Goal: Task Accomplishment & Management: Manage account settings

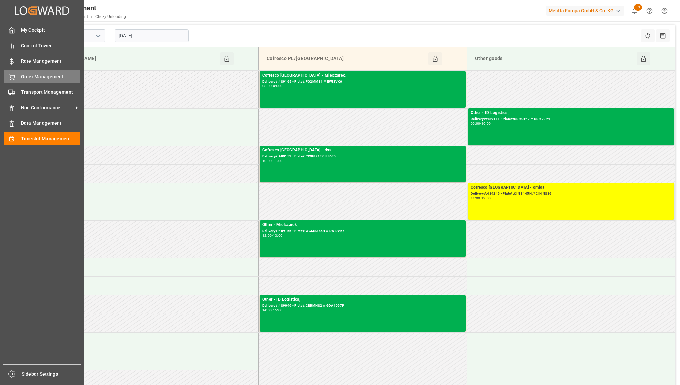
click at [38, 78] on span "Order Management" at bounding box center [51, 76] width 60 height 7
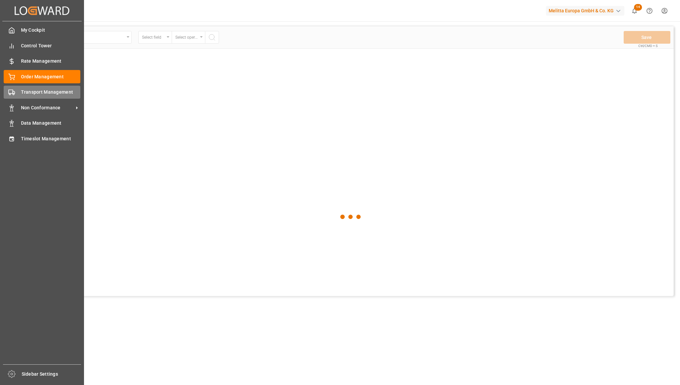
click at [18, 94] on div "Transport Management Transport Management" at bounding box center [42, 92] width 77 height 13
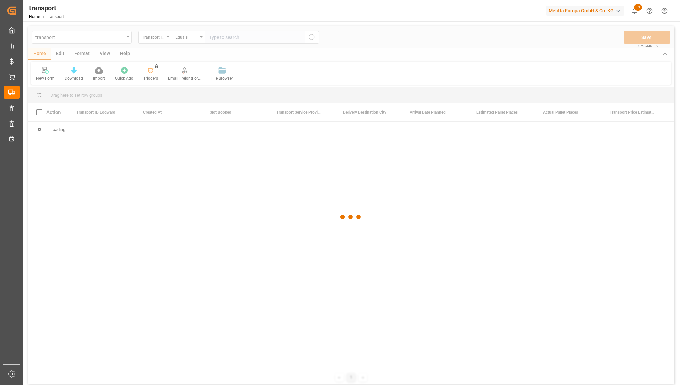
click at [235, 43] on div at bounding box center [350, 216] width 645 height 381
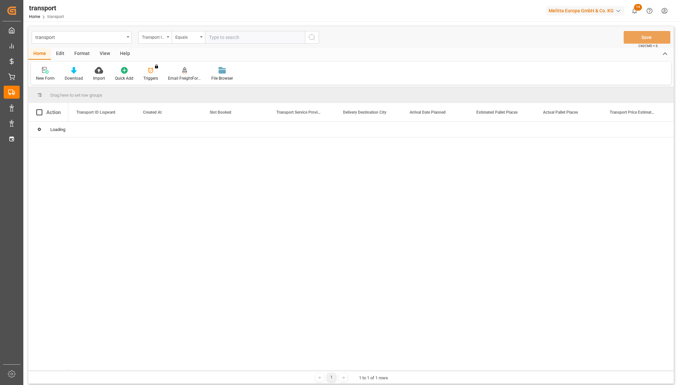
click at [235, 40] on input "text" at bounding box center [255, 37] width 100 height 13
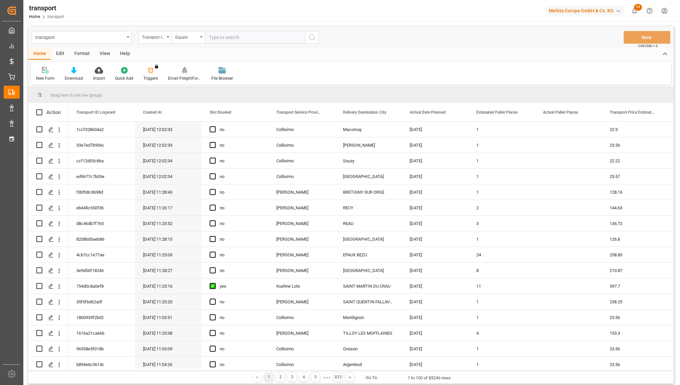
paste input "894c538bb94e"
type input "894c538bb94e"
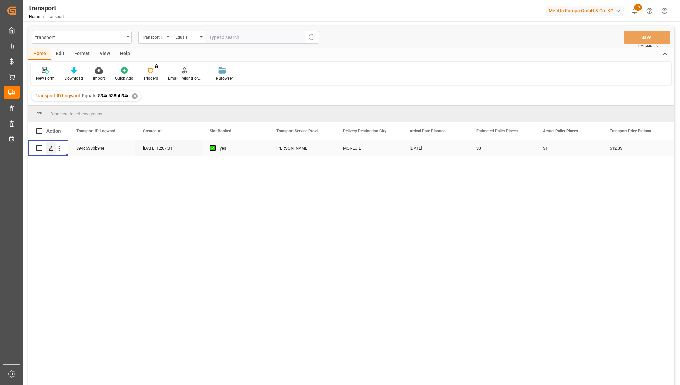
click at [49, 148] on polygon "Press SPACE to select this row." at bounding box center [50, 147] width 3 height 3
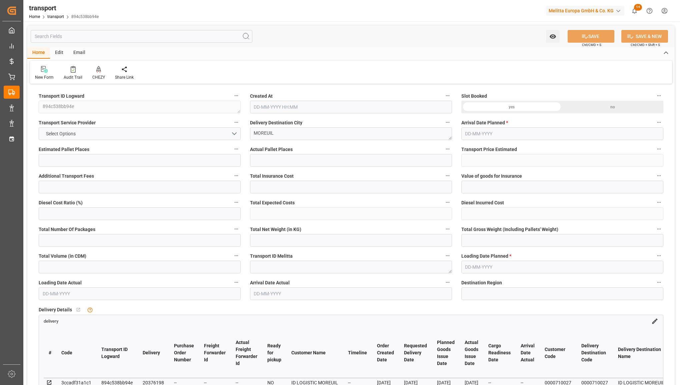
type input "33"
type input "31"
type input "512.33"
type input "0"
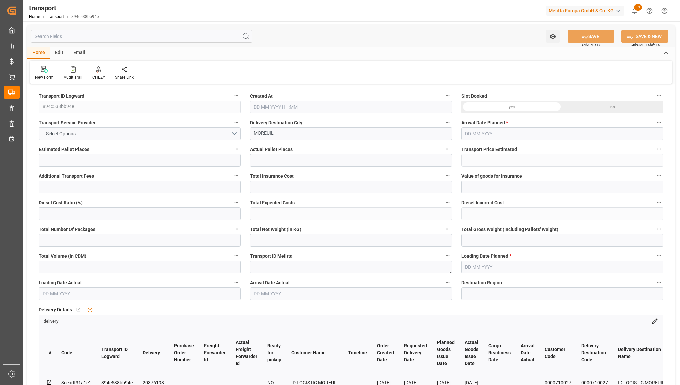
type input "0"
type input "491.5806"
type input "-20.7494"
type input "62"
type input "11904"
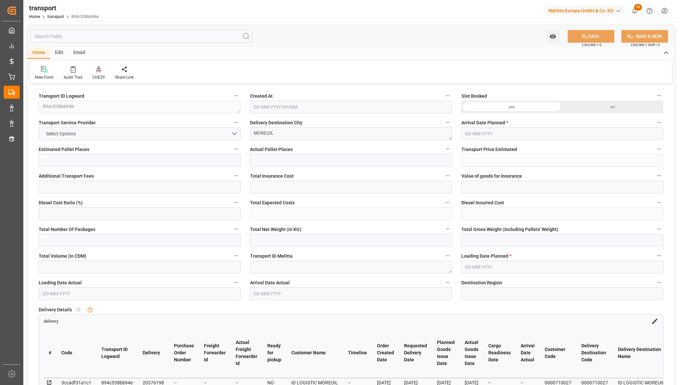
type input "14384"
type input "53568"
type input "80"
type input "0"
type input "9"
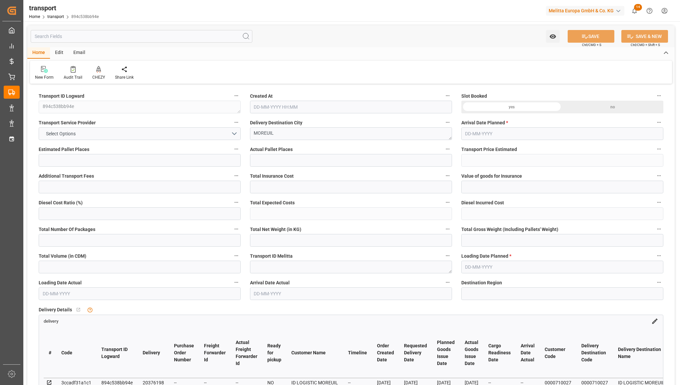
type input "62"
type input "101"
type input "14384"
type input "0"
type input "14384"
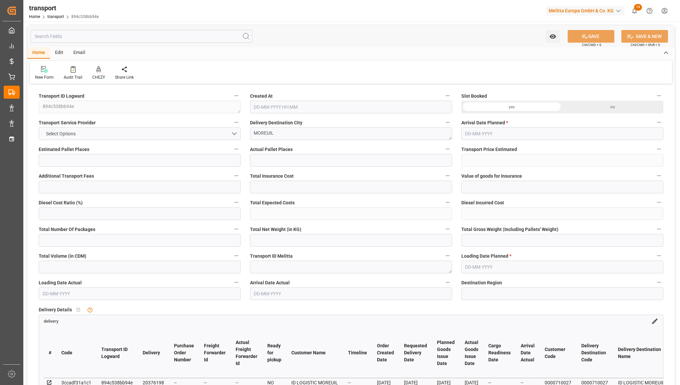
type input "0"
type input "21"
type input "100"
type input "13-08-2025 12:07"
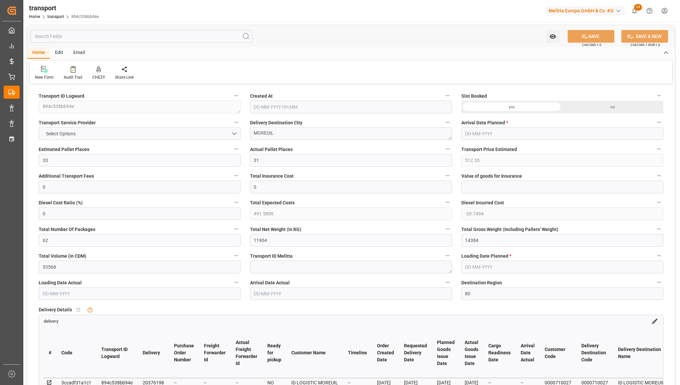
type input "[DATE]"
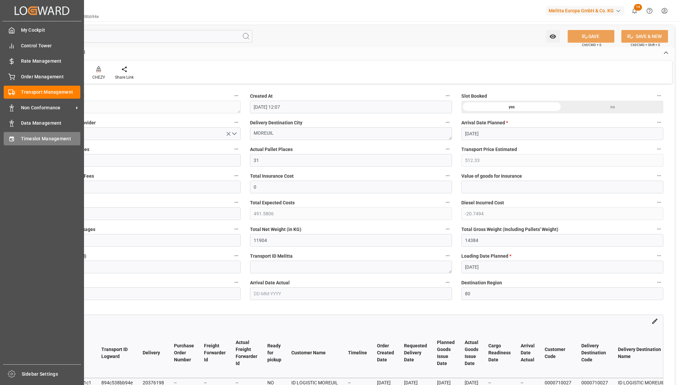
click at [16, 137] on div "Timeslot Management Timeslot Management" at bounding box center [42, 138] width 77 height 13
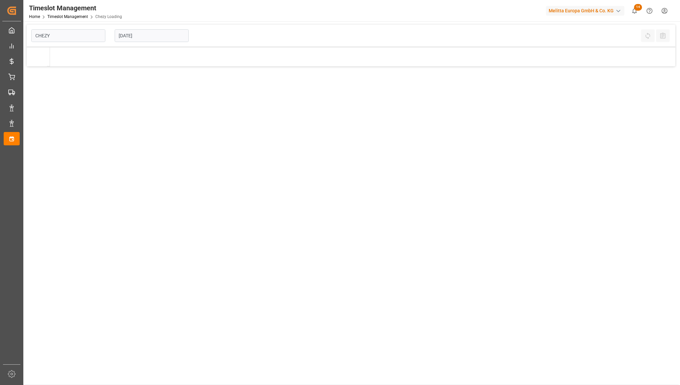
type input "Chezy Loading"
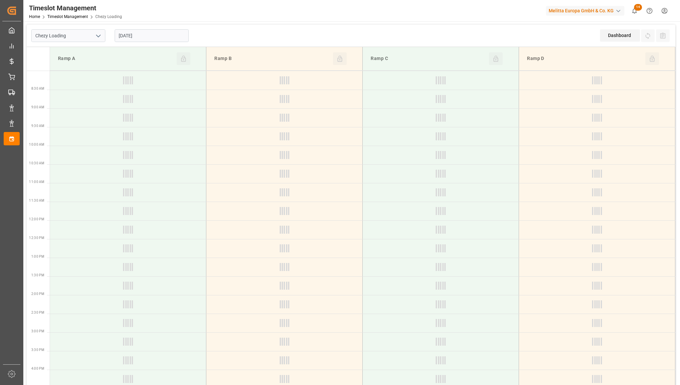
click at [168, 37] on input "02-09-2025" at bounding box center [152, 35] width 74 height 13
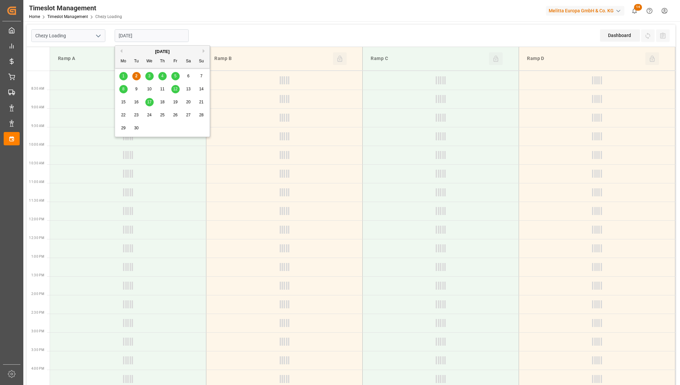
click at [151, 77] on div "3" at bounding box center [149, 76] width 8 height 8
type input "[DATE]"
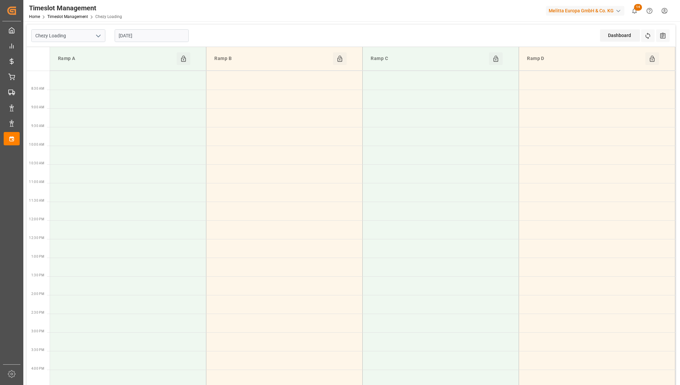
click at [99, 37] on icon "open menu" at bounding box center [98, 36] width 8 height 8
click at [74, 61] on div "Chezy Unloading" at bounding box center [68, 65] width 73 height 15
type input "Chezy Unloading"
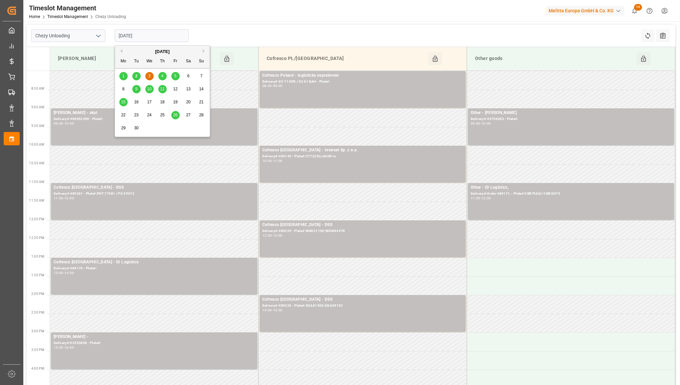
click at [171, 35] on input "[DATE]" at bounding box center [152, 35] width 74 height 13
click at [135, 77] on span "2" at bounding box center [136, 76] width 2 height 5
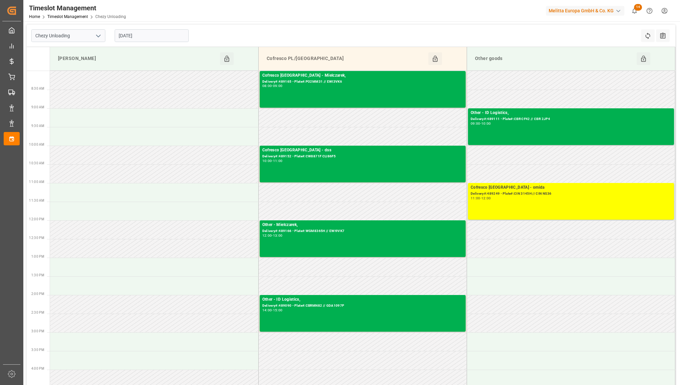
click at [172, 36] on input "02-09-2025" at bounding box center [152, 35] width 74 height 13
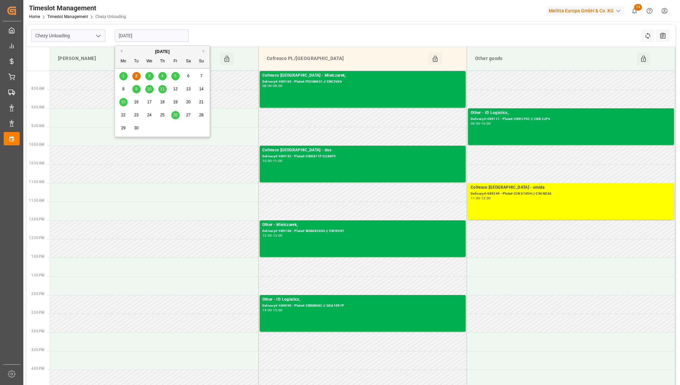
click at [162, 75] on span "4" at bounding box center [162, 76] width 2 height 5
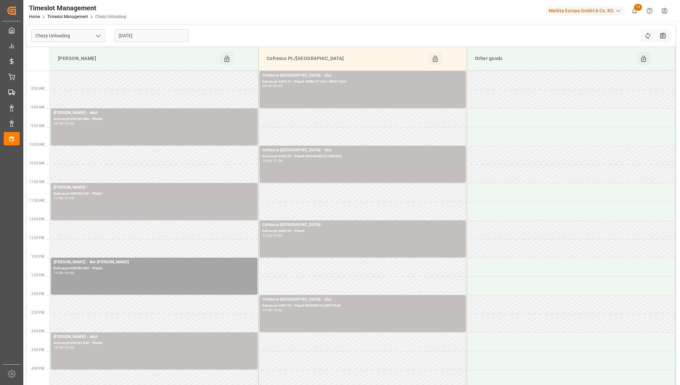
click at [163, 36] on input "[DATE]" at bounding box center [152, 35] width 74 height 13
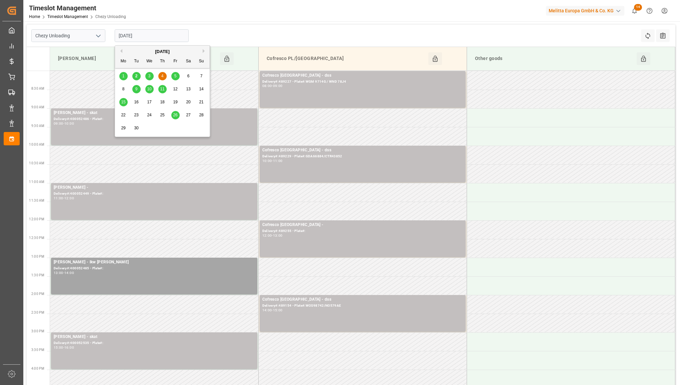
click at [150, 78] on span "3" at bounding box center [149, 76] width 2 height 5
type input "[DATE]"
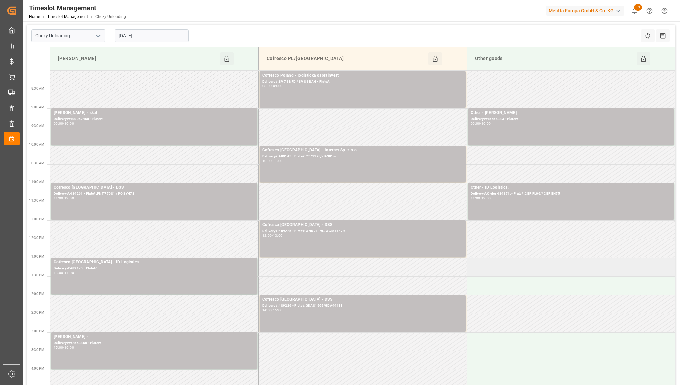
click at [539, 265] on td at bounding box center [570, 267] width 208 height 19
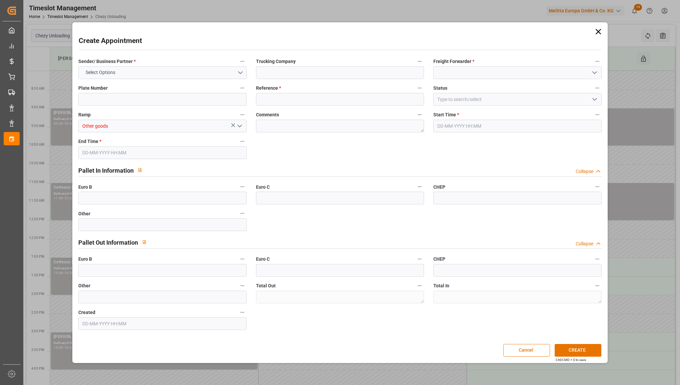
type input "0"
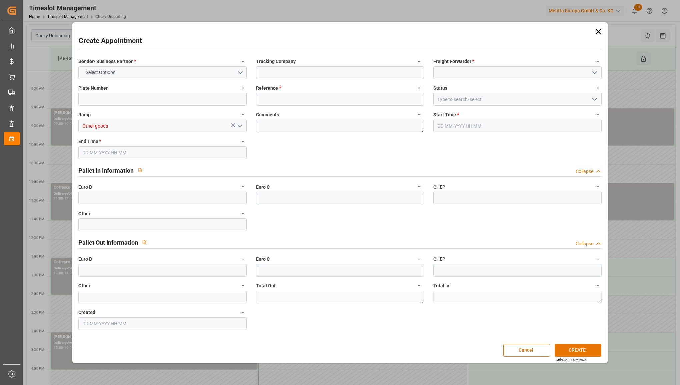
type input "0"
type input "03-09-2025 13:00"
type input "03-09-2025 14:00"
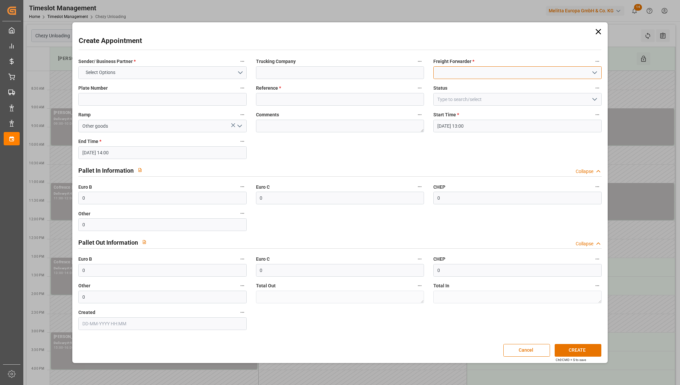
click at [464, 72] on input at bounding box center [517, 72] width 168 height 13
click at [446, 86] on div "Others" at bounding box center [516, 87] width 167 height 15
type input "Others"
click at [299, 72] on input at bounding box center [340, 72] width 168 height 13
type input "saica ct 10 pu"
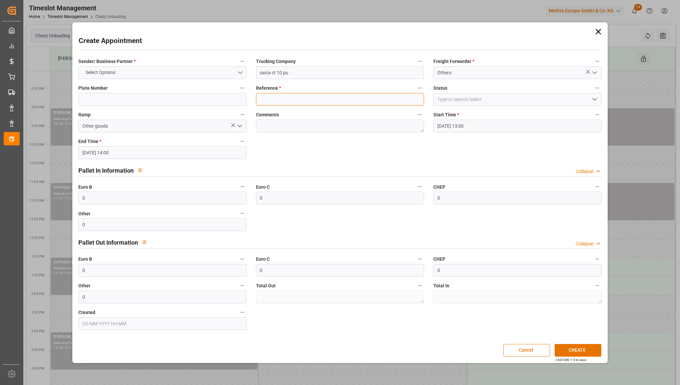
click at [310, 98] on input at bounding box center [340, 99] width 168 height 13
type input "x"
click at [183, 69] on button "Select Options" at bounding box center [162, 72] width 168 height 13
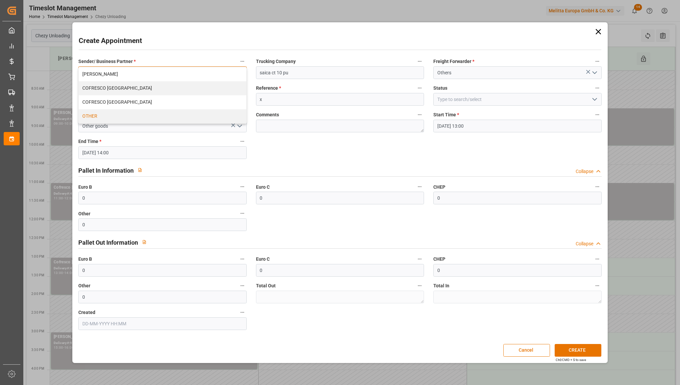
click at [150, 119] on div "OTHER" at bounding box center [162, 116] width 167 height 14
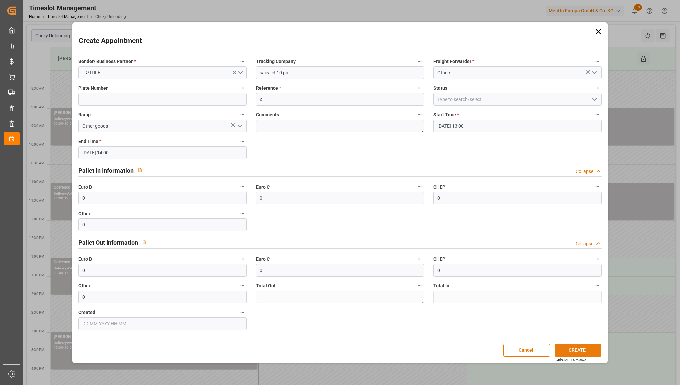
click at [567, 347] on button "CREATE" at bounding box center [577, 350] width 47 height 13
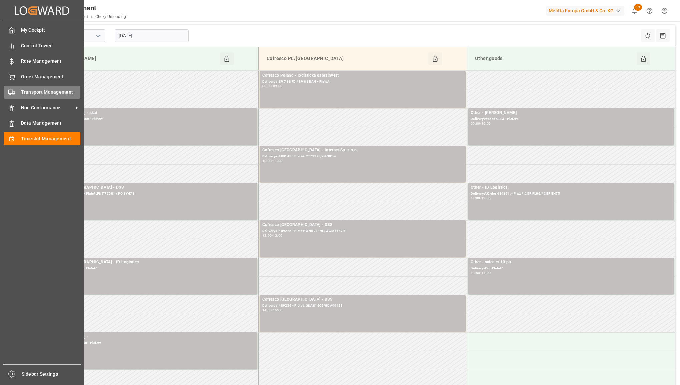
click at [10, 94] on icon at bounding box center [11, 92] width 7 height 7
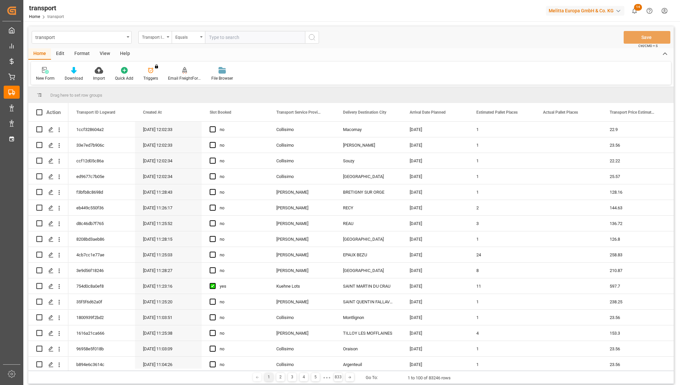
click at [217, 35] on input "text" at bounding box center [255, 37] width 100 height 13
type input "a4c51a7f5f4a"
click at [311, 36] on icon "search button" at bounding box center [312, 37] width 8 height 8
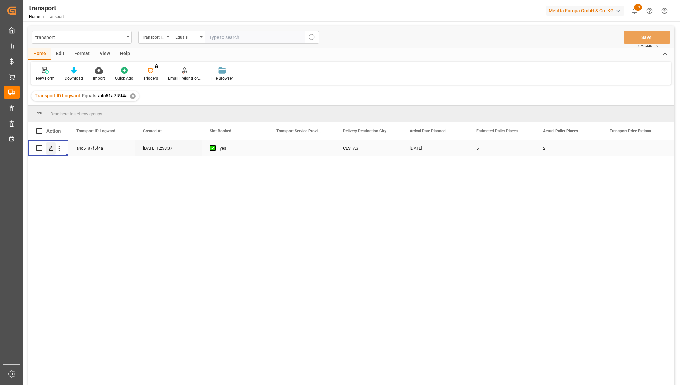
click at [49, 147] on icon "Press SPACE to select this row." at bounding box center [50, 148] width 5 height 5
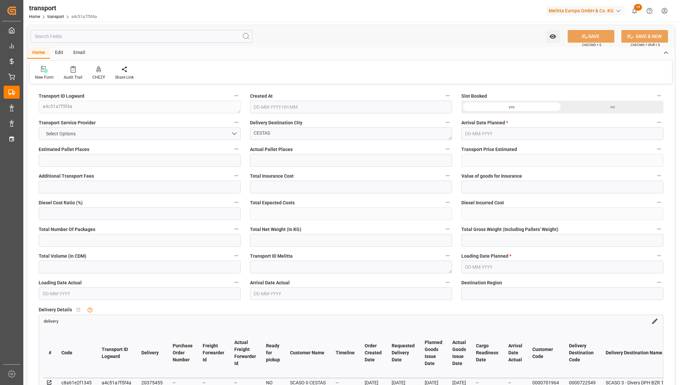
type input "5"
type input "2"
type input "0"
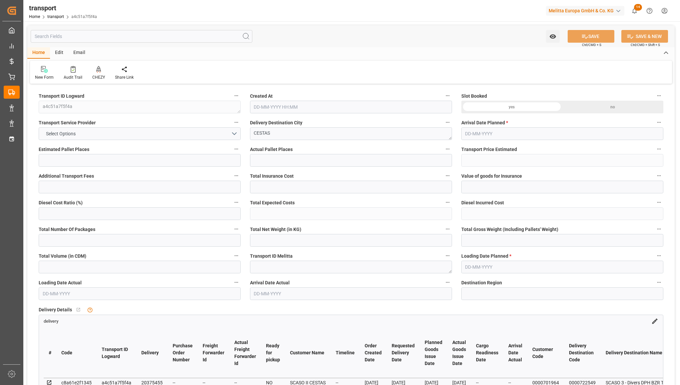
type input "0"
type input "7"
type input "558.751"
type input "1048.052"
type input "3585.625"
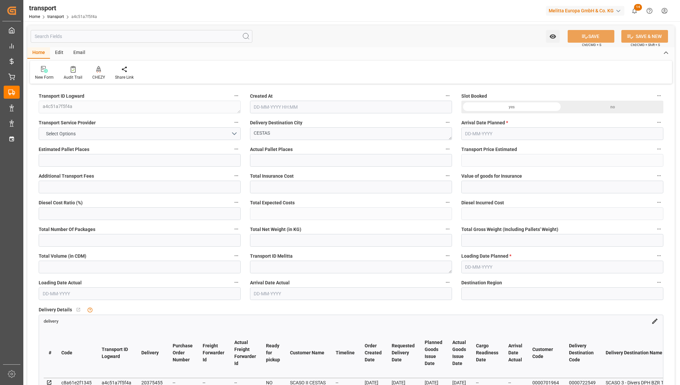
type input "33"
type input "3"
type input "212"
type input "4"
type input "101"
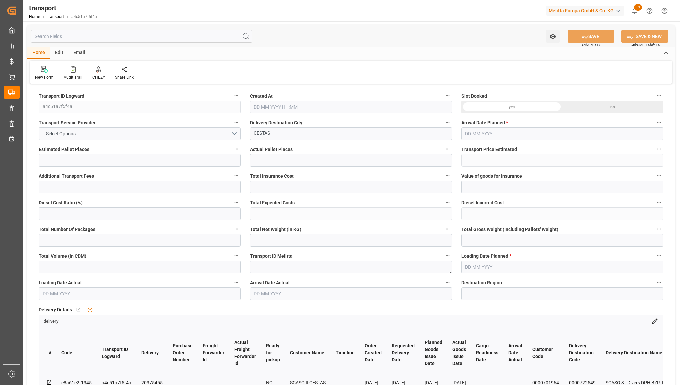
type input "689.662"
type input "0"
type input "4710.8598"
type input "0"
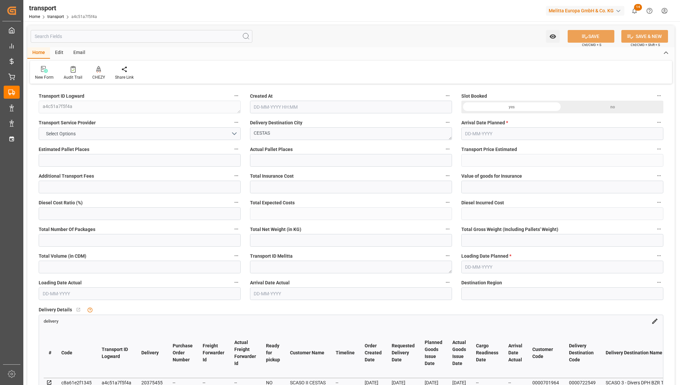
type input "21"
type input "35"
type input "[DATE] 12:38"
type input "[DATE]"
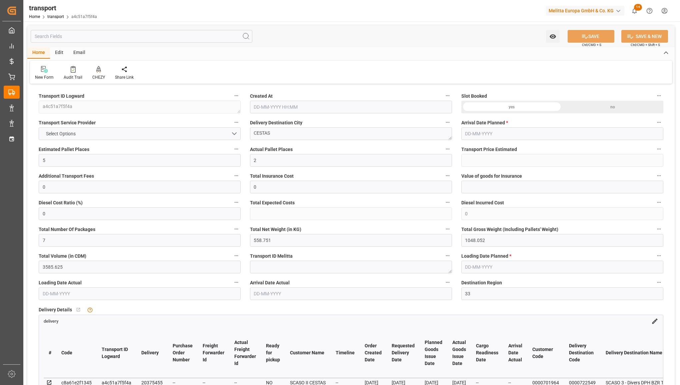
type input "[DATE]"
click at [214, 131] on button "Select Options" at bounding box center [140, 133] width 202 height 13
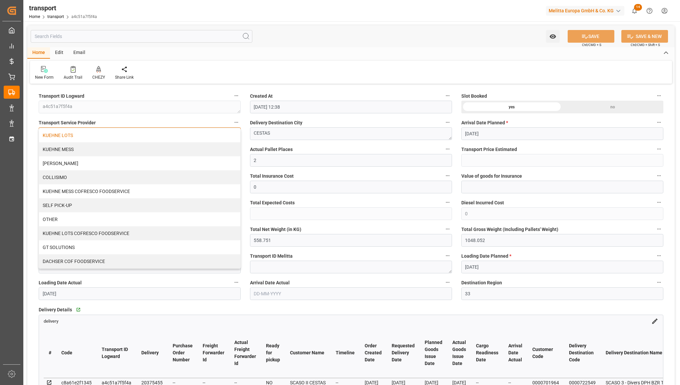
click at [202, 140] on div "KUEHNE LOTS" at bounding box center [139, 135] width 201 height 14
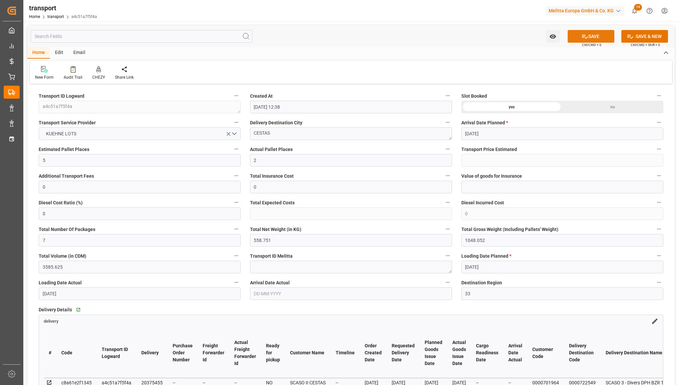
click at [601, 35] on button "SAVE" at bounding box center [590, 36] width 47 height 13
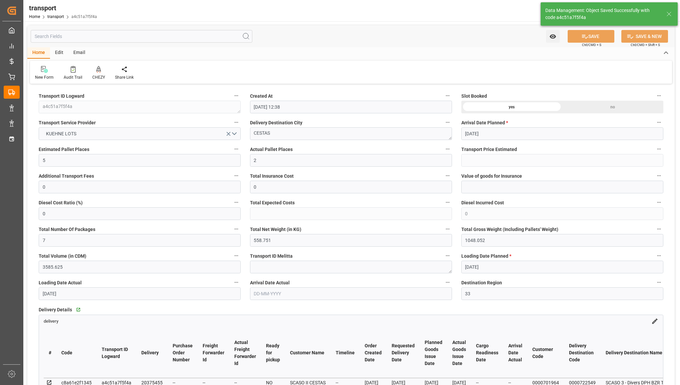
type input "336.21"
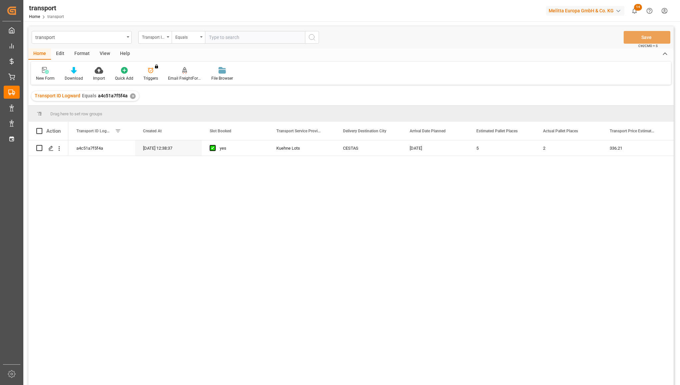
click at [231, 34] on input "text" at bounding box center [255, 37] width 100 height 13
type input "0990e61503e2"
click at [321, 37] on div "transport Transport ID Logward Equals 0990e61503e2 Save Ctrl/CMD + S" at bounding box center [350, 37] width 645 height 22
click at [312, 36] on icon "search button" at bounding box center [312, 37] width 8 height 8
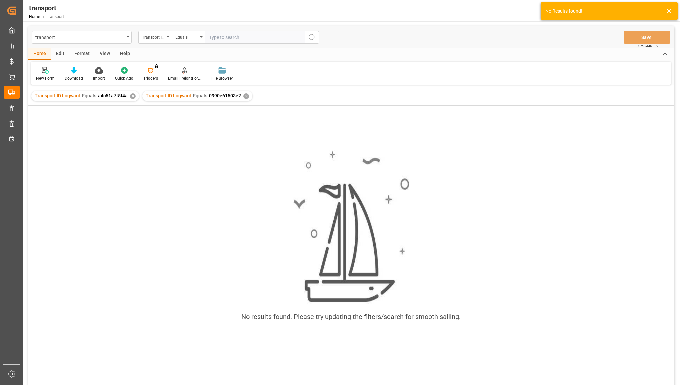
click at [130, 95] on div "✕" at bounding box center [133, 96] width 6 height 6
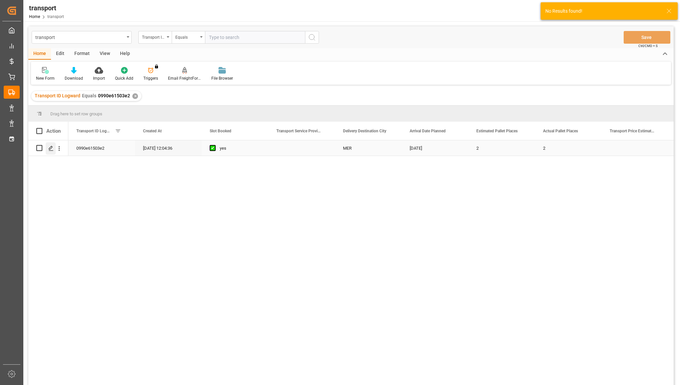
click at [52, 148] on icon "Press SPACE to select this row." at bounding box center [50, 148] width 5 height 5
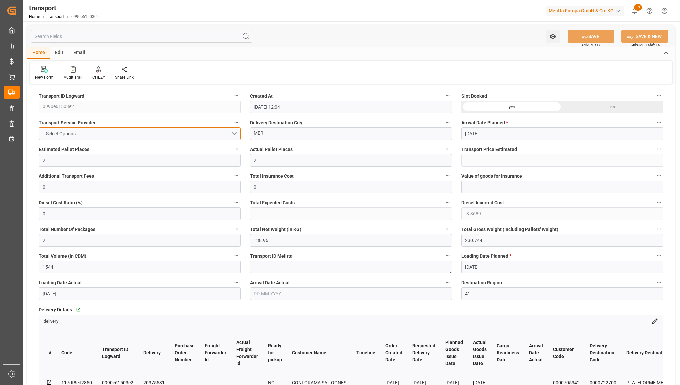
click at [173, 140] on div "Select Options" at bounding box center [140, 133] width 202 height 13
click at [173, 136] on button "Select Options" at bounding box center [140, 133] width 202 height 13
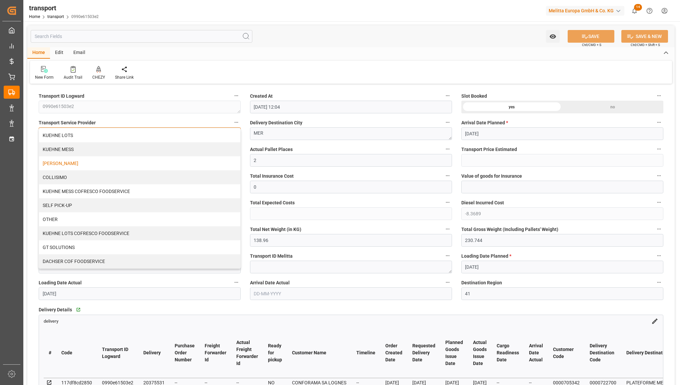
click at [157, 163] on div "[PERSON_NAME]" at bounding box center [139, 163] width 201 height 14
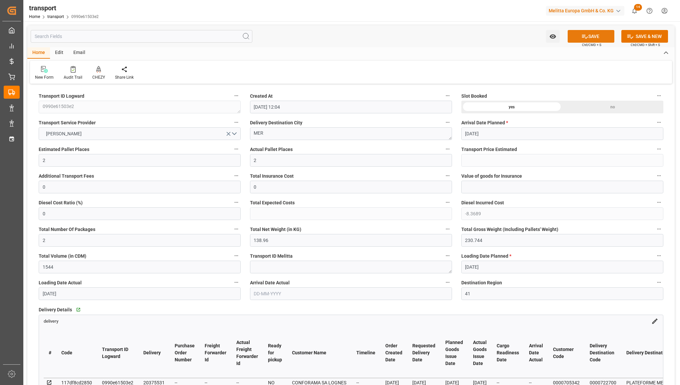
click at [577, 41] on button "SAVE" at bounding box center [590, 36] width 47 height 13
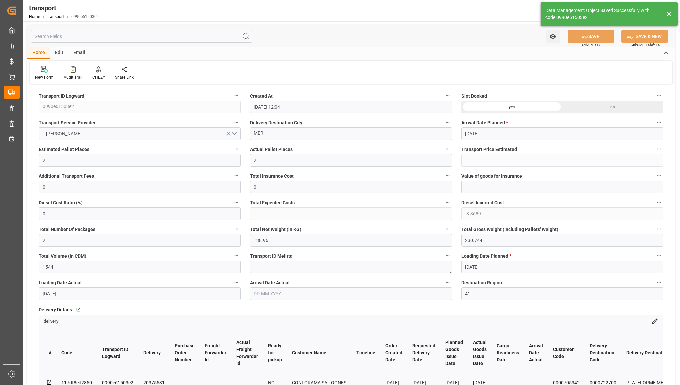
type input "206.64"
type input "198.2711"
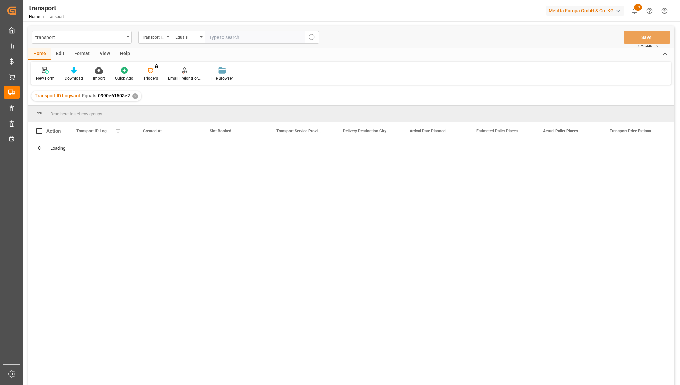
click at [225, 37] on input "text" at bounding box center [255, 37] width 100 height 13
type input "19450df2265e"
click at [315, 37] on icon "search button" at bounding box center [312, 37] width 8 height 8
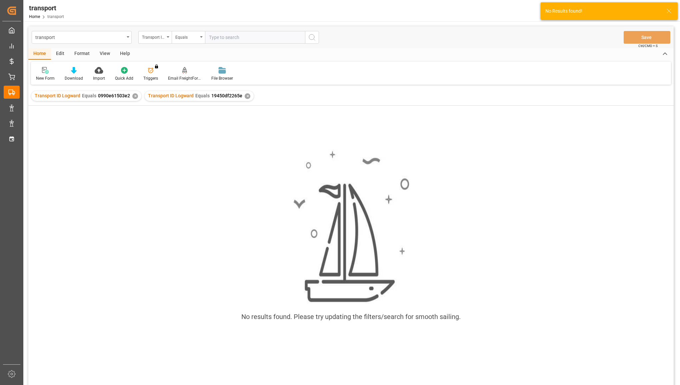
click at [131, 99] on div "Transport ID Logward Equals 0990e61503e2 ✕" at bounding box center [86, 96] width 110 height 10
click at [135, 96] on div "✕" at bounding box center [135, 96] width 6 height 6
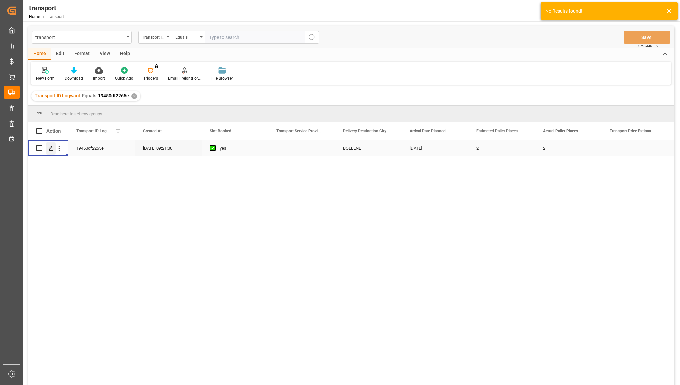
click at [49, 152] on div "Press SPACE to select this row." at bounding box center [51, 148] width 10 height 12
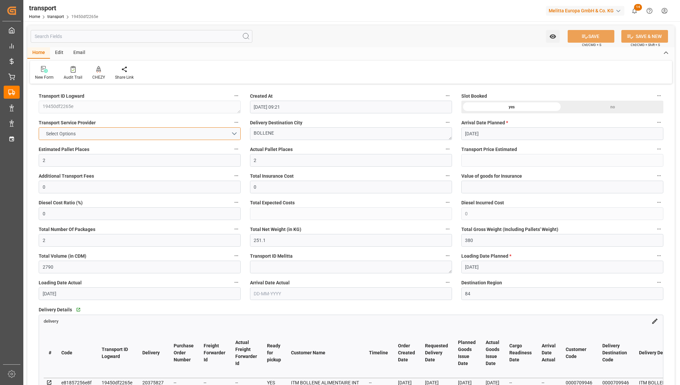
click at [163, 137] on button "Select Options" at bounding box center [140, 133] width 202 height 13
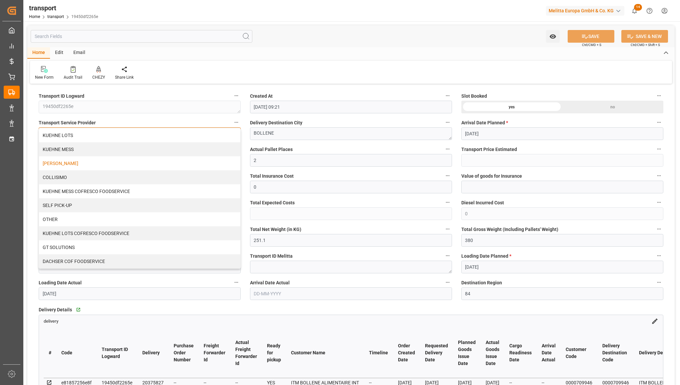
click at [144, 165] on div "[PERSON_NAME]" at bounding box center [139, 163] width 201 height 14
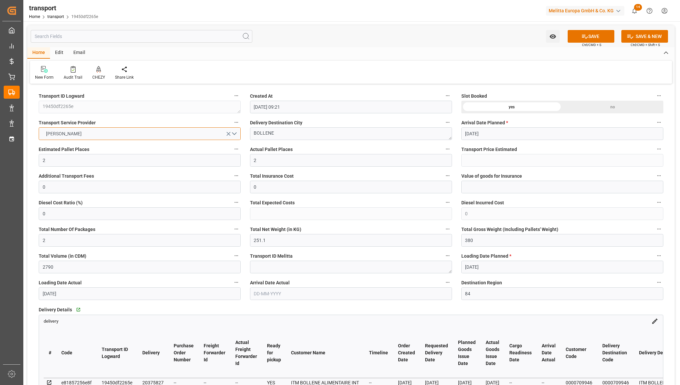
click at [235, 135] on button "[PERSON_NAME]" at bounding box center [140, 133] width 202 height 13
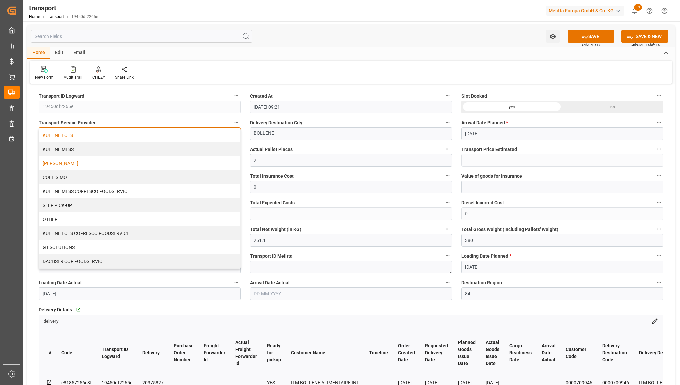
click at [215, 141] on div "KUEHNE LOTS" at bounding box center [139, 135] width 201 height 14
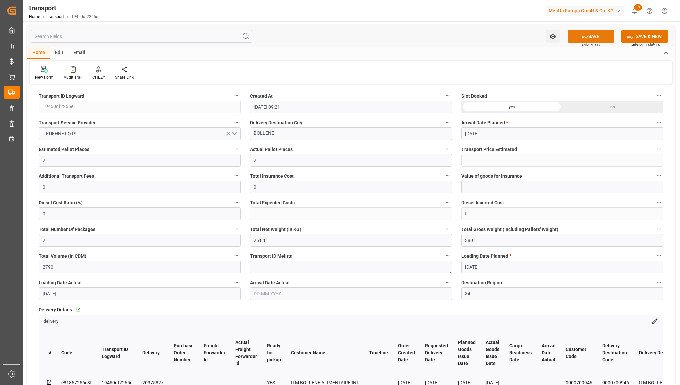
click at [582, 37] on icon at bounding box center [585, 37] width 6 height 4
type input "266.83"
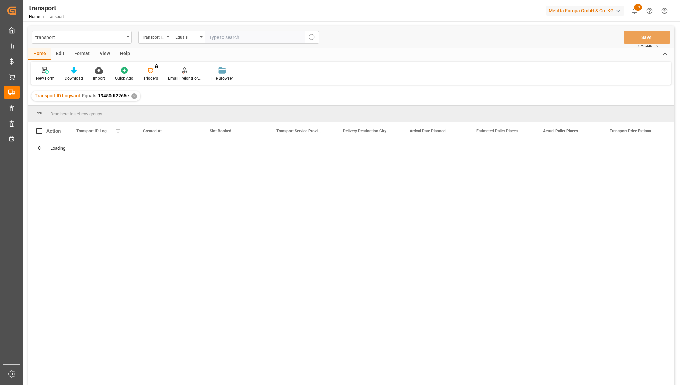
click at [218, 34] on input "text" at bounding box center [255, 37] width 100 height 13
type input "1c1a60a7f3f5"
click at [308, 36] on icon "search button" at bounding box center [312, 37] width 8 height 8
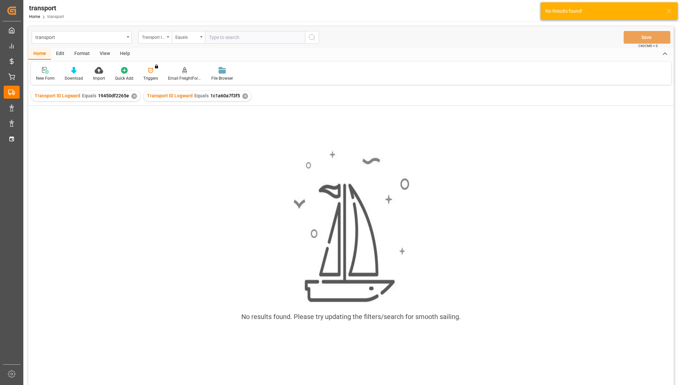
click at [131, 95] on div "✕" at bounding box center [134, 96] width 6 height 6
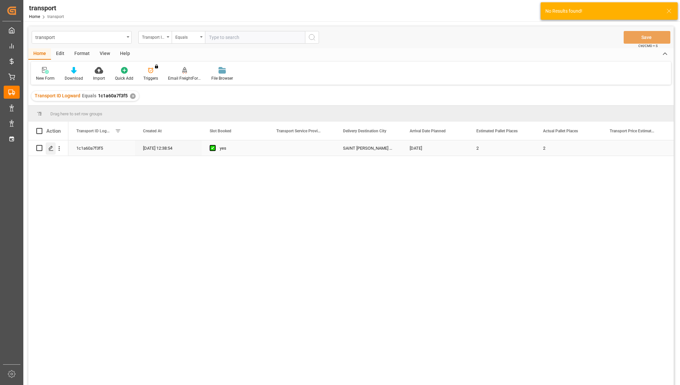
click at [52, 147] on polygon "Press SPACE to select this row." at bounding box center [50, 147] width 3 height 3
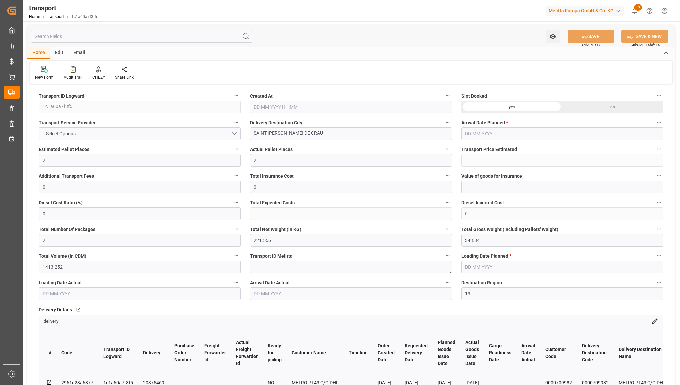
type input "04-08-2025 12:38"
type input "[DATE]"
click at [149, 137] on button "Select Options" at bounding box center [140, 133] width 202 height 13
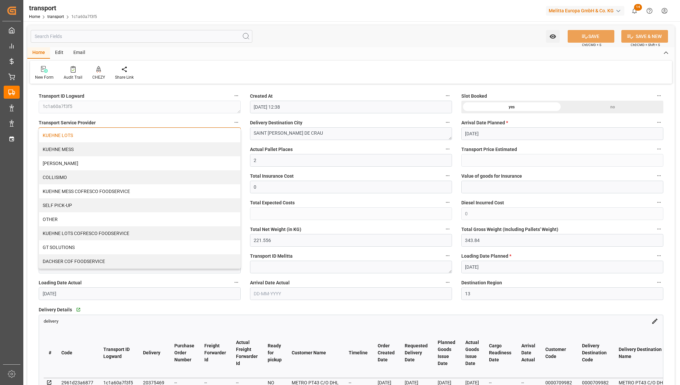
click at [149, 137] on div "KUEHNE LOTS" at bounding box center [139, 135] width 201 height 14
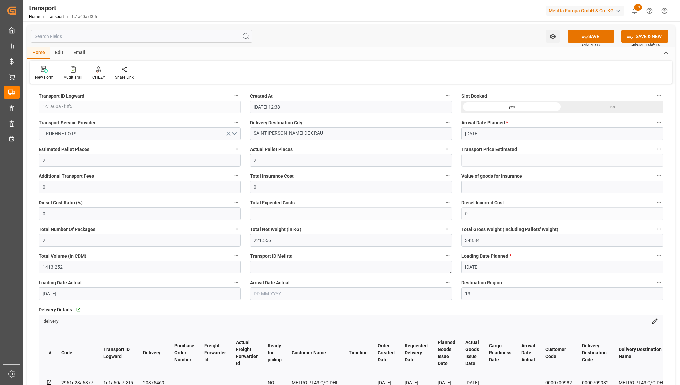
click at [587, 29] on div "Watch Option SAVE Ctrl/CMD + S SAVE & NEW Ctrl/CMD + Shift + S" at bounding box center [350, 36] width 647 height 22
click at [581, 35] on icon at bounding box center [584, 36] width 7 height 7
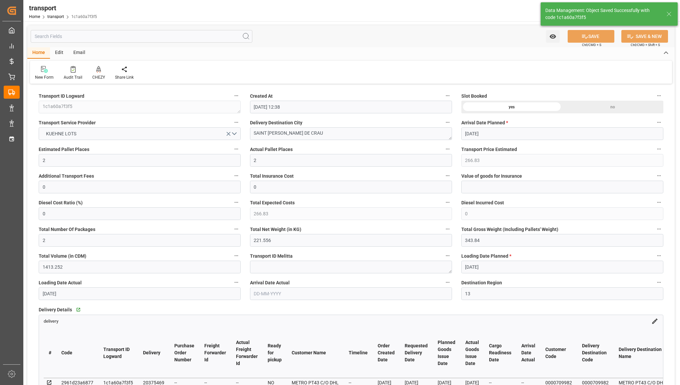
type input "266.83"
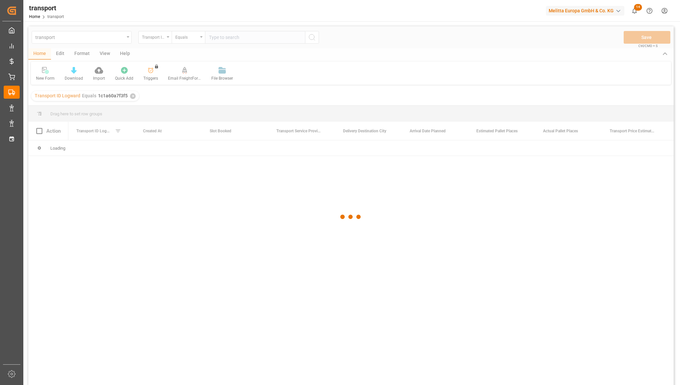
click at [226, 41] on div at bounding box center [350, 216] width 645 height 381
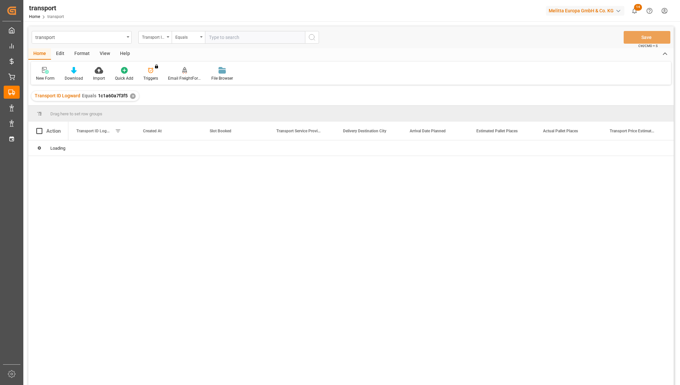
click at [226, 38] on input "text" at bounding box center [255, 37] width 100 height 13
paste input "25c6a3c13207"
type input "25c6a3c13207"
click at [309, 39] on icon "search button" at bounding box center [312, 37] width 8 height 8
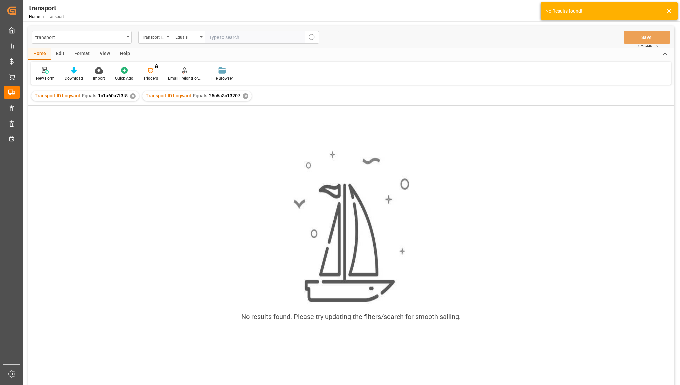
click at [133, 95] on div "✕" at bounding box center [133, 96] width 6 height 6
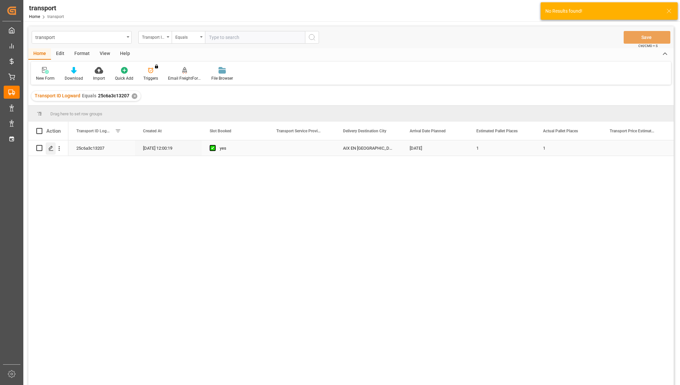
click at [52, 147] on polygon "Press SPACE to select this row." at bounding box center [50, 147] width 3 height 3
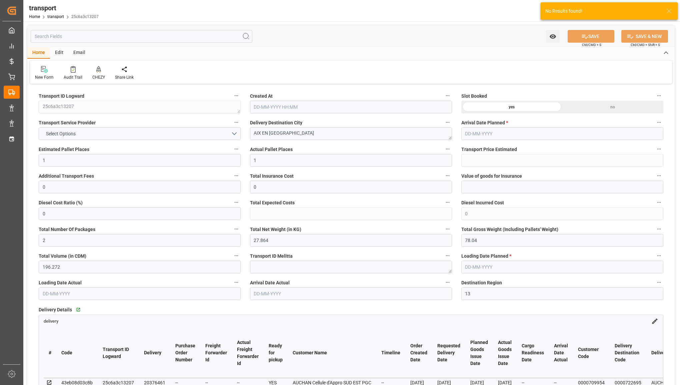
type input "21-08-2025 12:00"
type input "[DATE]"
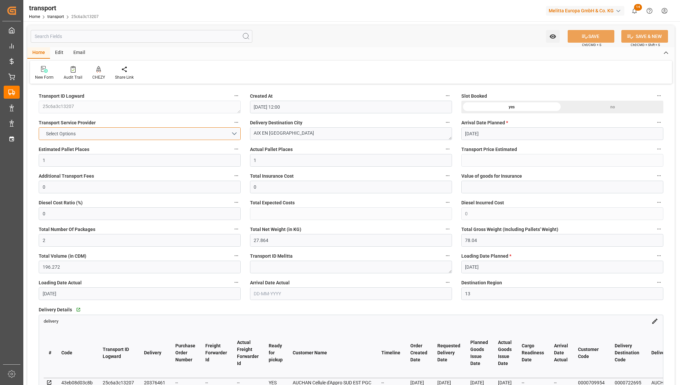
click at [122, 132] on button "Select Options" at bounding box center [140, 133] width 202 height 13
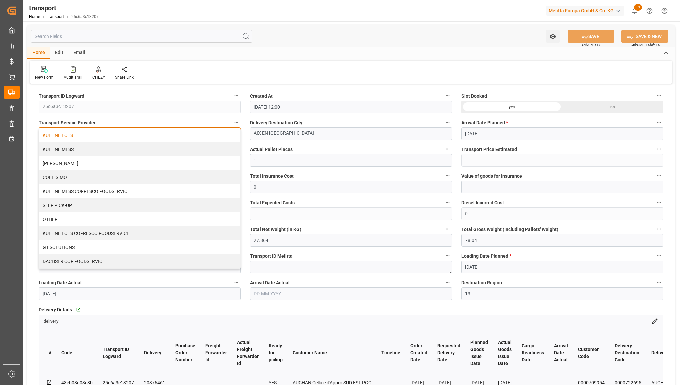
click at [117, 138] on div "KUEHNE LOTS" at bounding box center [139, 135] width 201 height 14
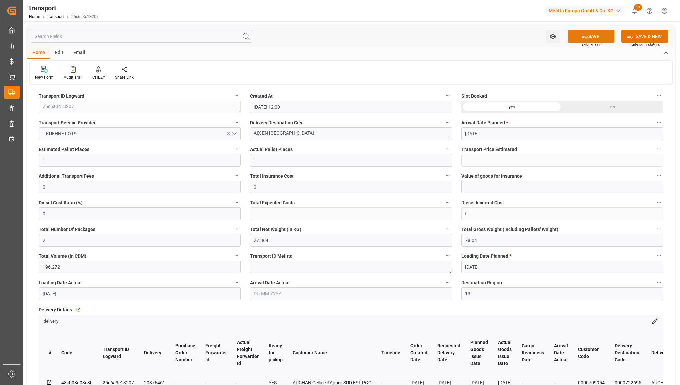
click at [587, 37] on button "SAVE" at bounding box center [590, 36] width 47 height 13
type input "266.83"
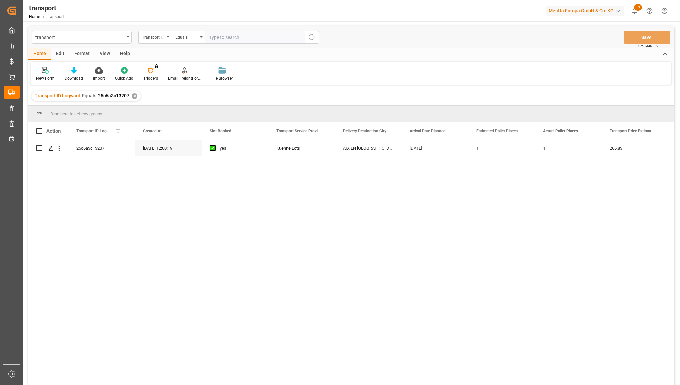
click at [133, 97] on div "✕" at bounding box center [135, 96] width 6 height 6
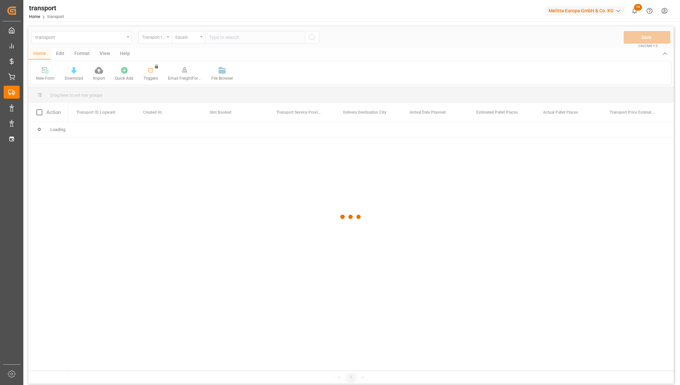
click at [221, 40] on div at bounding box center [350, 216] width 645 height 381
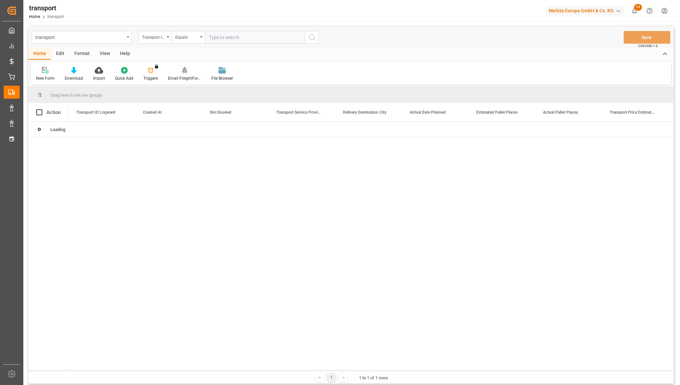
click at [219, 37] on input "text" at bounding box center [255, 37] width 100 height 13
paste input "270bf406c9a0"
type input "270bf406c9a0"
click at [309, 37] on icon "search button" at bounding box center [312, 37] width 8 height 8
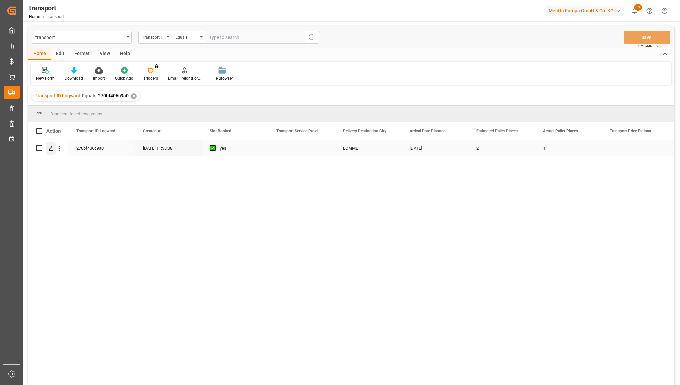
click at [52, 148] on icon "Press SPACE to select this row." at bounding box center [50, 148] width 5 height 5
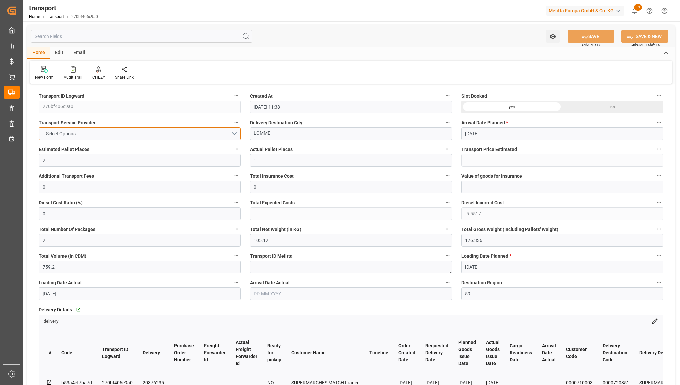
click at [107, 133] on button "Select Options" at bounding box center [140, 133] width 202 height 13
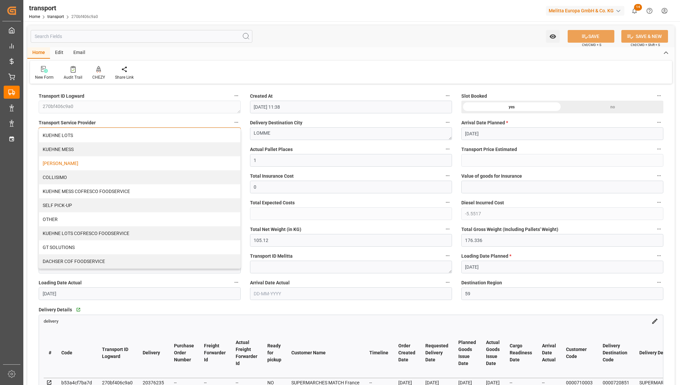
click at [97, 160] on div "[PERSON_NAME]" at bounding box center [139, 163] width 201 height 14
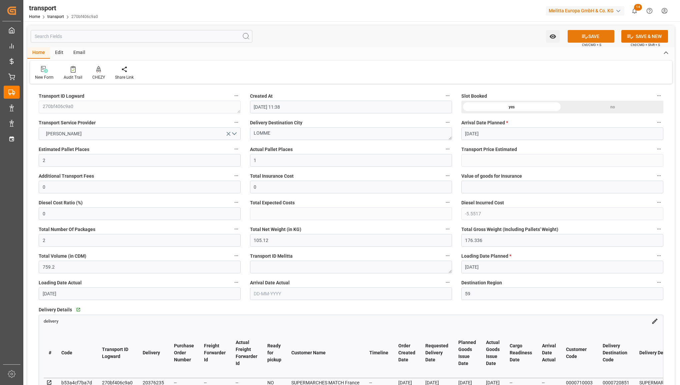
click at [579, 37] on button "SAVE" at bounding box center [590, 36] width 47 height 13
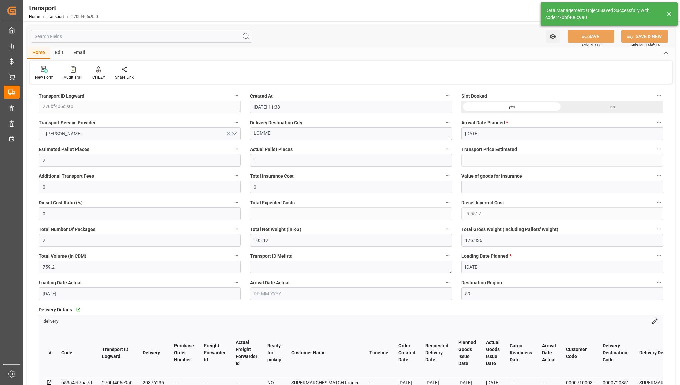
type input "137.08"
type input "131.5283"
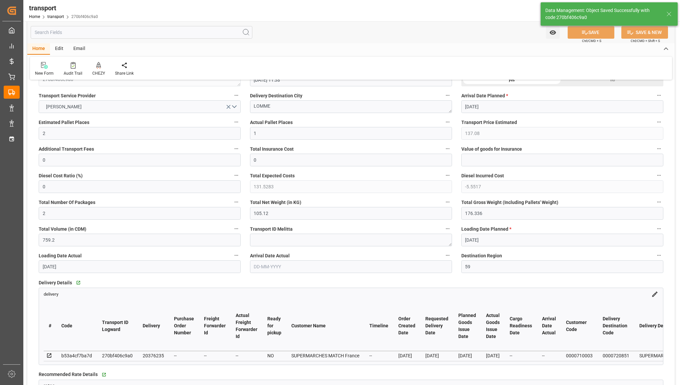
scroll to position [42, 0]
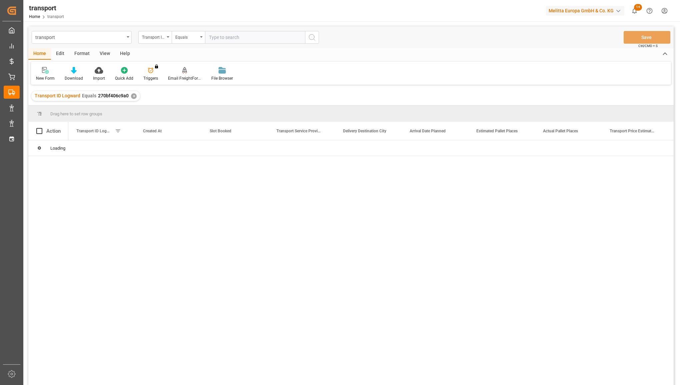
click at [225, 37] on input "text" at bounding box center [255, 37] width 100 height 13
type input "3c4e599f5e6d"
click at [318, 35] on button "search button" at bounding box center [312, 37] width 14 height 13
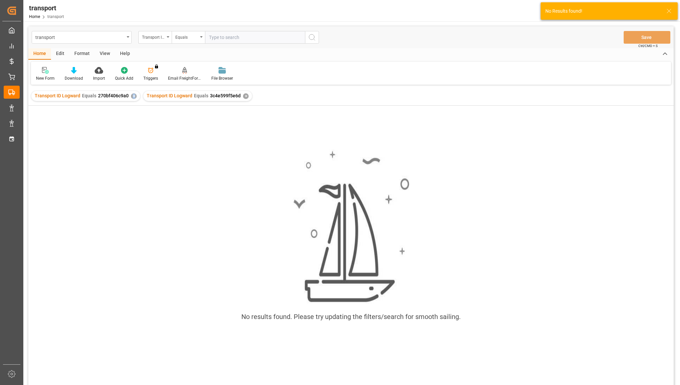
click at [132, 93] on div "Transport ID Logward Equals 270bf406c9a0 ✕" at bounding box center [85, 96] width 109 height 10
click at [132, 94] on div "✕" at bounding box center [134, 96] width 6 height 6
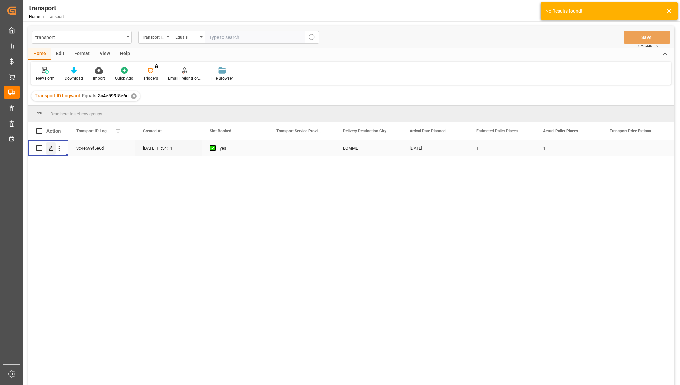
click at [50, 148] on icon "Press SPACE to select this row." at bounding box center [50, 148] width 5 height 5
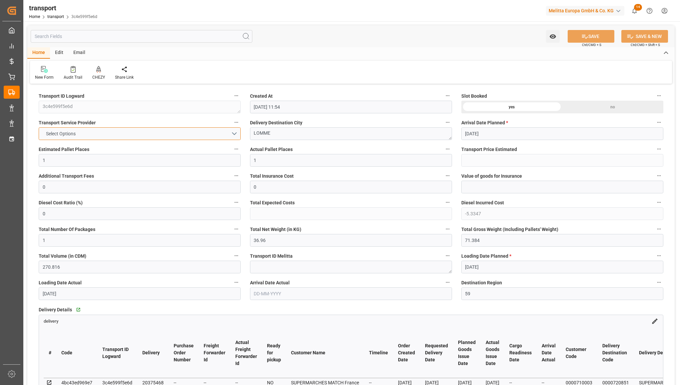
click at [167, 129] on button "Select Options" at bounding box center [140, 133] width 202 height 13
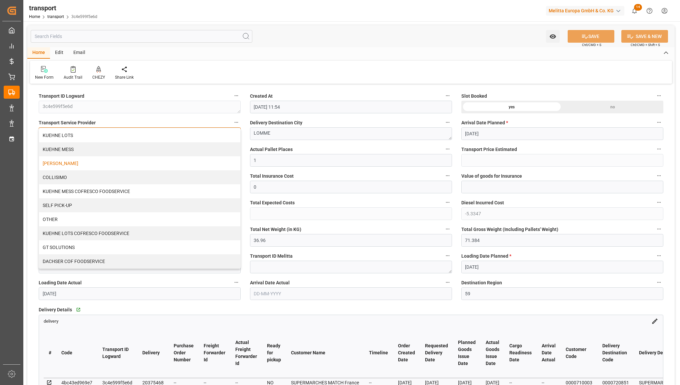
click at [147, 156] on div "[PERSON_NAME]" at bounding box center [139, 163] width 201 height 14
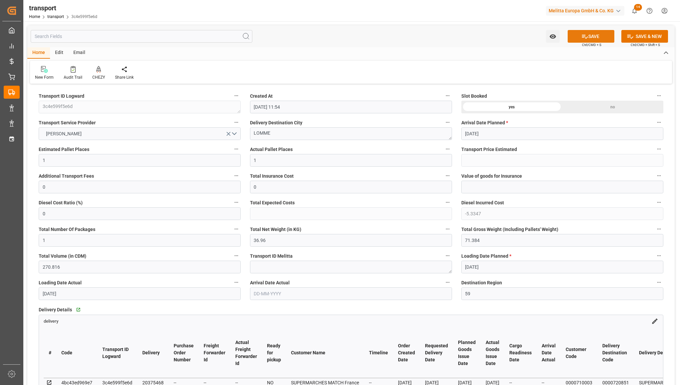
click at [577, 40] on button "SAVE" at bounding box center [590, 36] width 47 height 13
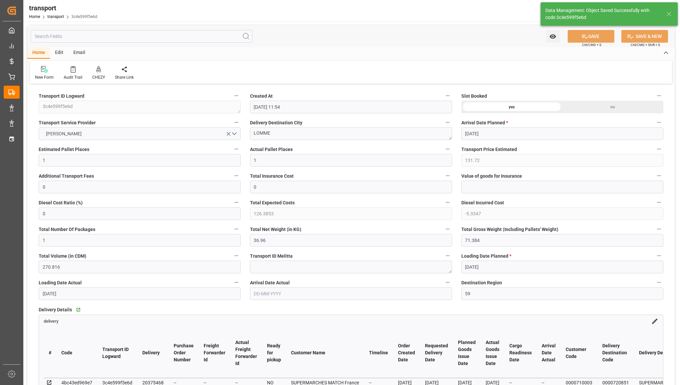
type input "131.72"
type input "126.3853"
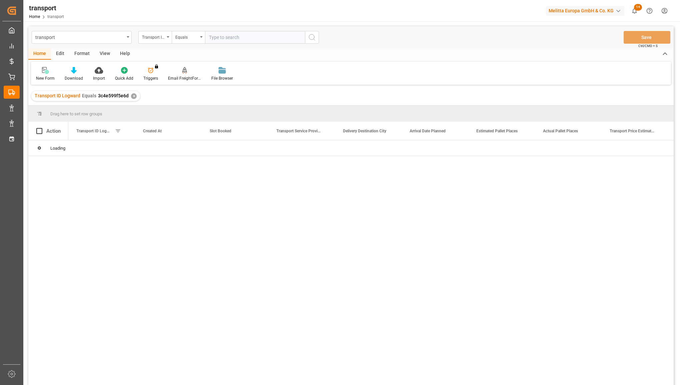
click at [220, 37] on input "text" at bounding box center [255, 37] width 100 height 13
type input "4b396f2d0b2c"
click at [312, 37] on icon "search button" at bounding box center [312, 37] width 8 height 8
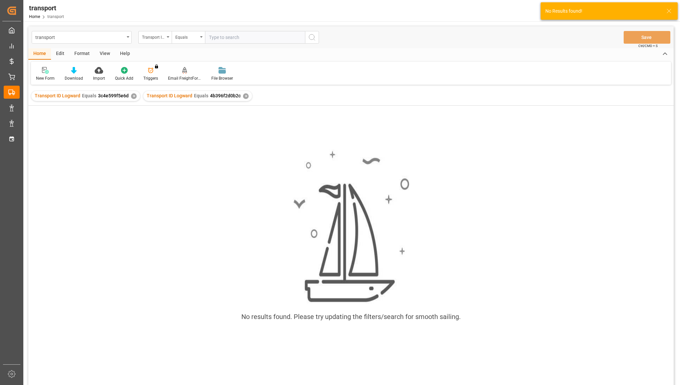
click at [131, 96] on div "✕" at bounding box center [134, 96] width 6 height 6
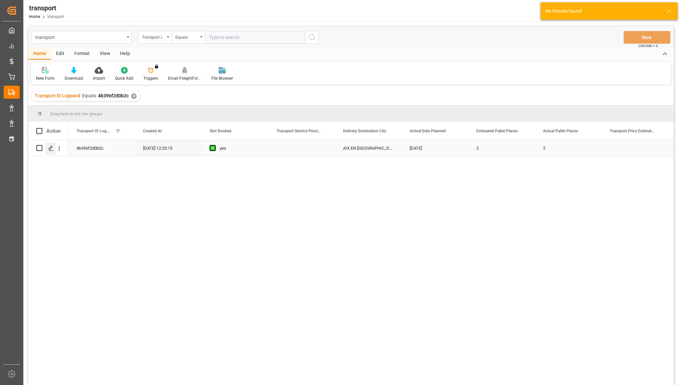
click at [49, 148] on polygon "Press SPACE to select this row." at bounding box center [50, 147] width 3 height 3
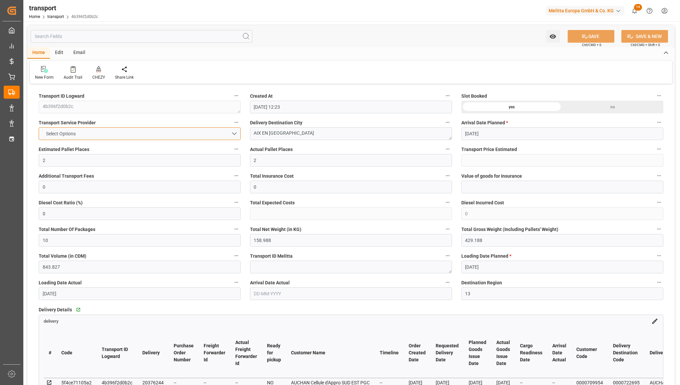
click at [152, 136] on button "Select Options" at bounding box center [140, 133] width 202 height 13
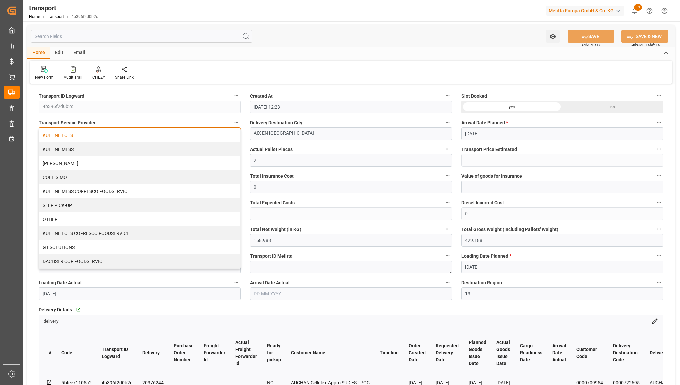
click at [145, 138] on div "KUEHNE LOTS" at bounding box center [139, 135] width 201 height 14
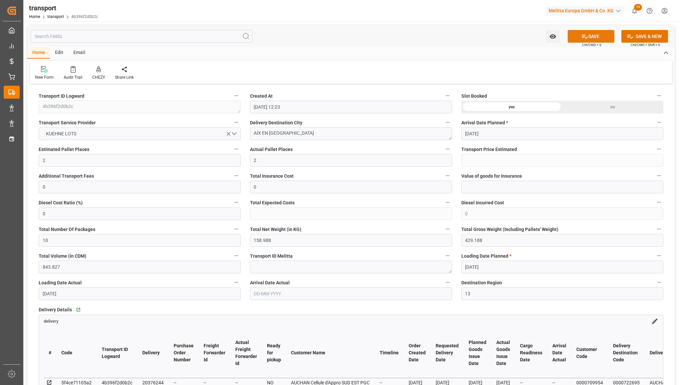
click at [576, 36] on button "SAVE" at bounding box center [590, 36] width 47 height 13
type input "266.83"
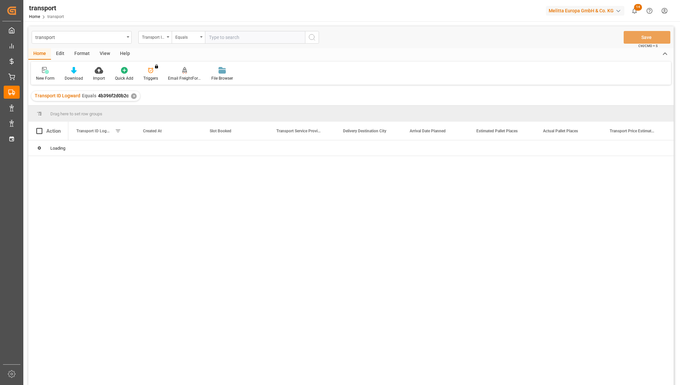
click at [221, 37] on input "text" at bounding box center [255, 37] width 100 height 13
type input "54a9079ec734"
click at [312, 39] on circle "search button" at bounding box center [311, 36] width 5 height 5
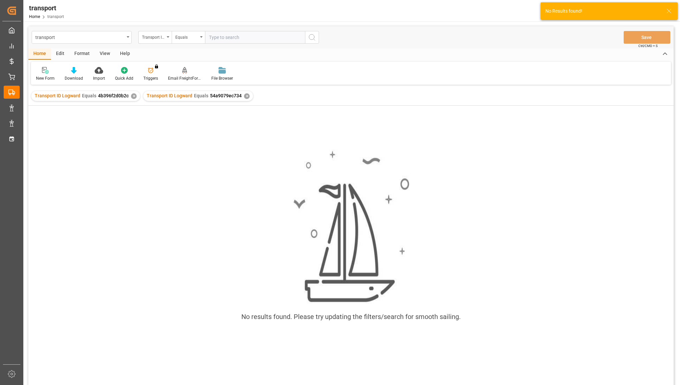
click at [131, 95] on div "✕" at bounding box center [134, 96] width 6 height 6
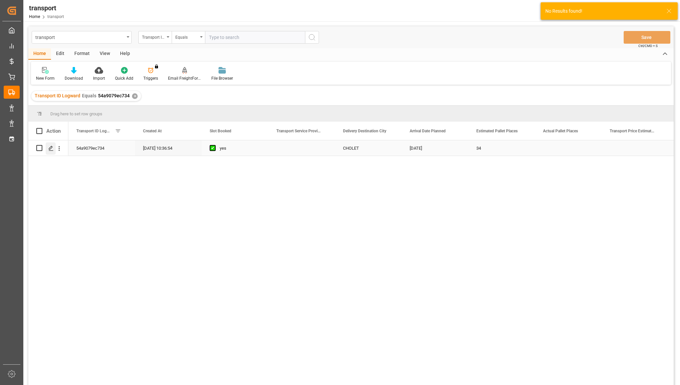
click at [49, 151] on div "Press SPACE to select this row." at bounding box center [51, 148] width 10 height 12
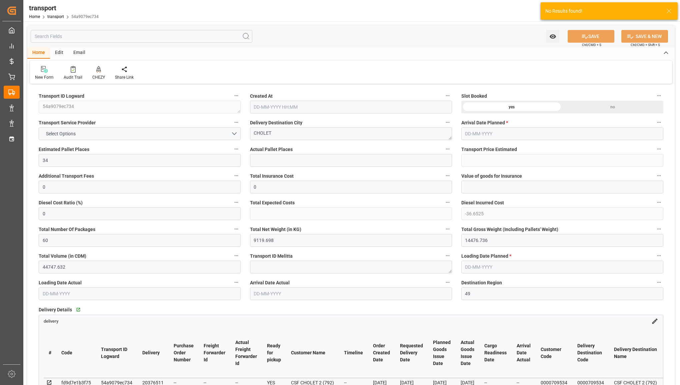
type input "[DATE] 10:36"
type input "[DATE]"
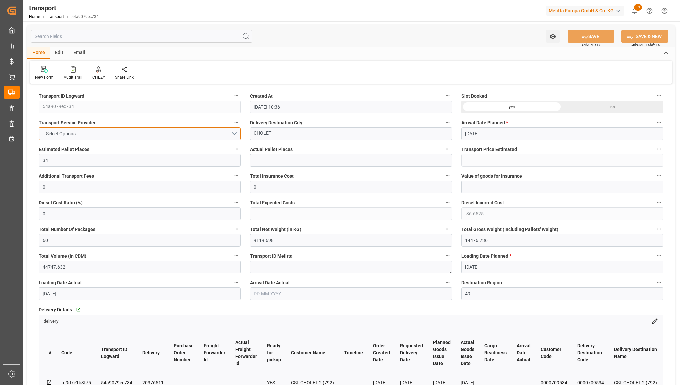
click at [112, 133] on button "Select Options" at bounding box center [140, 133] width 202 height 13
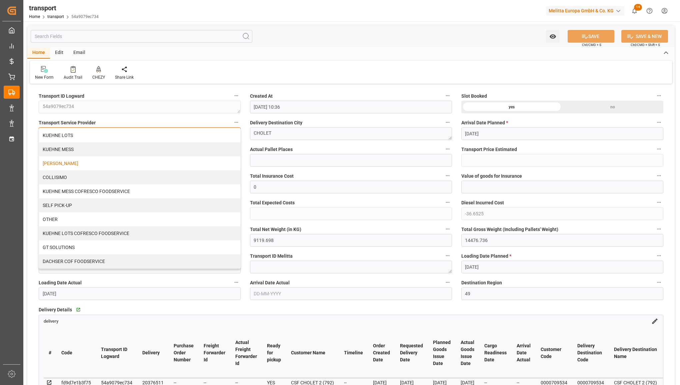
click at [89, 163] on div "[PERSON_NAME]" at bounding box center [139, 163] width 201 height 14
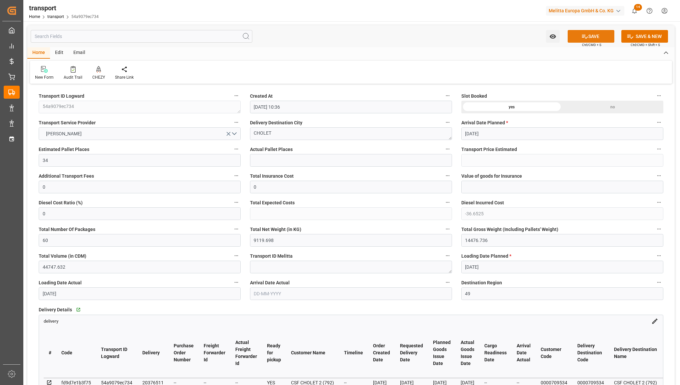
click at [577, 39] on button "SAVE" at bounding box center [590, 36] width 47 height 13
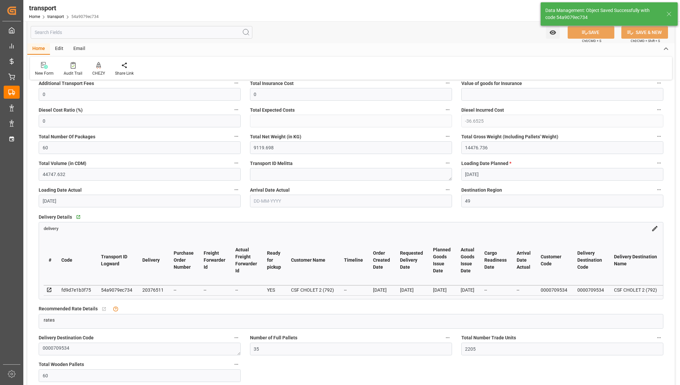
scroll to position [125, 0]
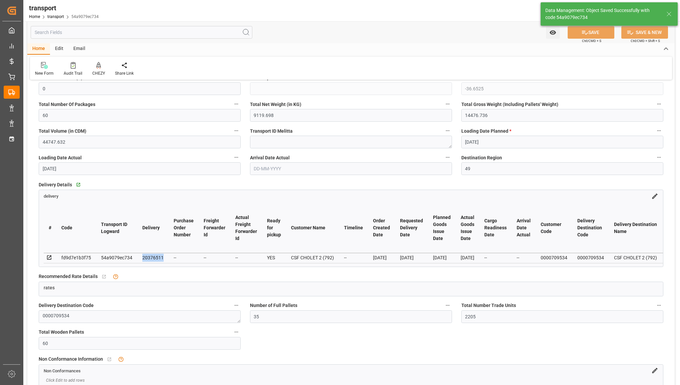
drag, startPoint x: 162, startPoint y: 255, endPoint x: 141, endPoint y: 256, distance: 21.3
click at [141, 256] on td "20376511" at bounding box center [152, 258] width 31 height 10
copy div "20376511"
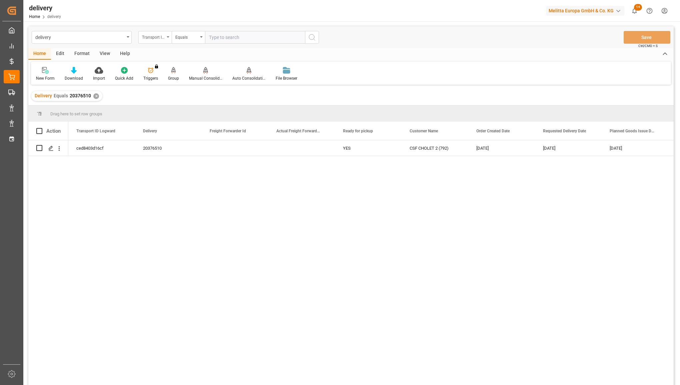
click at [169, 39] on div "Transport ID Logward" at bounding box center [154, 37] width 33 height 13
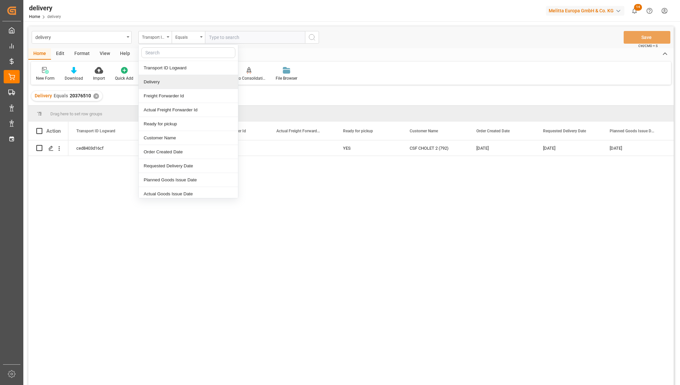
click at [155, 82] on div "Delivery" at bounding box center [188, 82] width 99 height 14
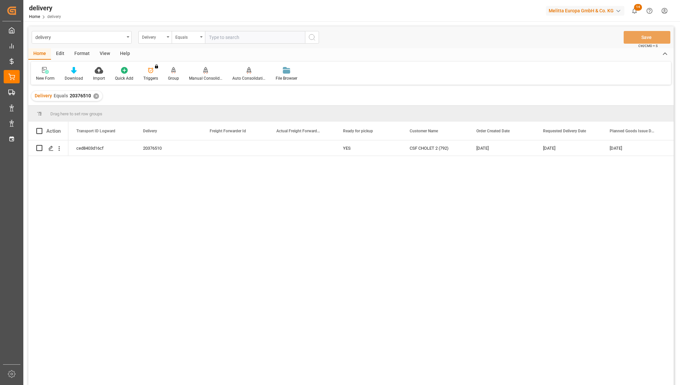
click at [249, 36] on input "text" at bounding box center [255, 37] width 100 height 13
paste input "20376511"
type input "20376511"
click at [310, 37] on icon "search button" at bounding box center [312, 37] width 8 height 8
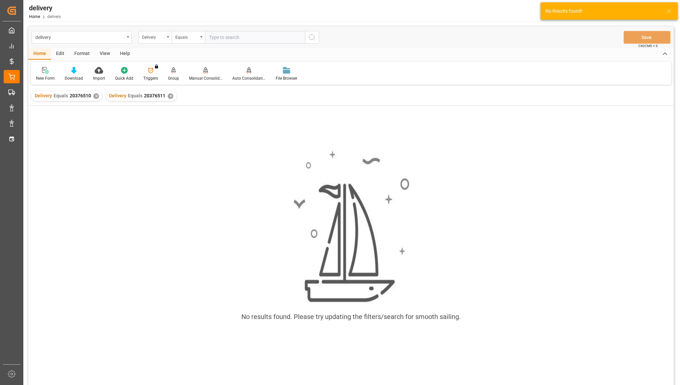
click at [96, 97] on div "✕" at bounding box center [96, 96] width 6 height 6
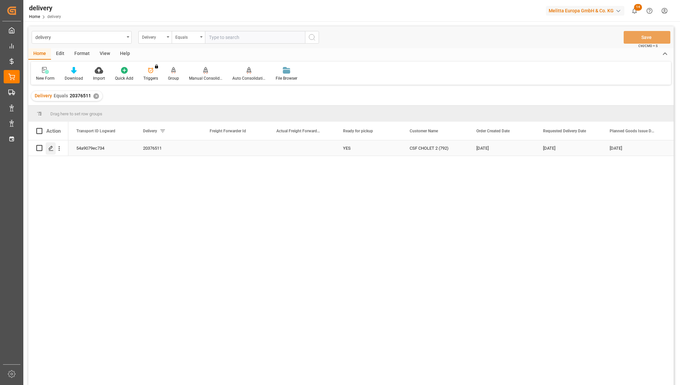
click at [50, 147] on icon "Press SPACE to select this row." at bounding box center [50, 148] width 5 height 5
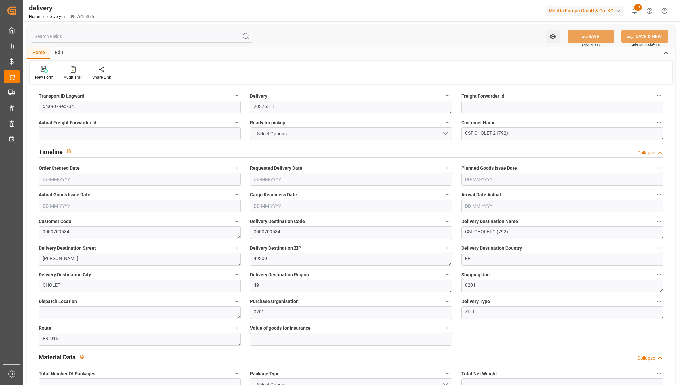
type input "60"
type input "9119.698"
type input "14476.736"
type input "44747.632"
type input "2205"
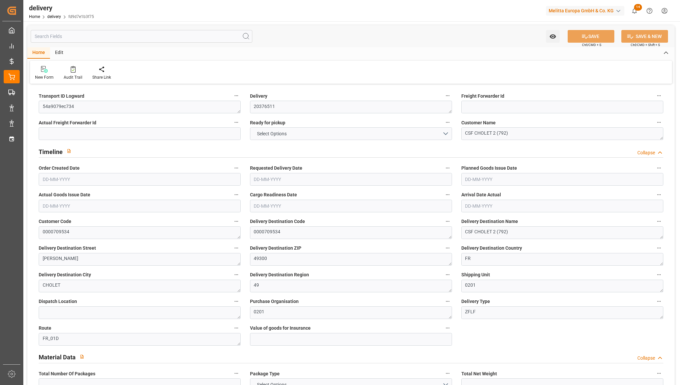
type input "60"
type input "35"
type input "34"
type input "0"
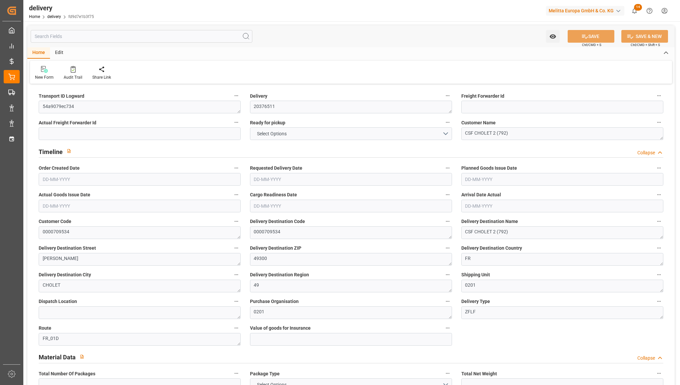
type input "-36.6525"
type input "905"
type input "868.3475"
type input "85.75"
type input "793.8"
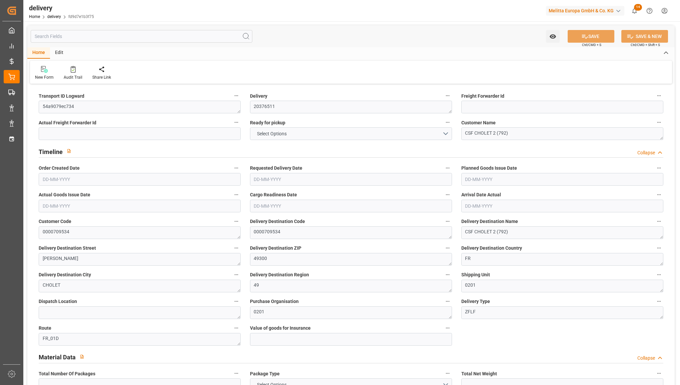
type input "1.5"
type input "1.3"
type input "0"
type input "90"
type input "12520.4"
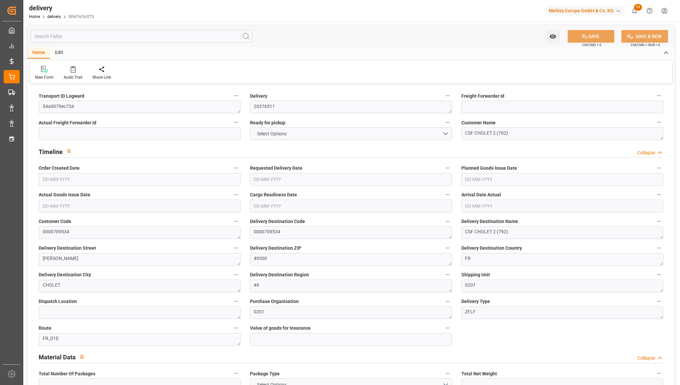
type input "101"
type input "50052.9932"
type input "3.2095"
type input "0"
type input "[DATE]"
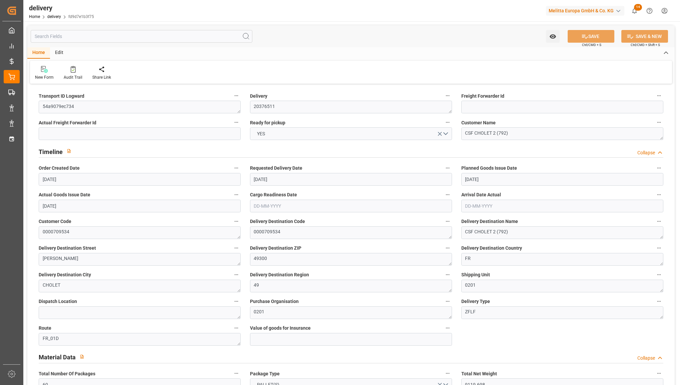
type input "[DATE]"
type input "20-08-2025 11:00"
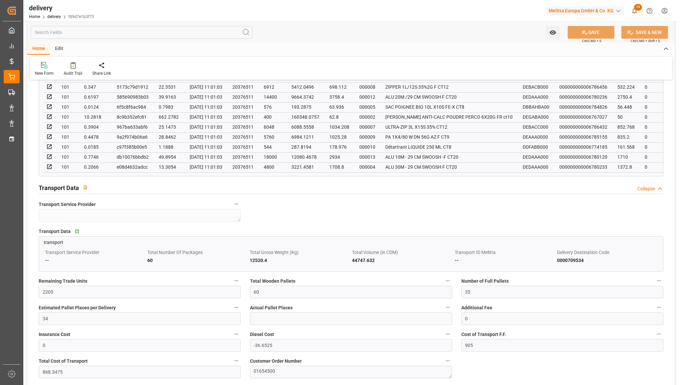
scroll to position [458, 0]
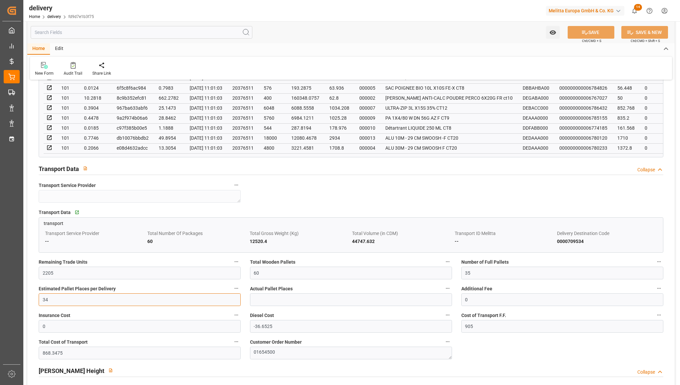
drag, startPoint x: 61, startPoint y: 301, endPoint x: 21, endPoint y: 297, distance: 40.1
click at [21, 299] on div "Created by potrace 1.15, written by Peter Selinger 2001-2017 Created by potrace…" at bounding box center [340, 192] width 680 height 385
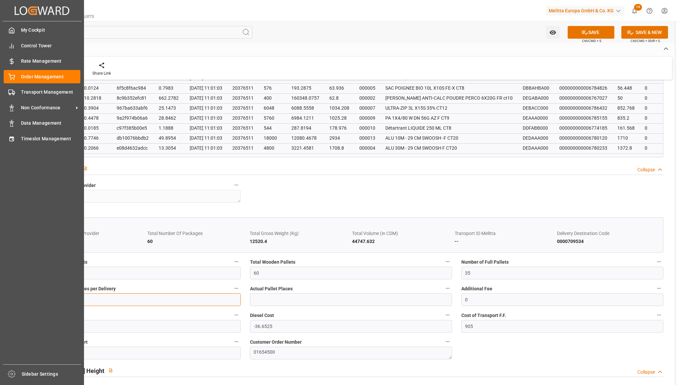
type input "33"
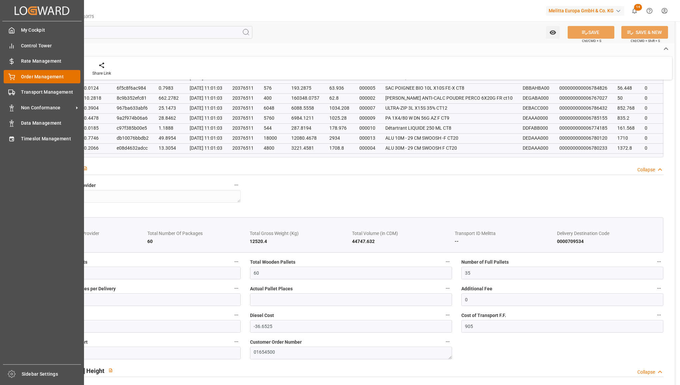
click at [26, 74] on span "Order Management" at bounding box center [51, 76] width 60 height 7
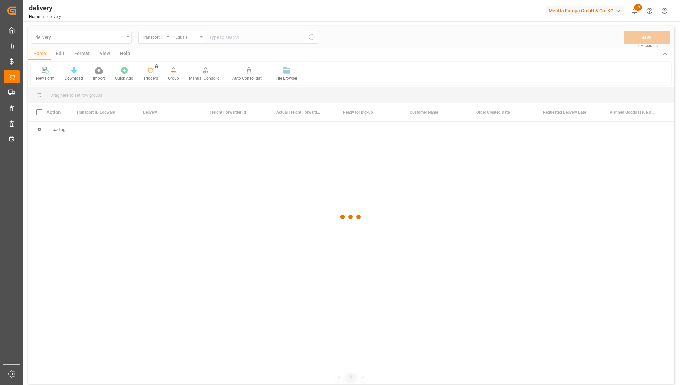
click at [162, 39] on div at bounding box center [350, 216] width 645 height 381
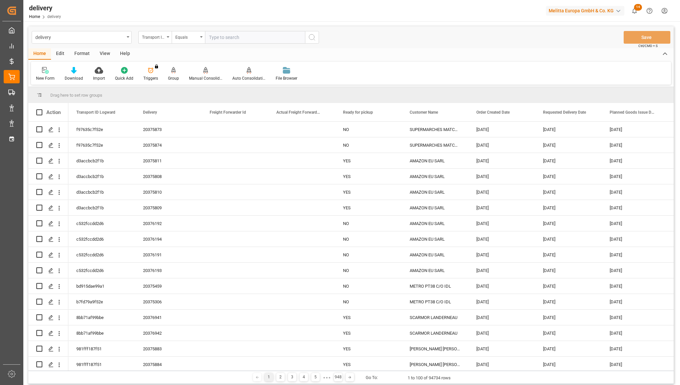
click at [166, 38] on div "Transport ID Logward" at bounding box center [154, 37] width 33 height 13
type input "delivery dat"
click at [159, 67] on div "Requested Delivery Date" at bounding box center [188, 68] width 99 height 14
click at [201, 42] on div "Equals" at bounding box center [188, 37] width 33 height 13
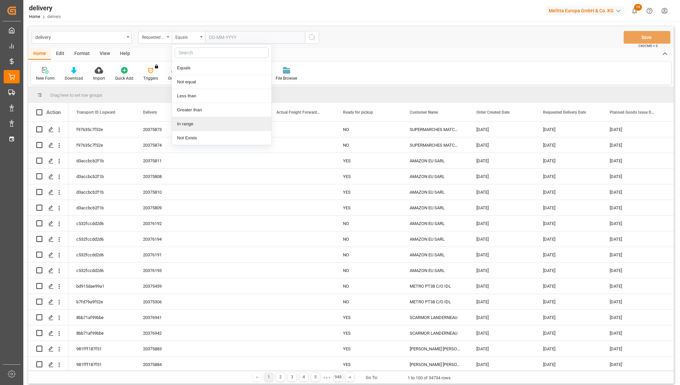
click at [194, 129] on div "In range" at bounding box center [221, 124] width 99 height 14
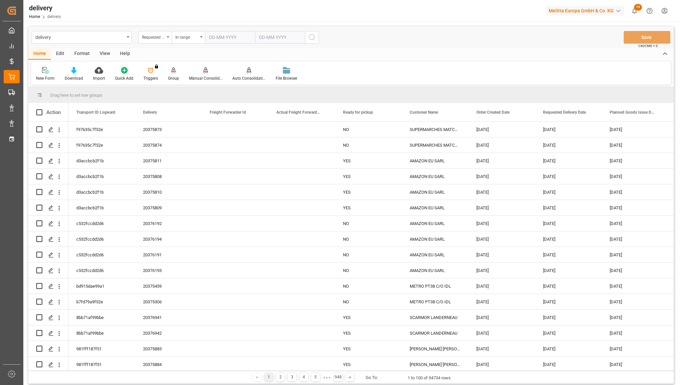
click at [226, 35] on input "text" at bounding box center [230, 37] width 50 height 13
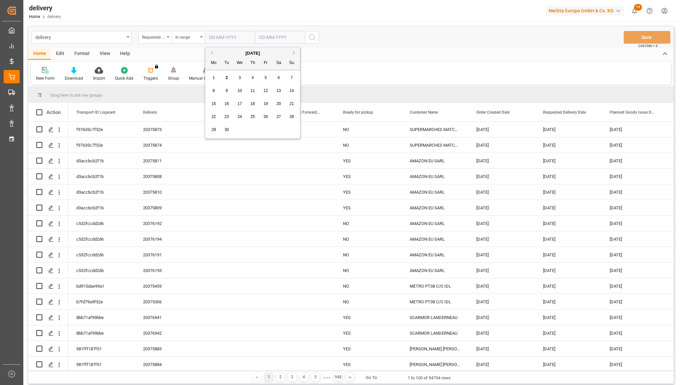
click at [214, 54] on div "September 2025" at bounding box center [252, 53] width 95 height 7
click at [212, 53] on button "Previous Month" at bounding box center [211, 53] width 4 height 4
click at [264, 76] on div "1" at bounding box center [266, 78] width 8 height 8
type input "[DATE]"
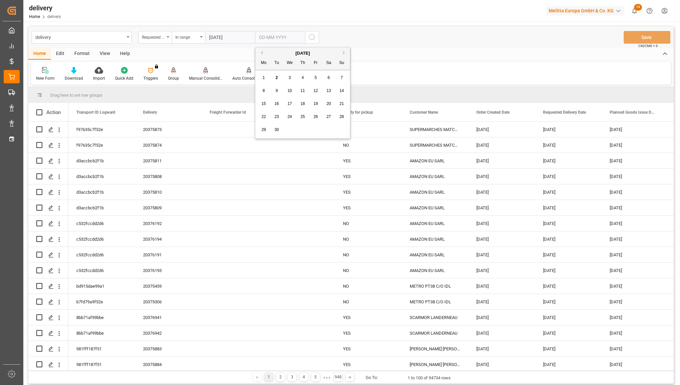
click at [282, 37] on input "text" at bounding box center [280, 37] width 50 height 13
drag, startPoint x: 262, startPoint y: 52, endPoint x: 266, endPoint y: 58, distance: 7.0
click at [262, 51] on button "Previous Month" at bounding box center [261, 53] width 4 height 4
click at [340, 128] on span "31" at bounding box center [341, 129] width 4 height 5
type input "31-08-2025"
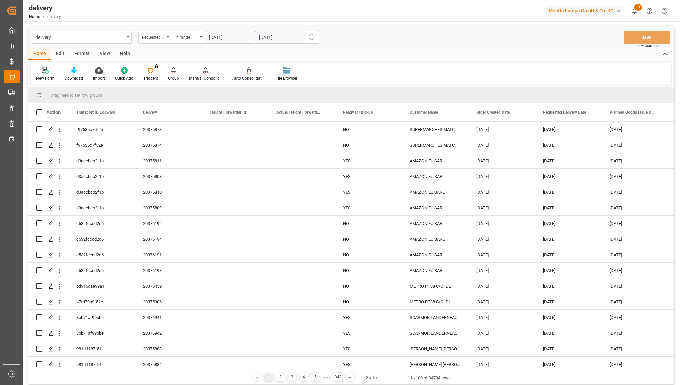
click at [309, 42] on button "search button" at bounding box center [312, 37] width 14 height 13
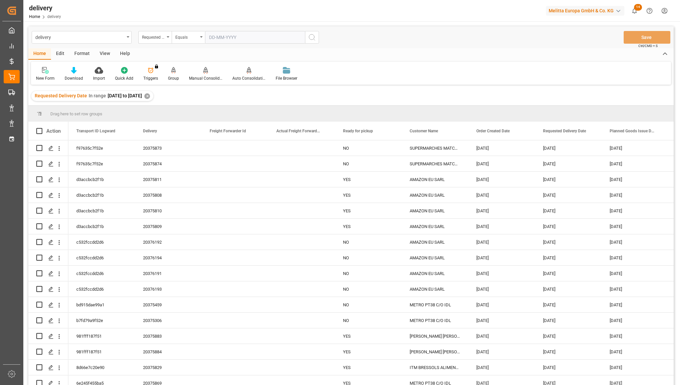
click at [75, 72] on icon at bounding box center [74, 70] width 6 height 7
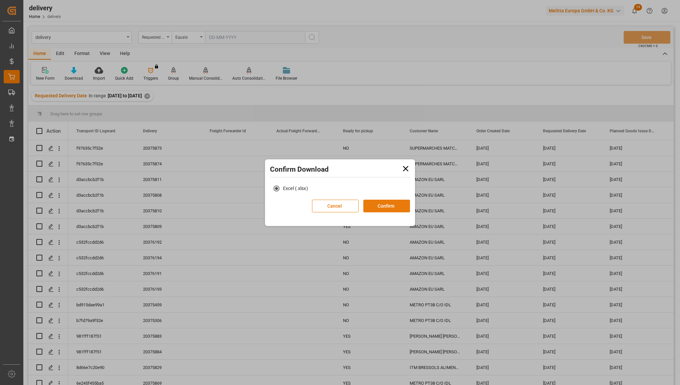
click at [389, 210] on button "Confirm" at bounding box center [386, 206] width 47 height 13
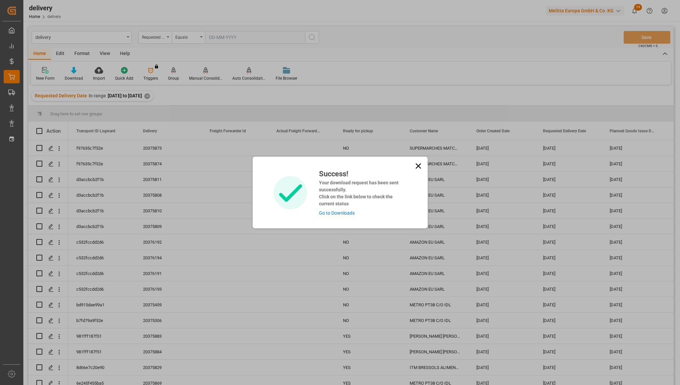
click at [337, 215] on link "Go to Downloads" at bounding box center [337, 212] width 36 height 5
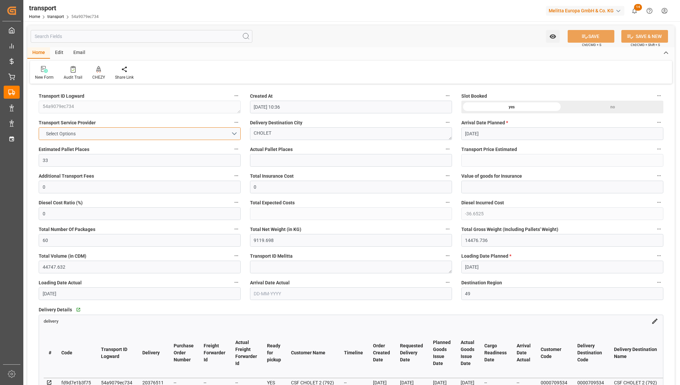
click at [101, 132] on button "Select Options" at bounding box center [140, 133] width 202 height 13
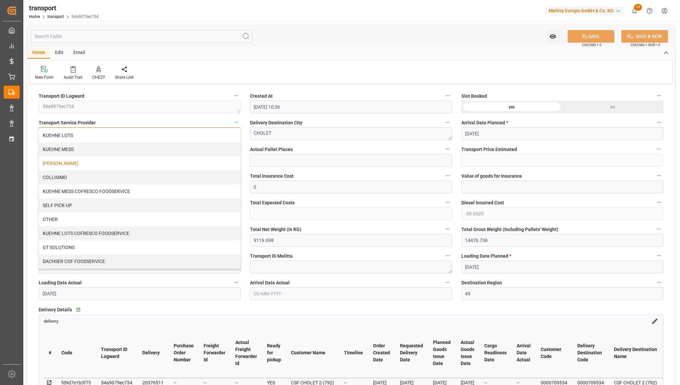
click at [93, 161] on div "[PERSON_NAME]" at bounding box center [139, 163] width 201 height 14
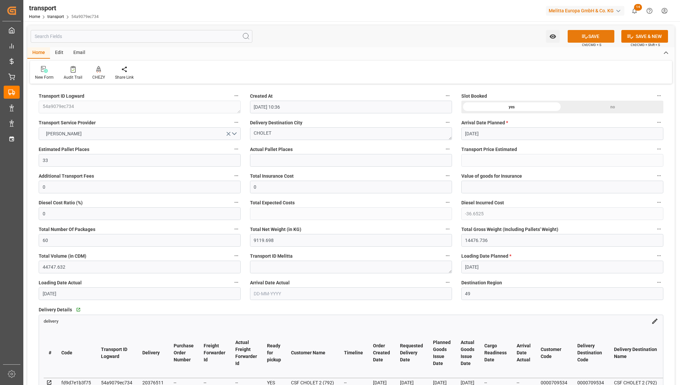
click at [597, 32] on button "SAVE" at bounding box center [590, 36] width 47 height 13
type input "905"
type input "868.3475"
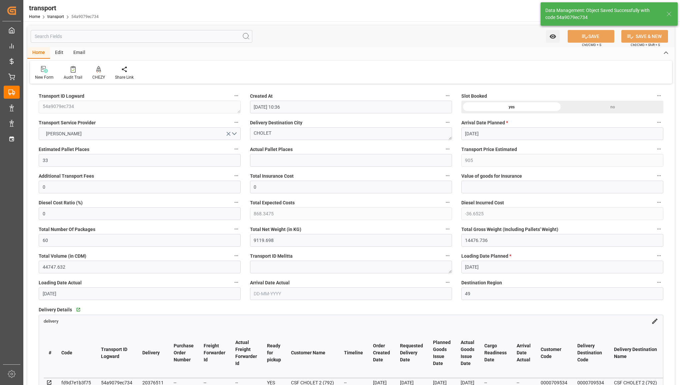
scroll to position [42, 0]
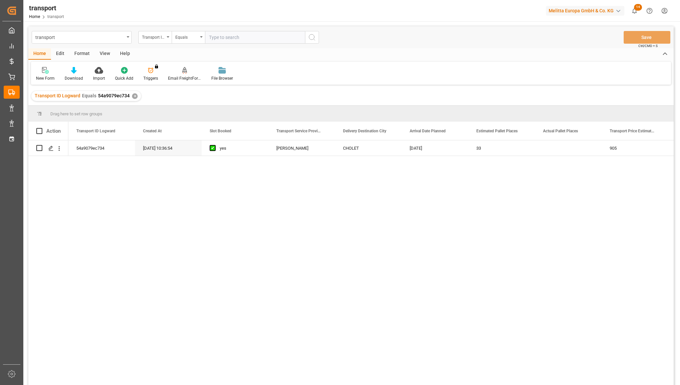
click at [212, 35] on input "text" at bounding box center [255, 37] width 100 height 13
type input "55312c87c5c7"
click at [312, 38] on icon "search button" at bounding box center [312, 37] width 8 height 8
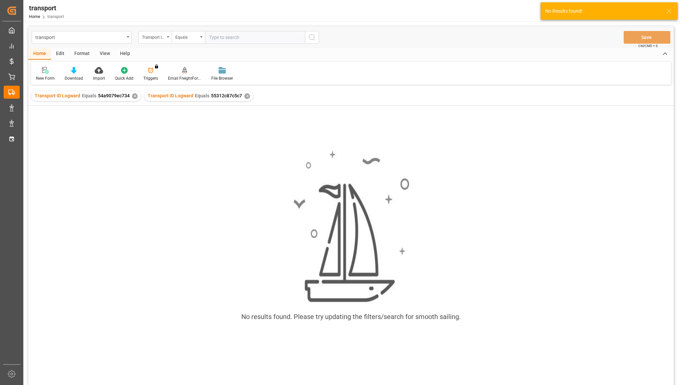
click at [133, 97] on div "✕" at bounding box center [135, 96] width 6 height 6
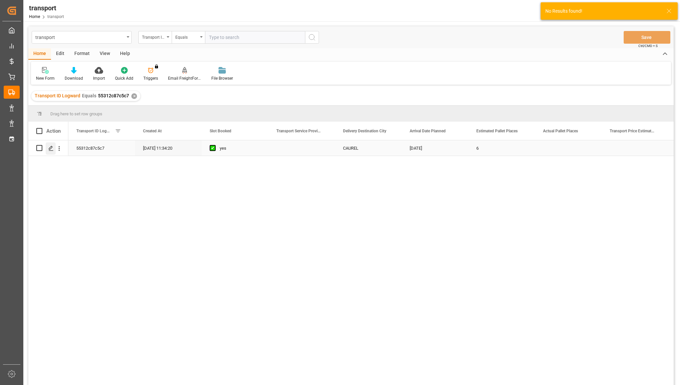
click at [51, 147] on icon "Press SPACE to select this row." at bounding box center [50, 148] width 5 height 5
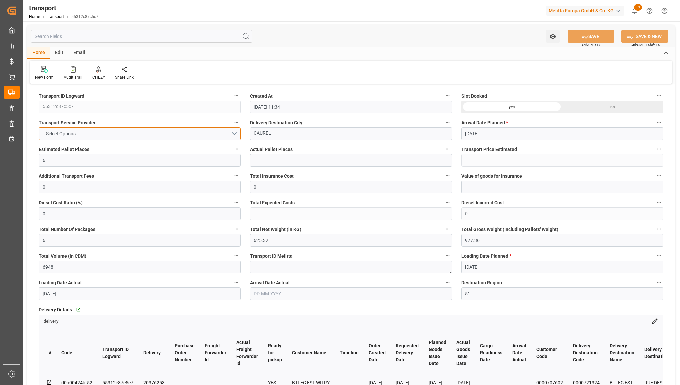
click at [169, 132] on button "Select Options" at bounding box center [140, 133] width 202 height 13
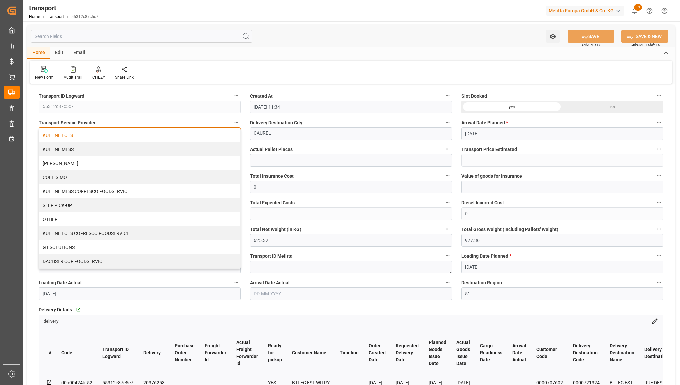
click at [157, 139] on div "KUEHNE LOTS" at bounding box center [139, 135] width 201 height 14
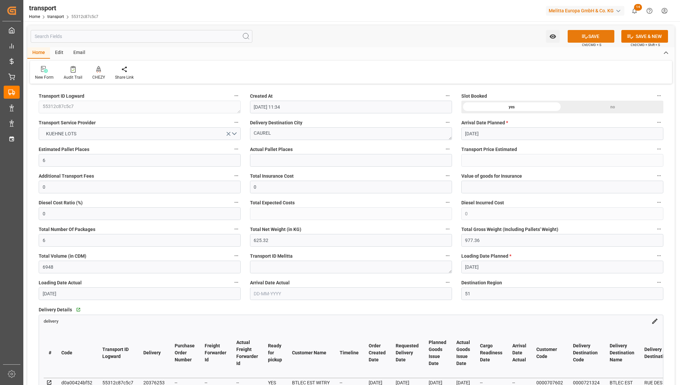
click at [581, 40] on button "SAVE" at bounding box center [590, 36] width 47 height 13
type input "142.68"
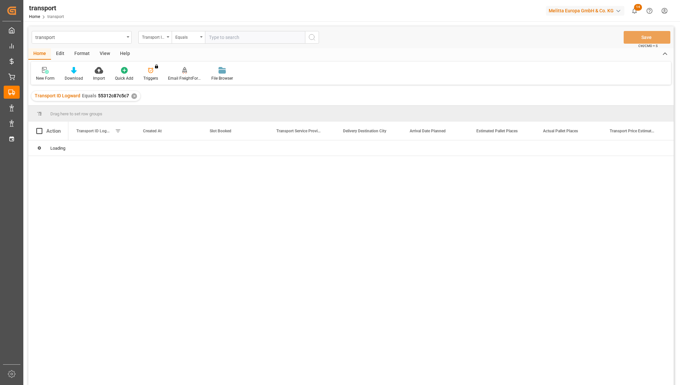
click at [237, 37] on input "text" at bounding box center [255, 37] width 100 height 13
type input "5699f70dd656"
click at [311, 38] on icon "search button" at bounding box center [312, 37] width 8 height 8
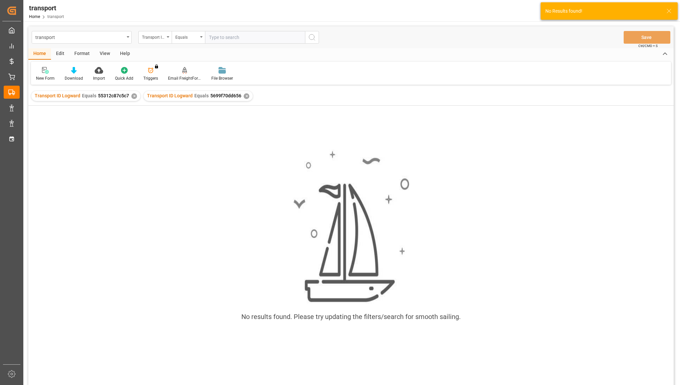
click at [132, 96] on div "✕" at bounding box center [134, 96] width 6 height 6
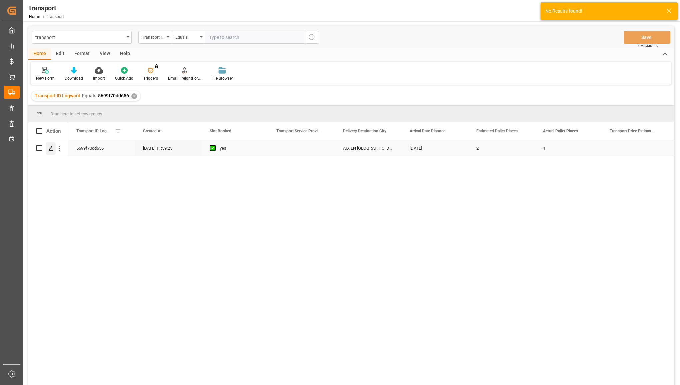
click at [49, 150] on icon "Press SPACE to select this row." at bounding box center [50, 148] width 5 height 5
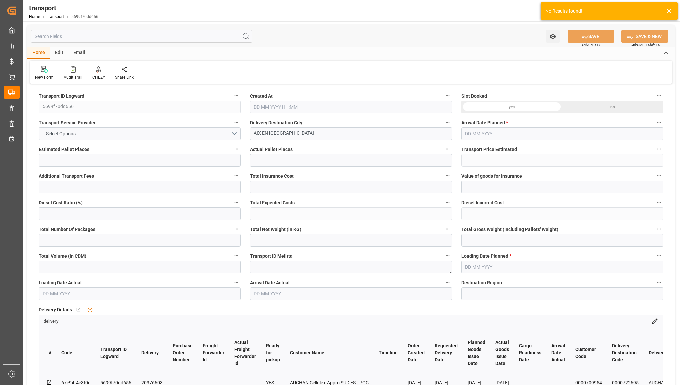
type input "2"
type input "1"
type input "0"
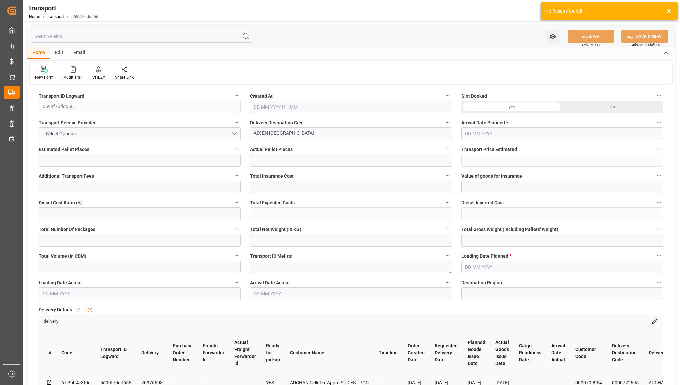
type input "0"
type input "4"
type input "100.11"
type input "352.778"
type input "573.189"
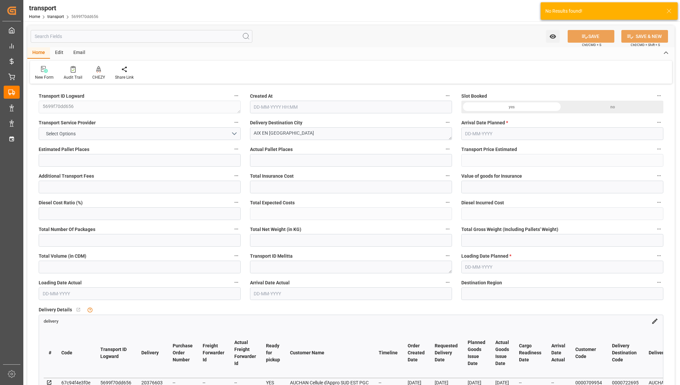
type input "13"
type input "0"
type input "65"
type input "10"
type input "101"
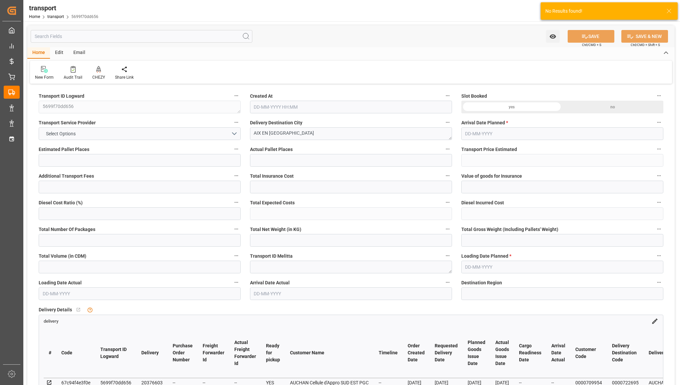
type input "122.778"
type input "0"
type input "4710.8598"
type input "0"
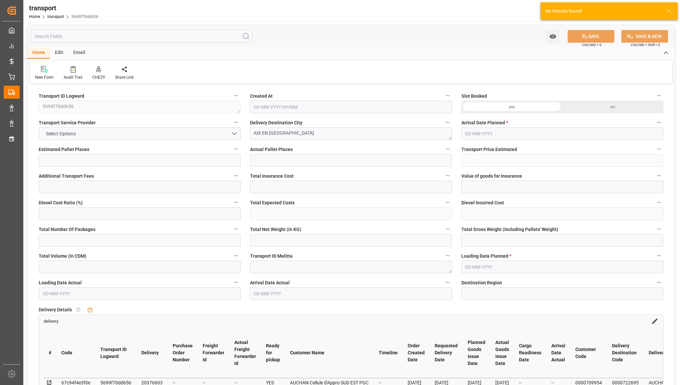
type input "21"
type input "35"
type input "[DATE] 11:59"
type input "[DATE]"
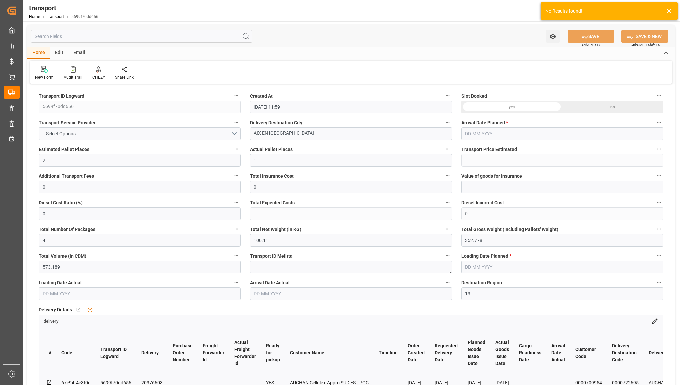
type input "[DATE]"
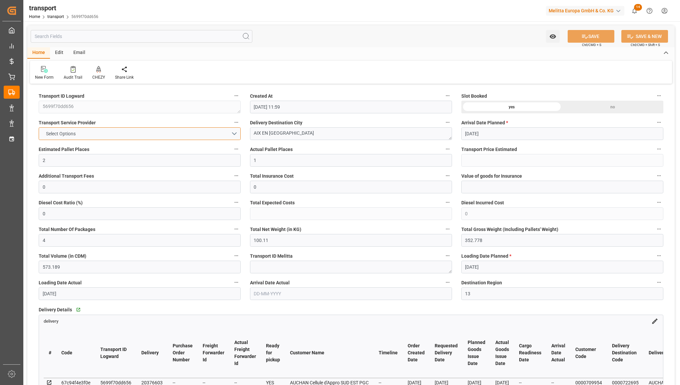
click at [178, 131] on button "Select Options" at bounding box center [140, 133] width 202 height 13
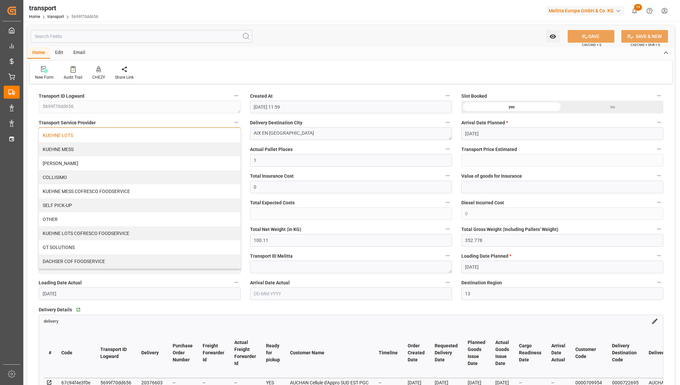
click at [175, 134] on div "KUEHNE LOTS" at bounding box center [139, 135] width 201 height 14
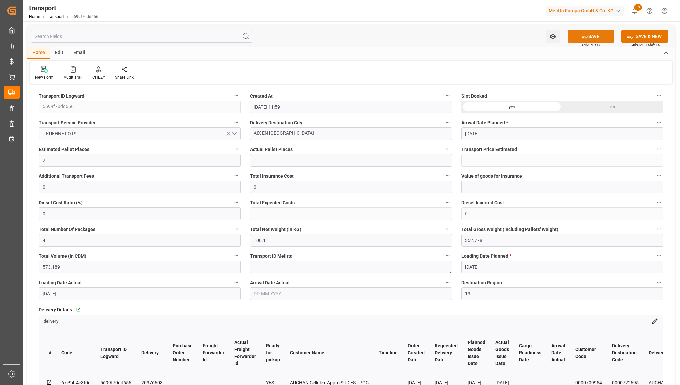
click at [600, 38] on button "SAVE" at bounding box center [590, 36] width 47 height 13
type input "266.83"
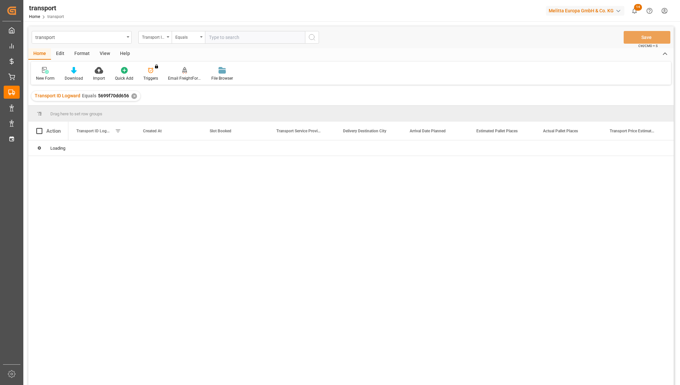
click at [231, 35] on input "text" at bounding box center [255, 37] width 100 height 13
type input "56a613416f49"
click at [309, 41] on icon "search button" at bounding box center [312, 37] width 8 height 8
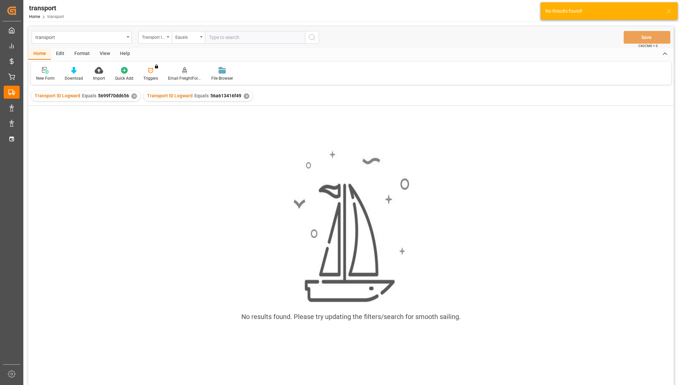
click at [129, 95] on div "Transport ID Logward Equals 5699f70dd656 ✕" at bounding box center [85, 96] width 109 height 10
click at [131, 96] on div "✕" at bounding box center [134, 96] width 6 height 6
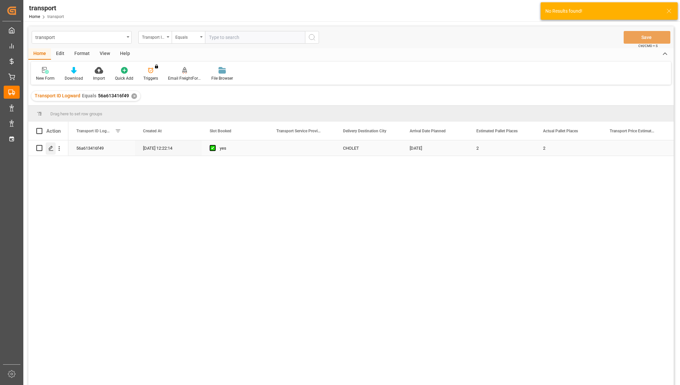
click at [48, 147] on div "Press SPACE to select this row." at bounding box center [51, 148] width 10 height 12
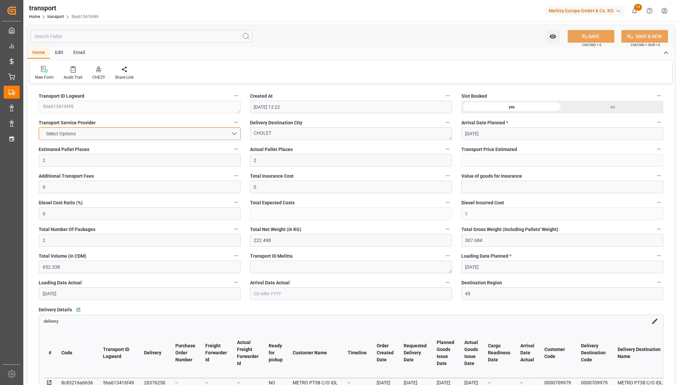
click at [123, 136] on button "Select Options" at bounding box center [140, 133] width 202 height 13
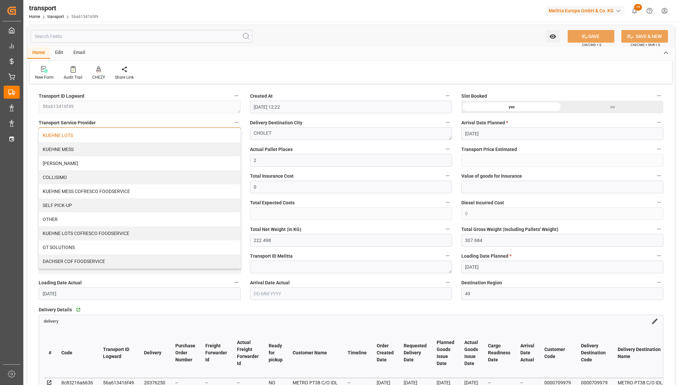
click at [119, 136] on div "KUEHNE LOTS" at bounding box center [139, 135] width 201 height 14
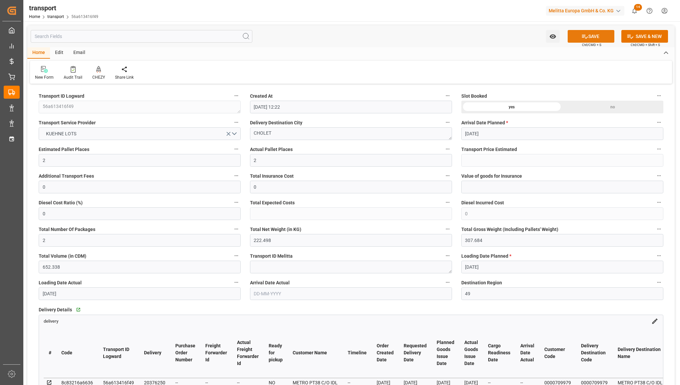
click at [584, 37] on icon at bounding box center [584, 36] width 7 height 7
type input "184"
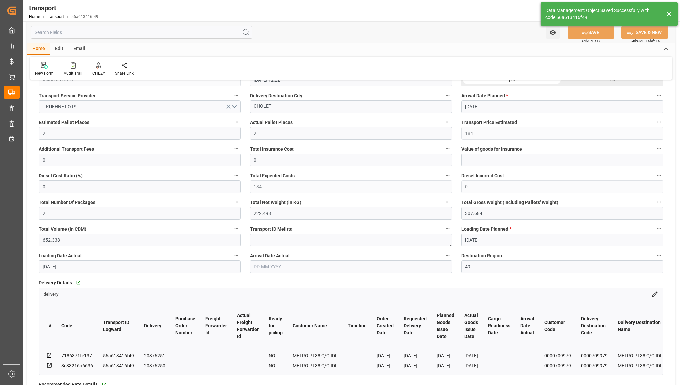
scroll to position [42, 0]
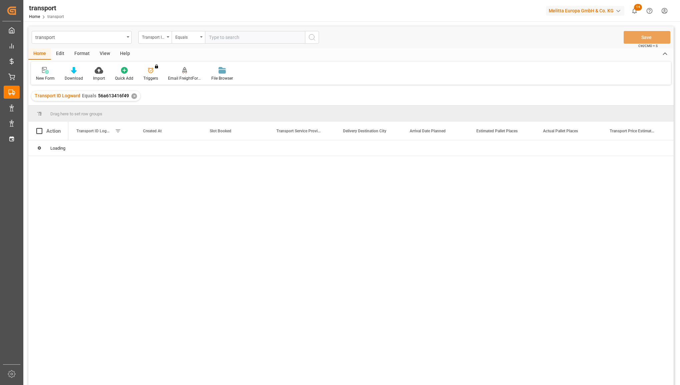
click at [226, 39] on input "text" at bounding box center [255, 37] width 100 height 13
type input "6e245f455ba5"
click at [312, 40] on icon "search button" at bounding box center [312, 37] width 8 height 8
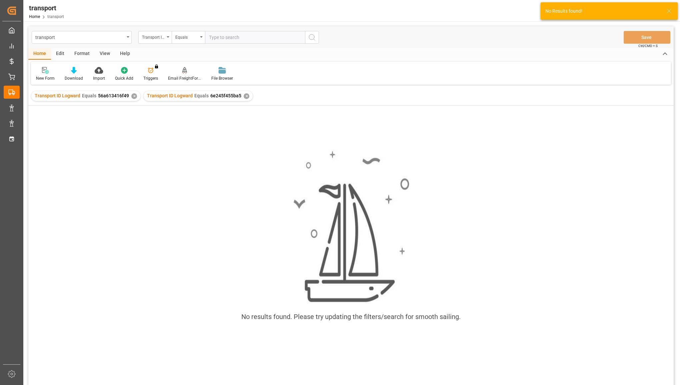
click at [132, 95] on div "✕" at bounding box center [134, 96] width 6 height 6
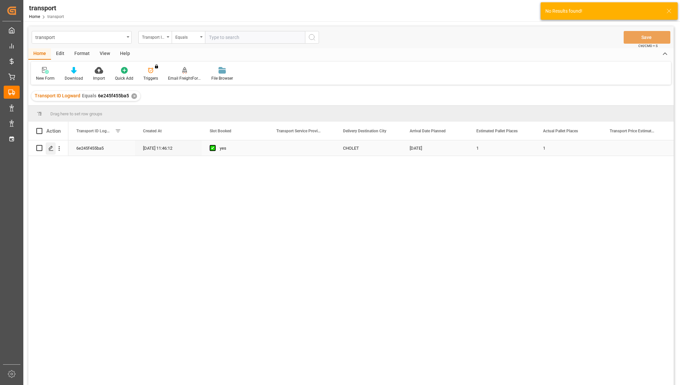
click at [50, 149] on polygon "Press SPACE to select this row." at bounding box center [50, 147] width 3 height 3
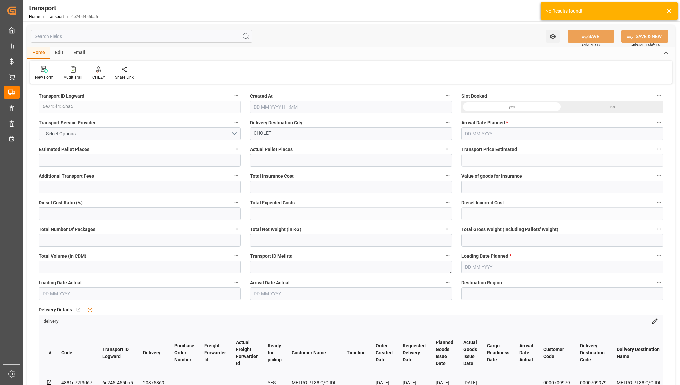
type input "1"
type input "0"
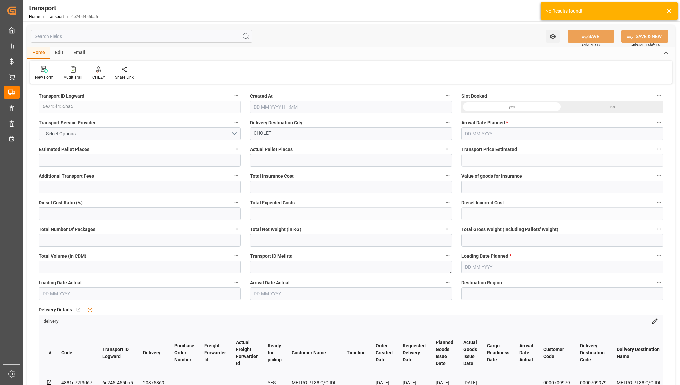
type input "-8.6565"
type input "1"
type input "341.814"
type input "423.188"
type input "958.692"
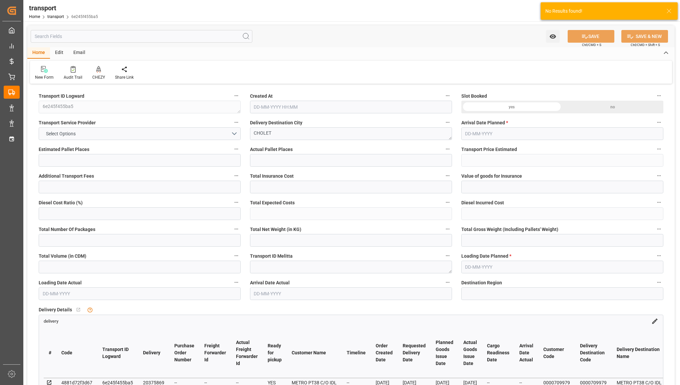
type input "49"
type input "0"
type input "52"
type input "1"
type input "101"
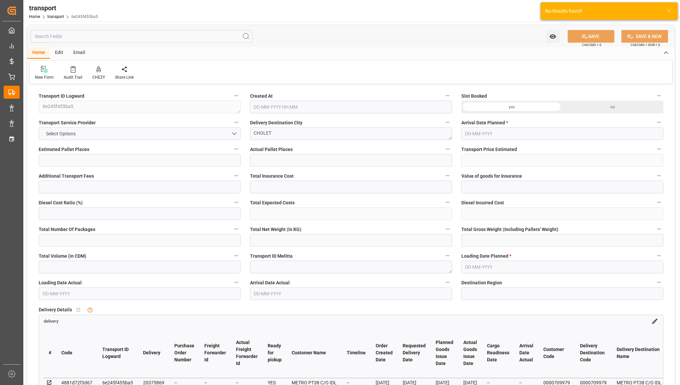
type input "400.188"
type input "0"
type input "4710.8598"
type input "0"
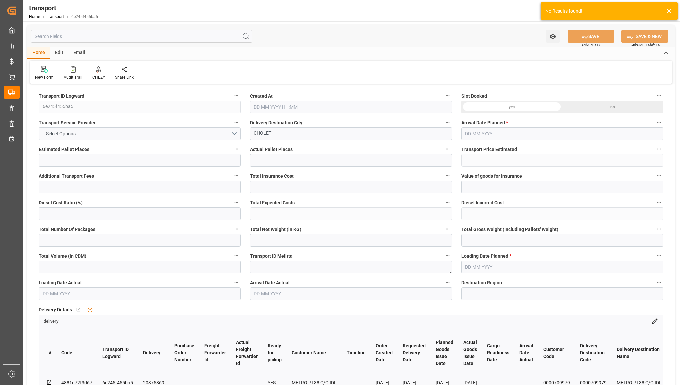
type input "21"
type input "35"
type input "[DATE] 11:46"
type input "[DATE]"
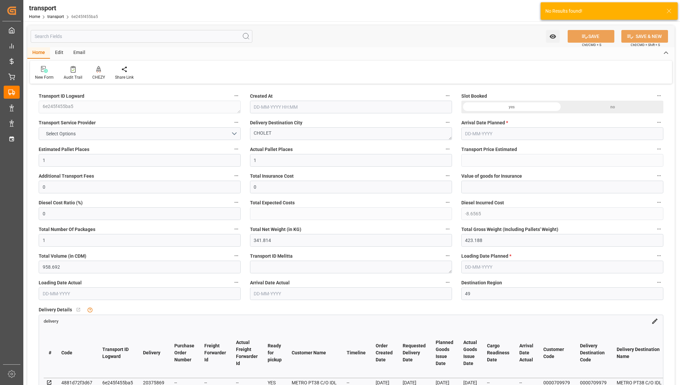
type input "[DATE]"
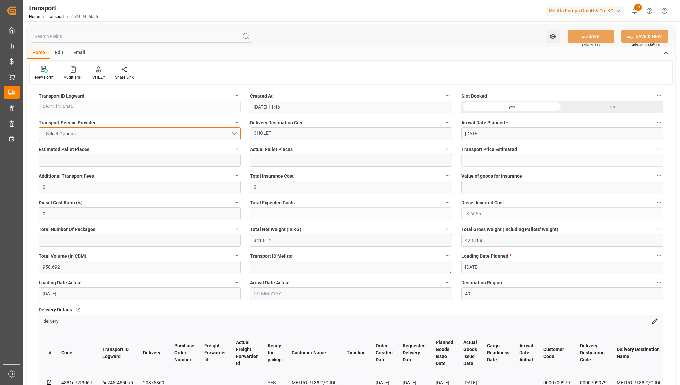
click at [135, 133] on button "Select Options" at bounding box center [140, 133] width 202 height 13
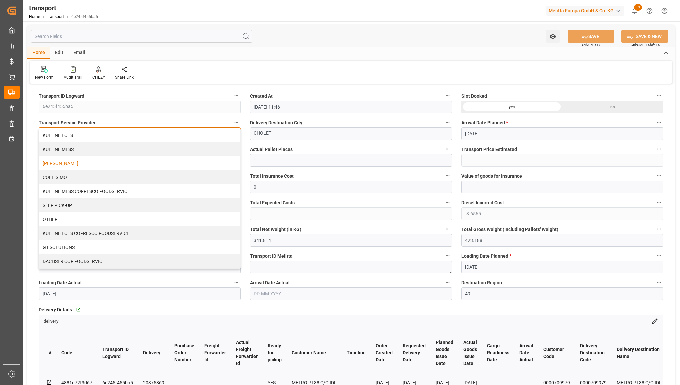
click at [116, 162] on div "[PERSON_NAME]" at bounding box center [139, 163] width 201 height 14
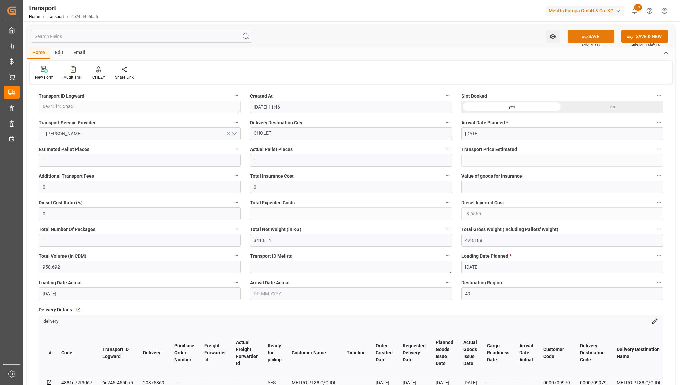
click at [587, 36] on button "SAVE" at bounding box center [590, 36] width 47 height 13
type input "213.74"
type input "205.0835"
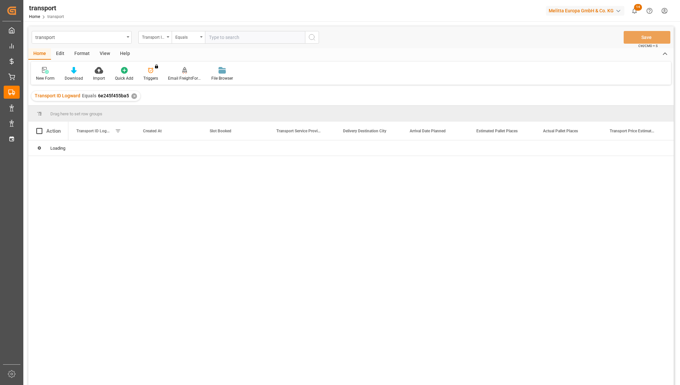
click at [228, 38] on input "text" at bounding box center [255, 37] width 100 height 13
type input "8d66e7c20e90"
click at [314, 37] on icon "search button" at bounding box center [312, 37] width 8 height 8
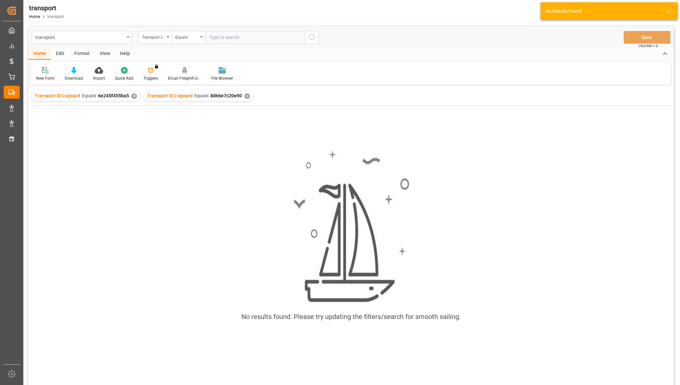
click at [129, 95] on div "Transport ID Logward Equals 6e245f455ba5 ✕" at bounding box center [85, 96] width 109 height 10
click at [132, 95] on div "✕" at bounding box center [134, 96] width 6 height 6
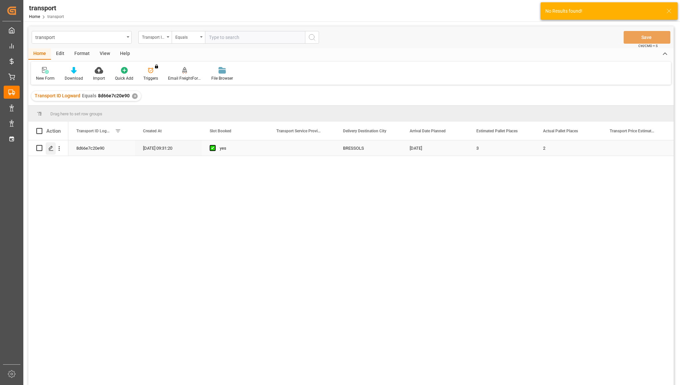
click at [49, 149] on polygon "Press SPACE to select this row." at bounding box center [50, 147] width 3 height 3
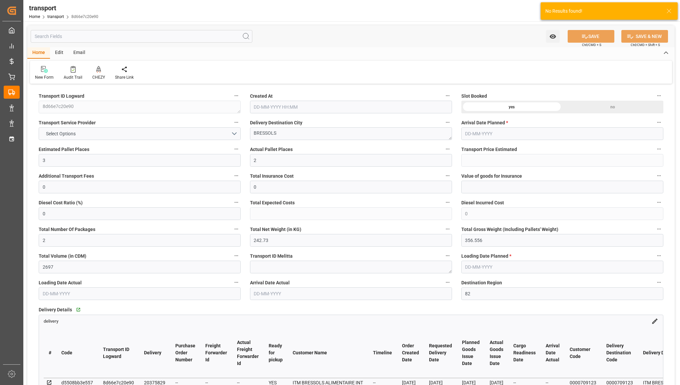
type input "[DATE] 09:31"
type input "[DATE]"
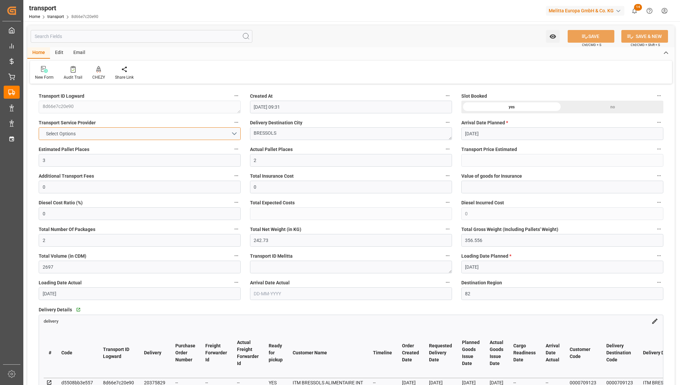
click at [183, 133] on button "Select Options" at bounding box center [140, 133] width 202 height 13
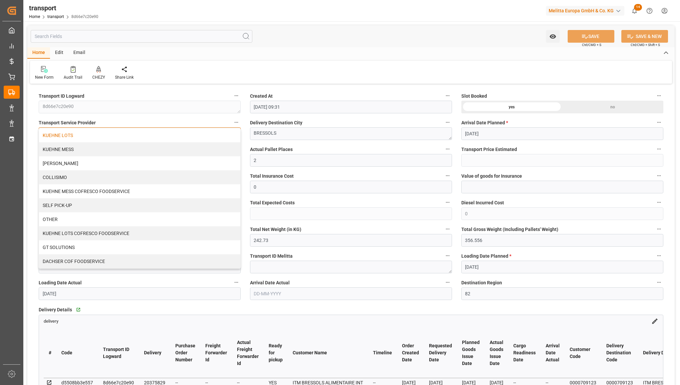
click at [176, 139] on div "KUEHNE LOTS" at bounding box center [139, 135] width 201 height 14
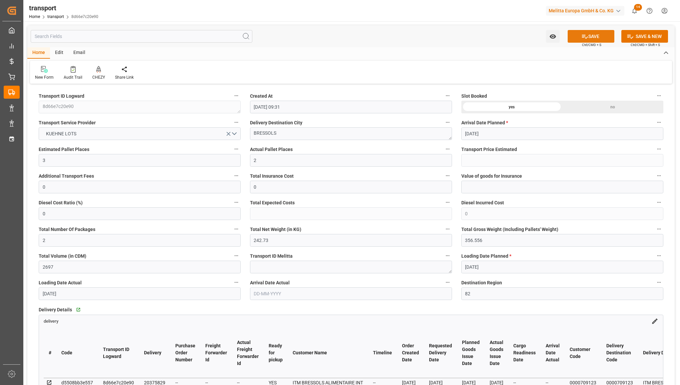
click at [610, 39] on button "SAVE" at bounding box center [590, 36] width 47 height 13
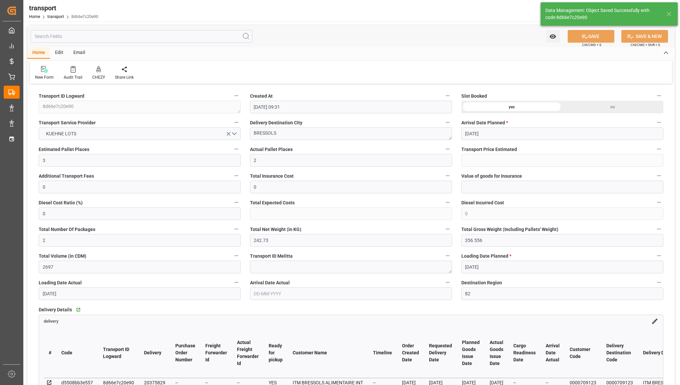
type input "296.24"
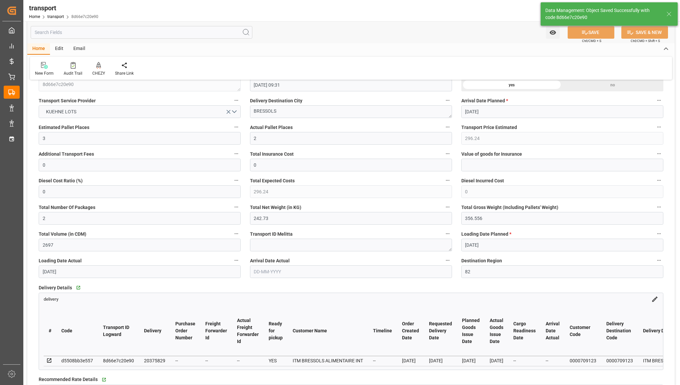
scroll to position [42, 0]
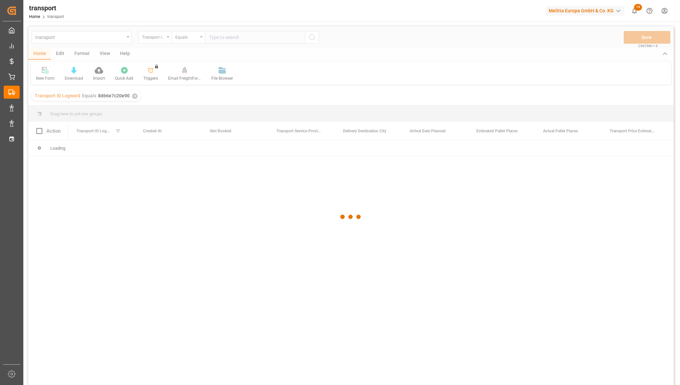
click at [221, 37] on div at bounding box center [350, 216] width 645 height 381
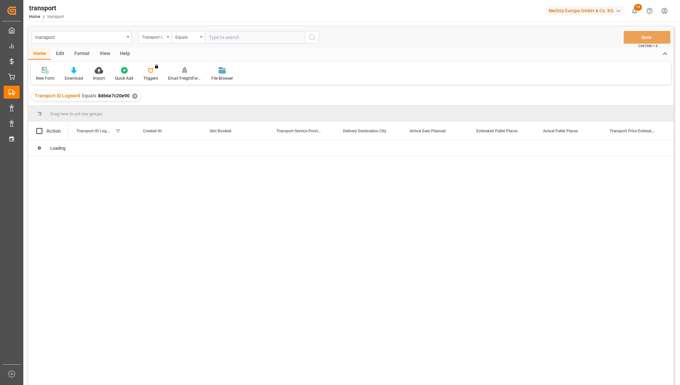
click at [216, 38] on input "text" at bounding box center [255, 37] width 100 height 13
paste input "981fff187f51"
type input "981fff187f51"
click at [309, 40] on icon "search button" at bounding box center [312, 37] width 8 height 8
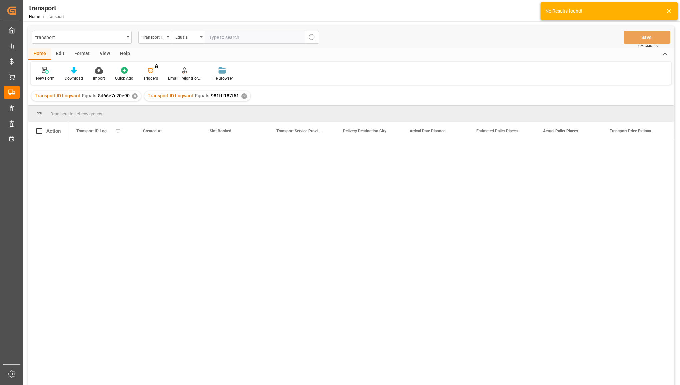
click at [133, 94] on div "✕" at bounding box center [135, 96] width 6 height 6
click at [48, 148] on div "Press SPACE to select this row." at bounding box center [51, 148] width 10 height 12
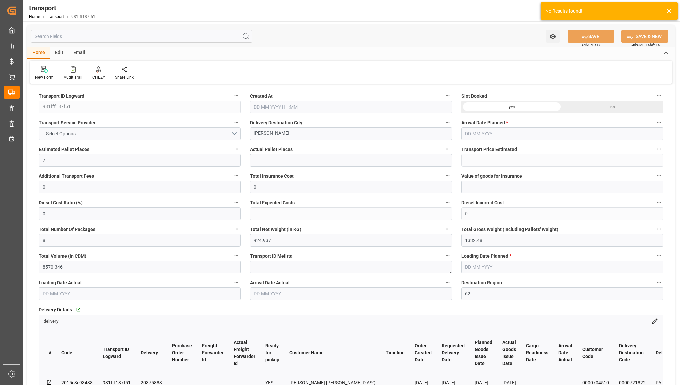
type input "[DATE] 14:50"
type input "[DATE]"
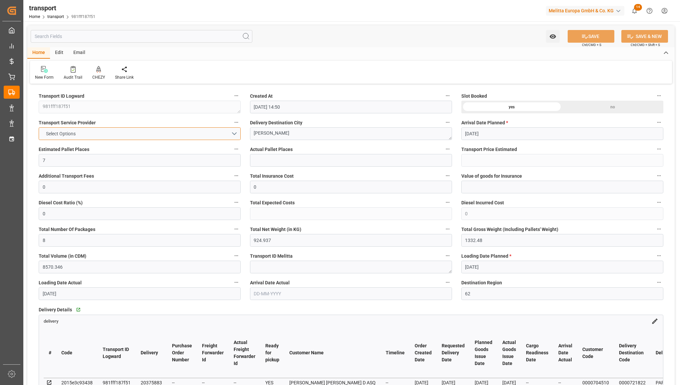
click at [186, 134] on button "Select Options" at bounding box center [140, 133] width 202 height 13
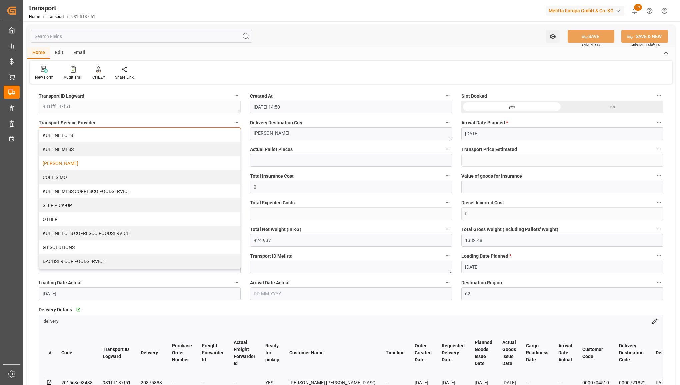
click at [166, 162] on div "[PERSON_NAME]" at bounding box center [139, 163] width 201 height 14
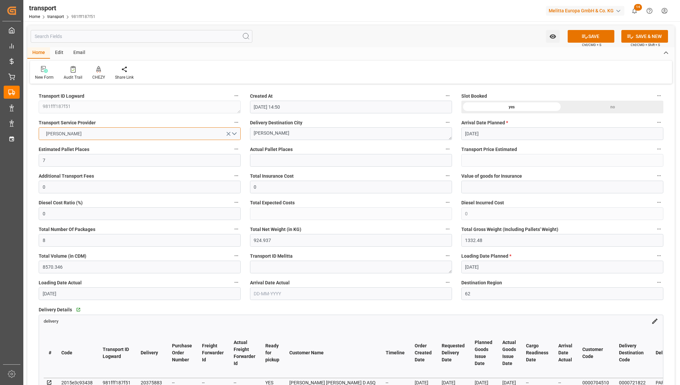
click at [214, 133] on button "[PERSON_NAME]" at bounding box center [140, 133] width 202 height 13
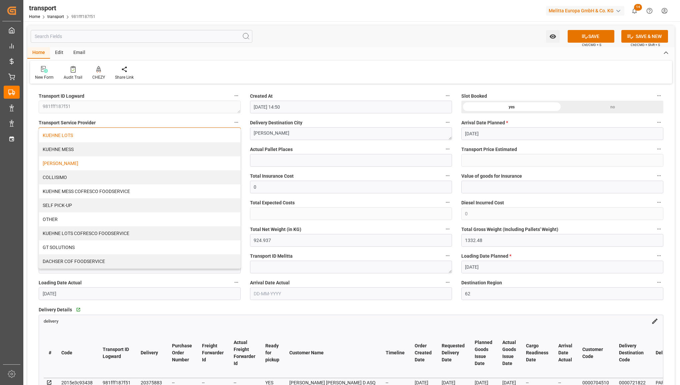
click at [210, 136] on div "KUEHNE LOTS" at bounding box center [139, 135] width 201 height 14
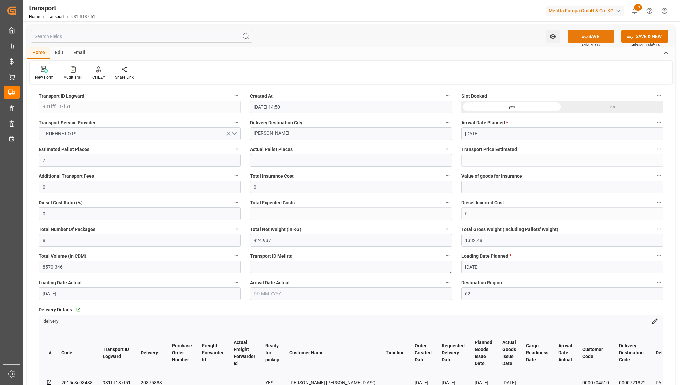
click at [590, 33] on button "SAVE" at bounding box center [590, 36] width 47 height 13
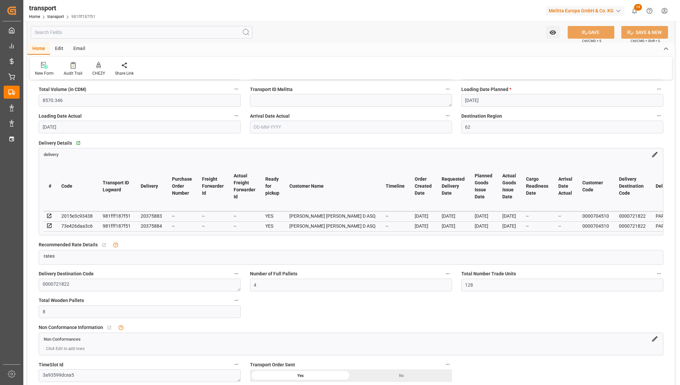
scroll to position [60, 0]
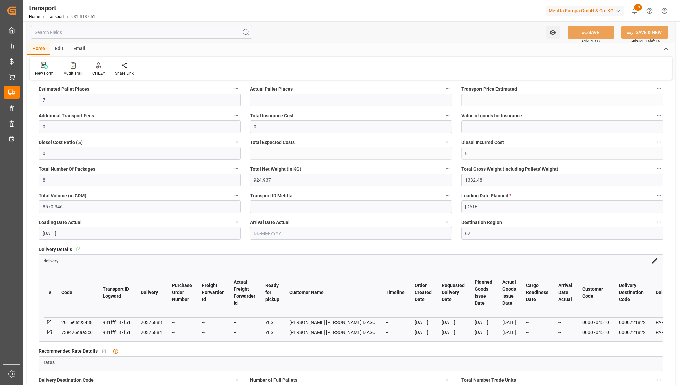
type input "220.21"
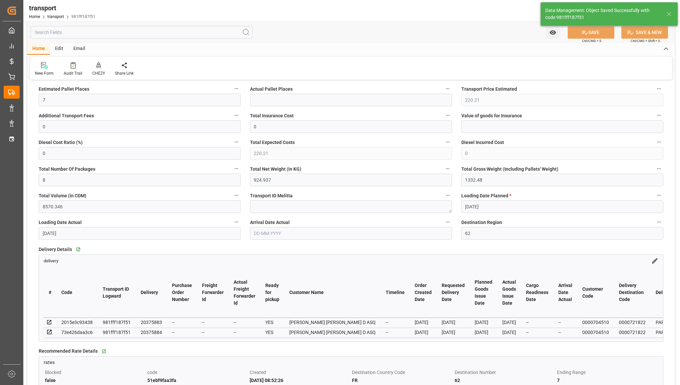
scroll to position [0, 0]
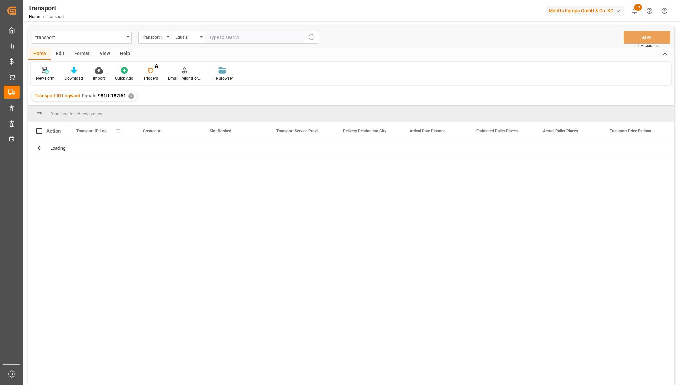
click at [227, 39] on input "text" at bounding box center [255, 37] width 100 height 13
click at [300, 39] on input "a4c51a7f5f4a" at bounding box center [255, 37] width 100 height 13
type input "a4c51a7f5f4a"
click at [309, 37] on icon "search button" at bounding box center [312, 37] width 8 height 8
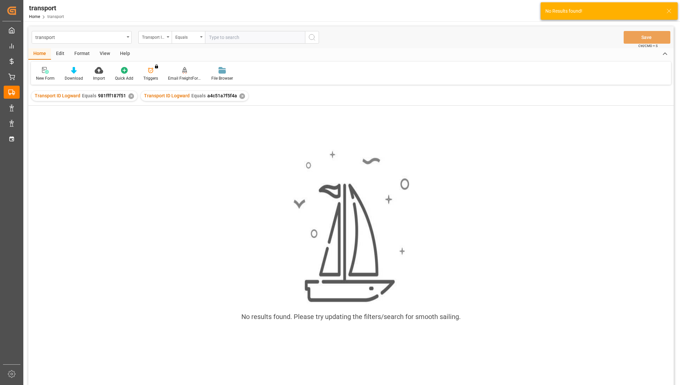
click at [127, 93] on div "Transport ID Logward Equals 981fff187f51 ✕" at bounding box center [84, 96] width 106 height 10
click at [129, 96] on div "✕" at bounding box center [131, 96] width 6 height 6
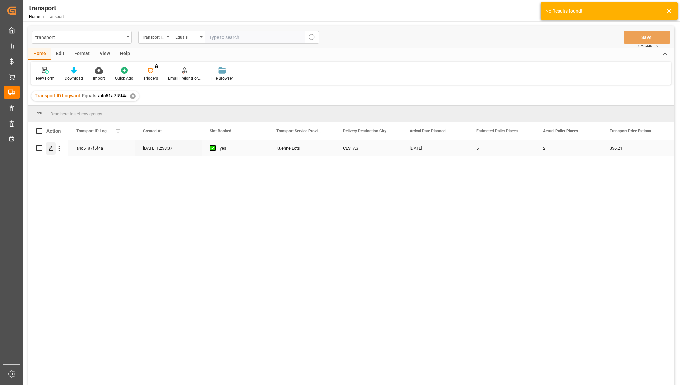
click at [50, 146] on icon "Press SPACE to select this row." at bounding box center [50, 148] width 5 height 5
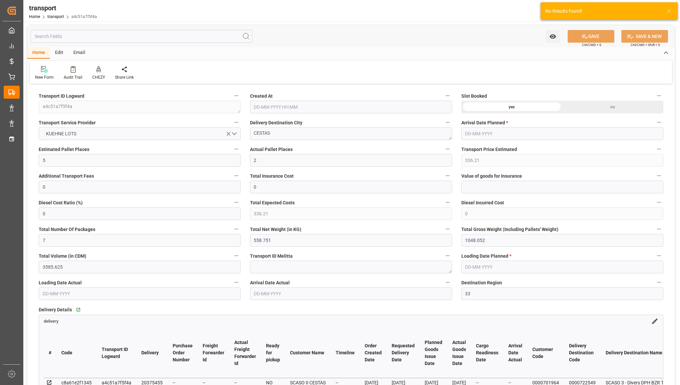
type input "[DATE] 12:38"
type input "[DATE]"
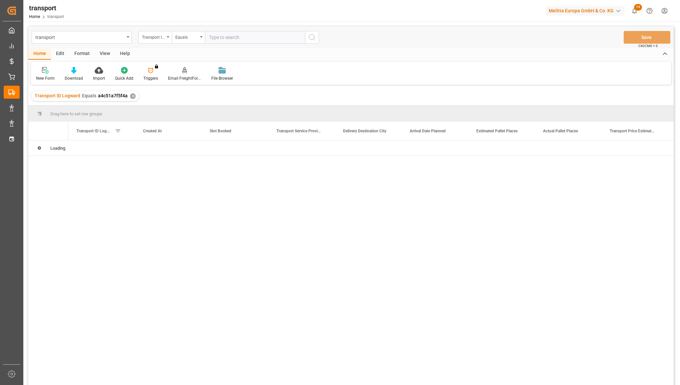
click at [215, 37] on input "text" at bounding box center [255, 37] width 100 height 13
type input "b7fd79a9f52e"
click at [311, 38] on icon "search button" at bounding box center [312, 37] width 8 height 8
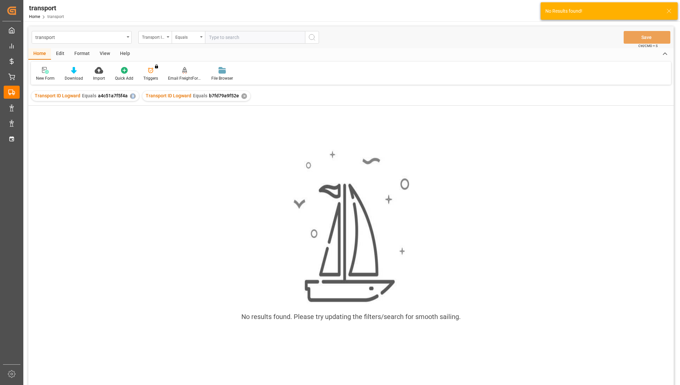
click at [131, 96] on div "✕" at bounding box center [133, 96] width 6 height 6
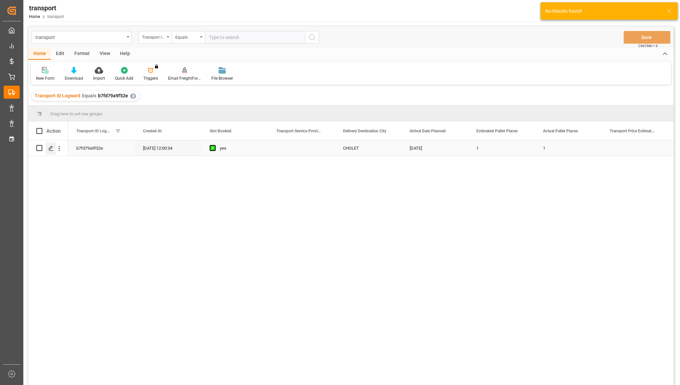
click at [49, 151] on icon "Press SPACE to select this row." at bounding box center [50, 148] width 5 height 5
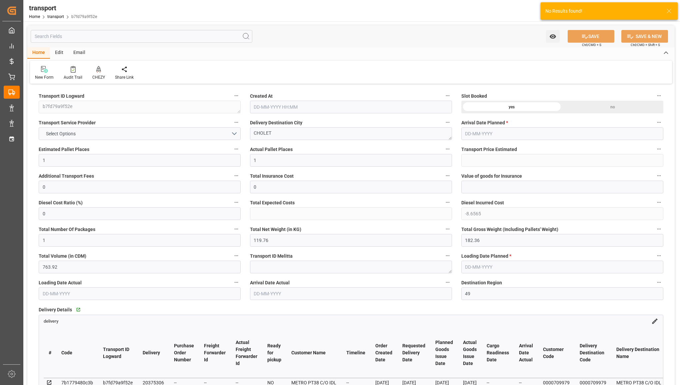
type input "[DATE] 12:00"
type input "[DATE]"
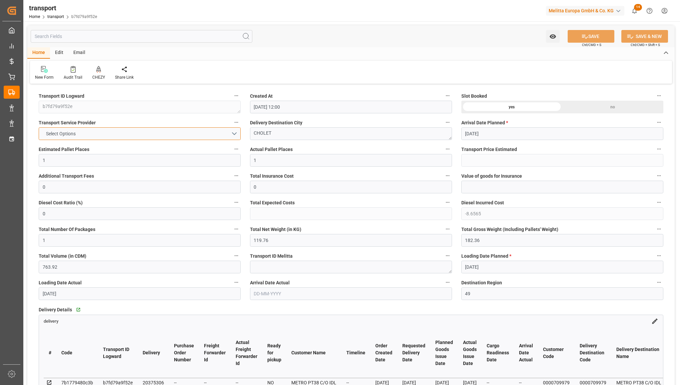
click at [115, 131] on button "Select Options" at bounding box center [140, 133] width 202 height 13
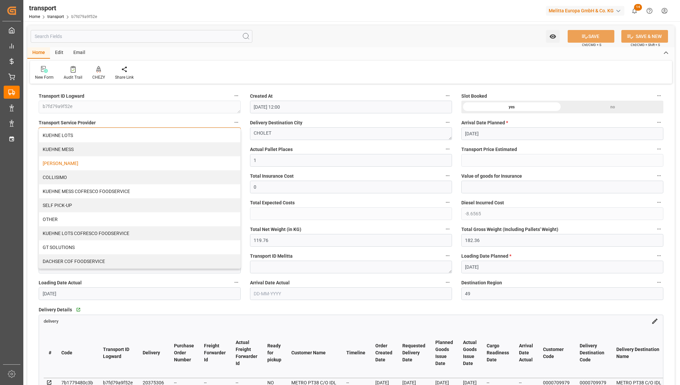
click at [105, 163] on div "[PERSON_NAME]" at bounding box center [139, 163] width 201 height 14
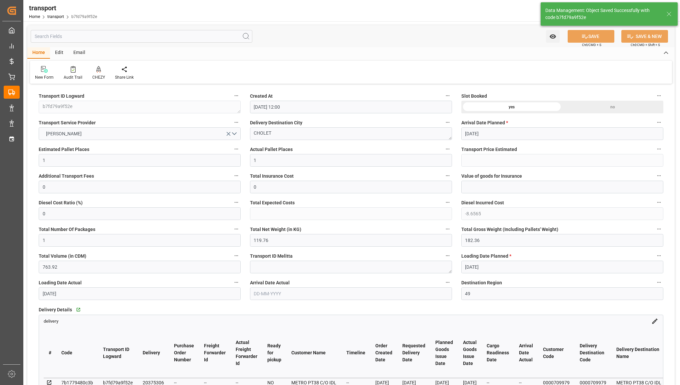
type input "213.74"
type input "205.0835"
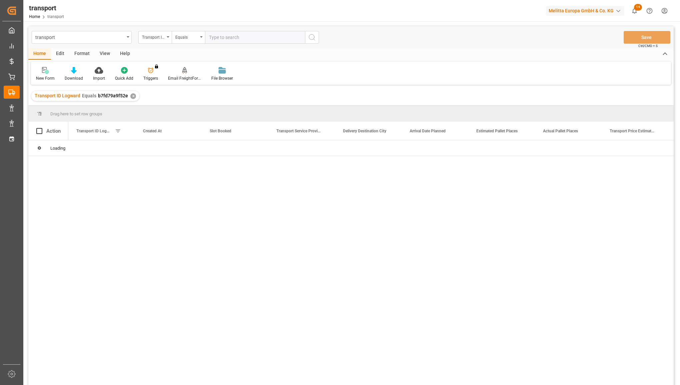
click at [229, 39] on input "text" at bounding box center [255, 37] width 100 height 13
type input "bd915dae99a1"
click at [311, 38] on icon "search button" at bounding box center [312, 37] width 8 height 8
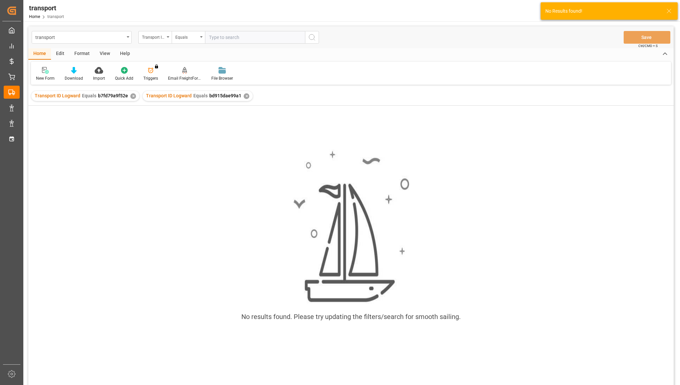
click at [129, 94] on div "Transport ID Logward Equals b7fd79a9f52e ✕" at bounding box center [85, 96] width 108 height 10
click at [133, 97] on div "✕" at bounding box center [133, 96] width 6 height 6
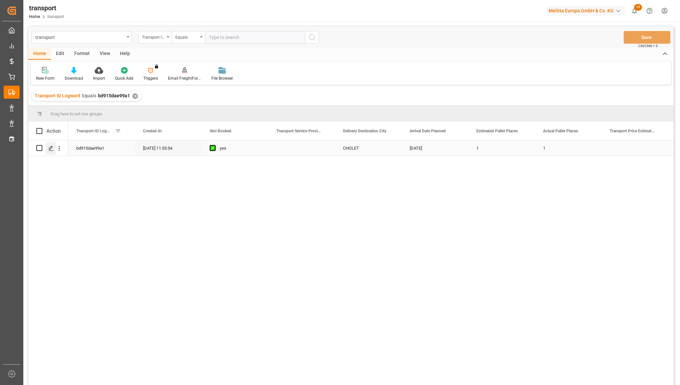
click at [49, 150] on icon "Press SPACE to select this row." at bounding box center [50, 148] width 5 height 5
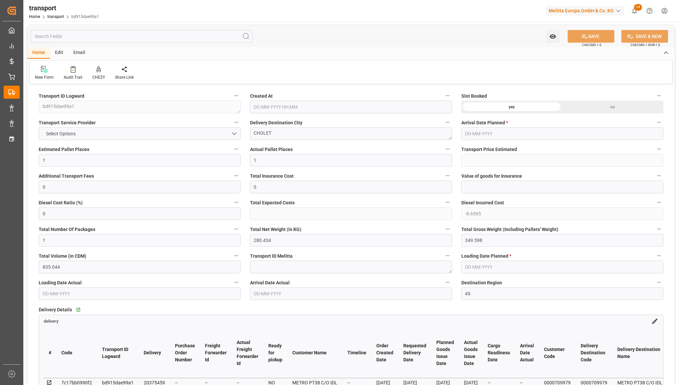
type input "[DATE] 11:55"
type input "[DATE]"
click at [172, 135] on button "Select Options" at bounding box center [140, 133] width 202 height 13
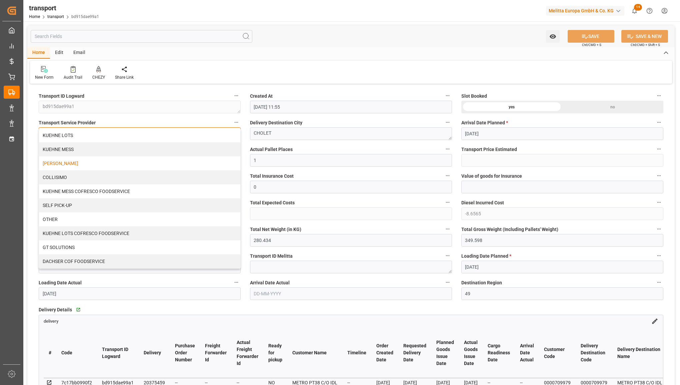
click at [153, 157] on div "[PERSON_NAME]" at bounding box center [139, 163] width 201 height 14
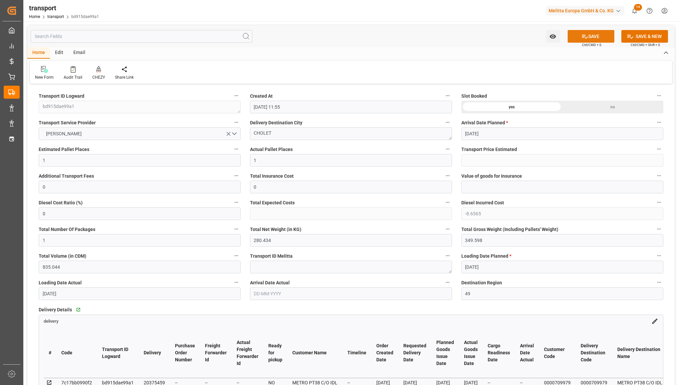
click at [582, 36] on icon at bounding box center [584, 36] width 7 height 7
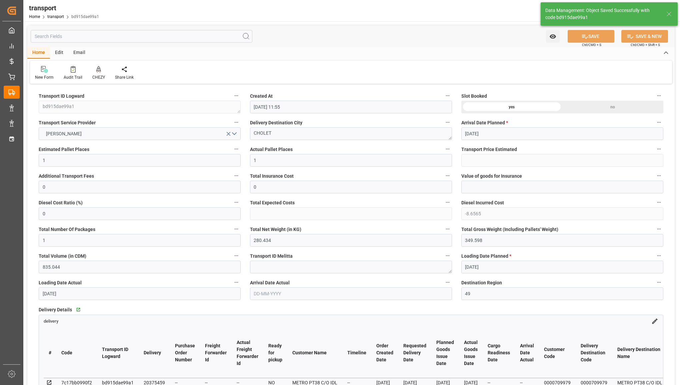
type input "213.74"
type input "205.0835"
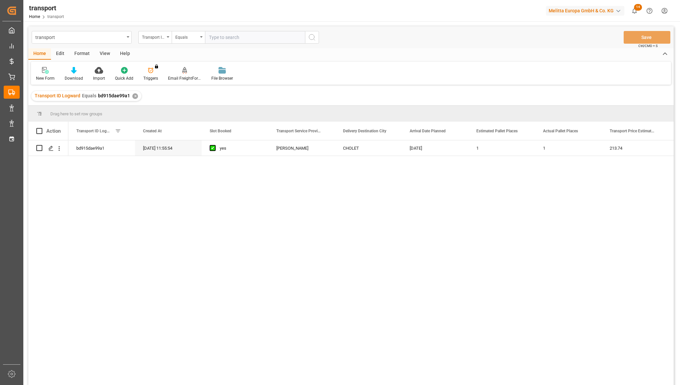
click at [233, 40] on input "text" at bounding box center [255, 37] width 100 height 13
type input "c532fccdd2d6"
click at [311, 39] on icon "search button" at bounding box center [312, 37] width 8 height 8
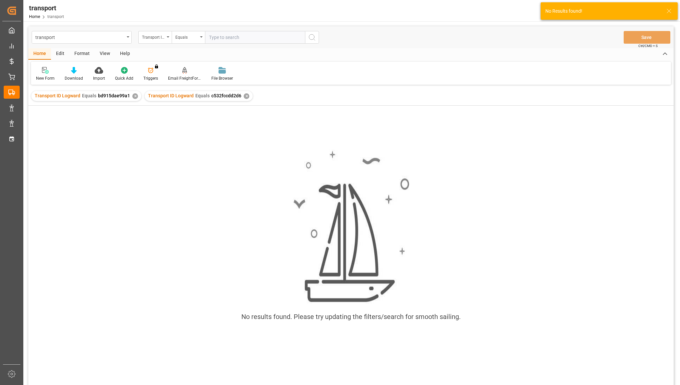
click at [132, 96] on div "✕" at bounding box center [135, 96] width 6 height 6
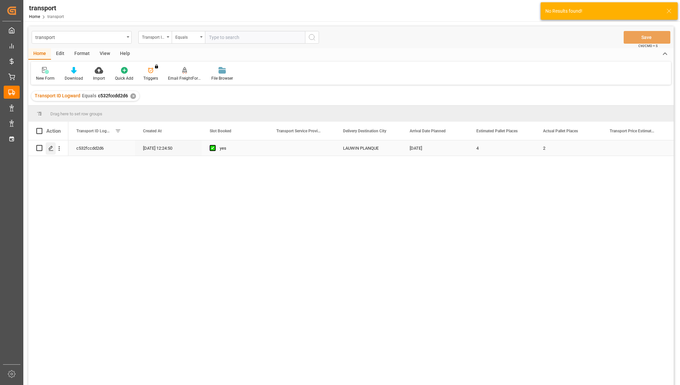
click at [51, 149] on icon "Press SPACE to select this row." at bounding box center [50, 148] width 5 height 5
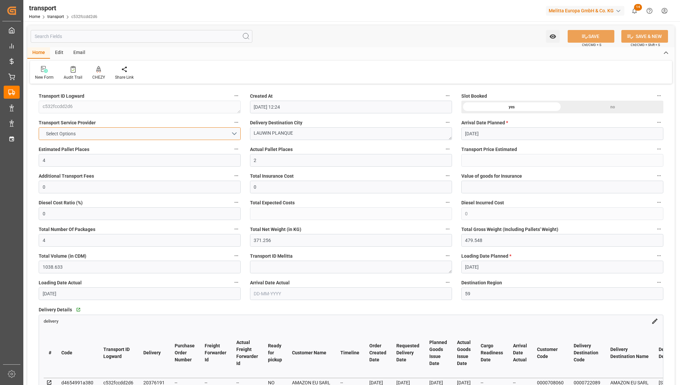
click at [176, 134] on button "Select Options" at bounding box center [140, 133] width 202 height 13
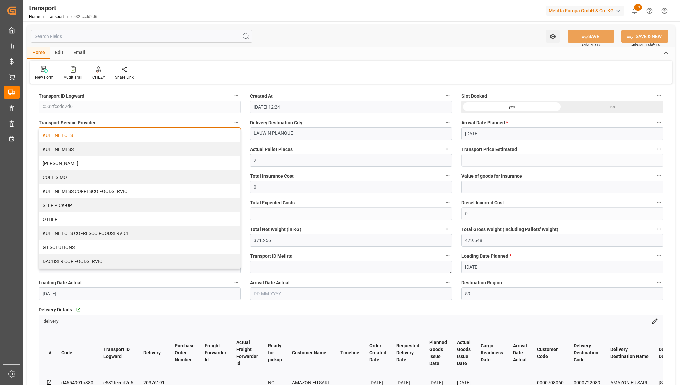
click at [172, 139] on div "KUEHNE LOTS" at bounding box center [139, 135] width 201 height 14
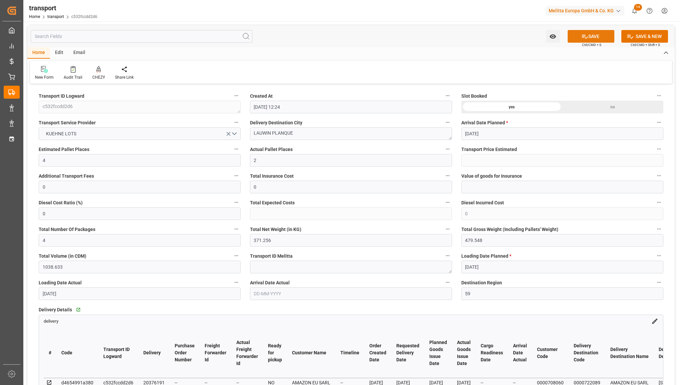
click at [590, 35] on button "SAVE" at bounding box center [590, 36] width 47 height 13
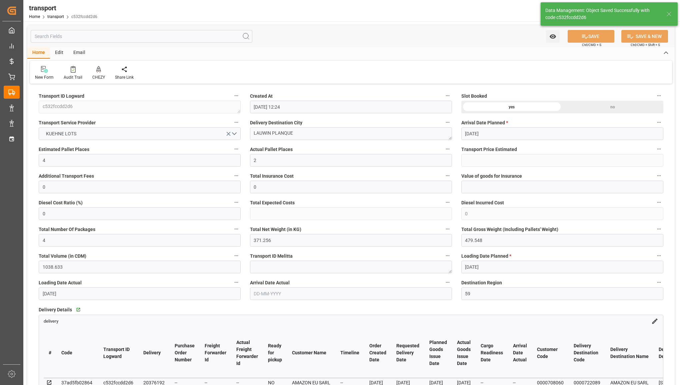
type input "156.17"
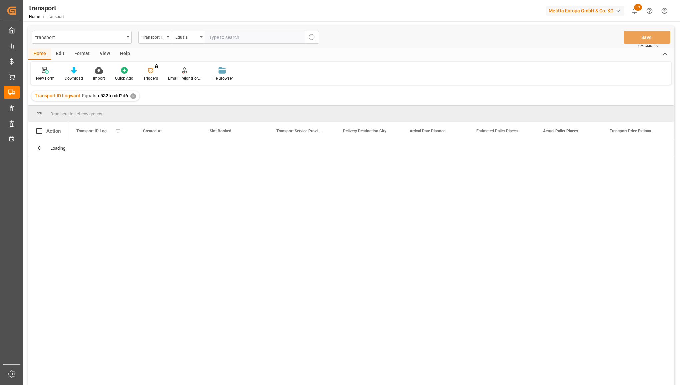
click at [227, 37] on input "text" at bounding box center [255, 37] width 100 height 13
type input "d3accbcb2f1b"
click at [312, 39] on circle "search button" at bounding box center [311, 36] width 5 height 5
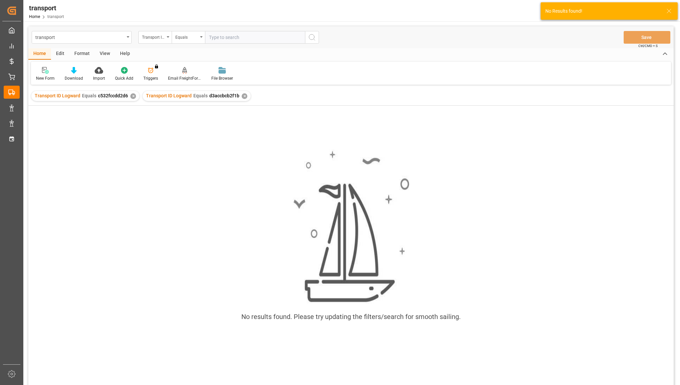
click at [130, 97] on div "✕" at bounding box center [133, 96] width 6 height 6
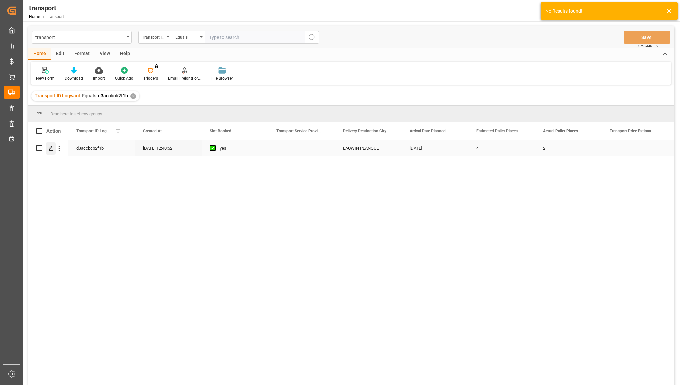
click at [53, 149] on icon "Press SPACE to select this row." at bounding box center [50, 148] width 5 height 5
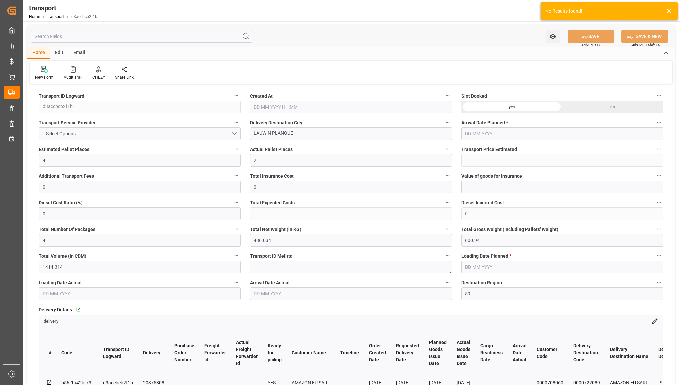
type input "[DATE] 12:40"
type input "[DATE]"
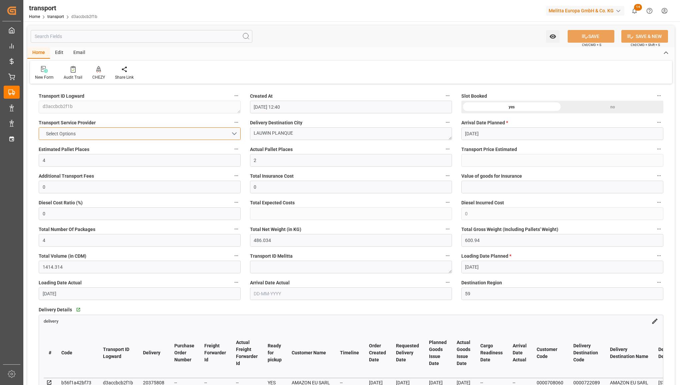
click at [163, 132] on button "Select Options" at bounding box center [140, 133] width 202 height 13
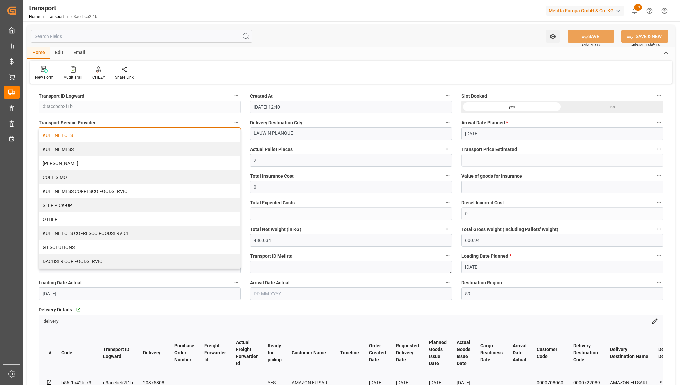
click at [158, 136] on div "KUEHNE LOTS" at bounding box center [139, 135] width 201 height 14
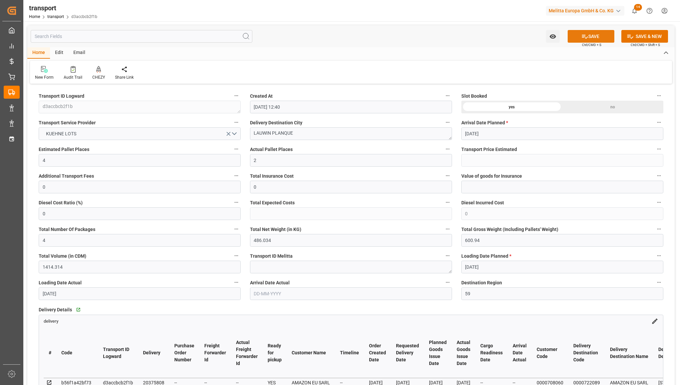
click at [581, 38] on icon at bounding box center [584, 36] width 7 height 7
type input "156.17"
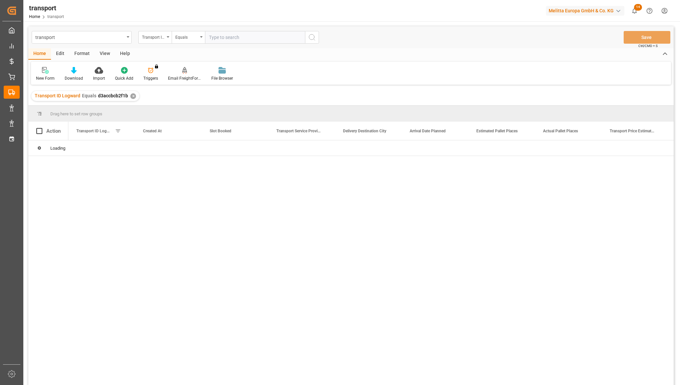
click at [216, 37] on input "text" at bounding box center [255, 37] width 100 height 13
type input "e3b8d81db969"
click at [314, 38] on icon "search button" at bounding box center [312, 37] width 8 height 8
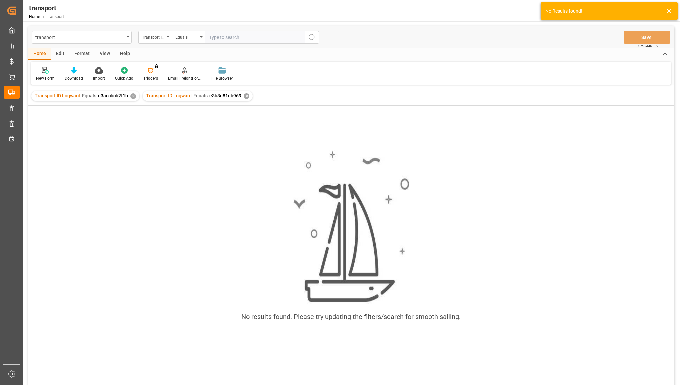
click at [132, 94] on div "✕" at bounding box center [133, 96] width 6 height 6
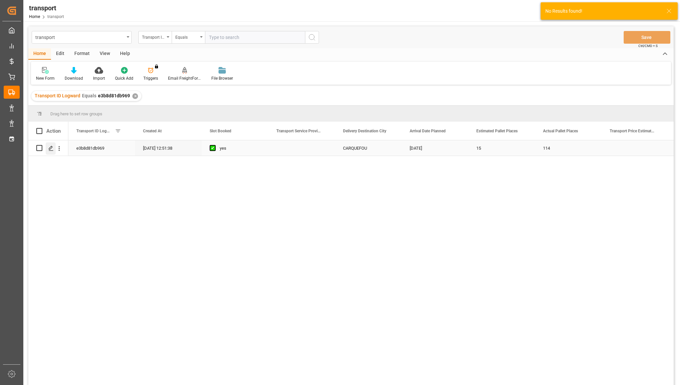
click at [51, 147] on icon "Press SPACE to select this row." at bounding box center [50, 148] width 5 height 5
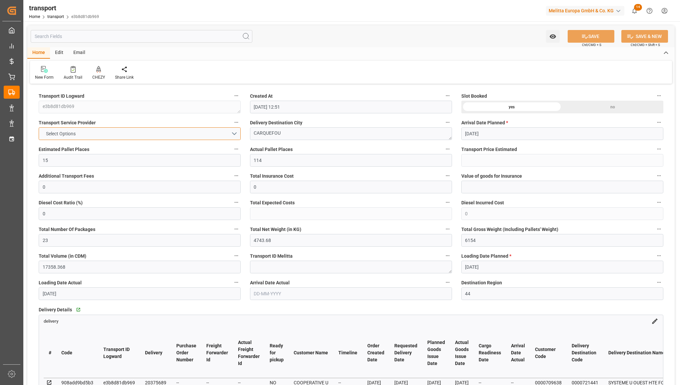
click at [163, 138] on button "Select Options" at bounding box center [140, 133] width 202 height 13
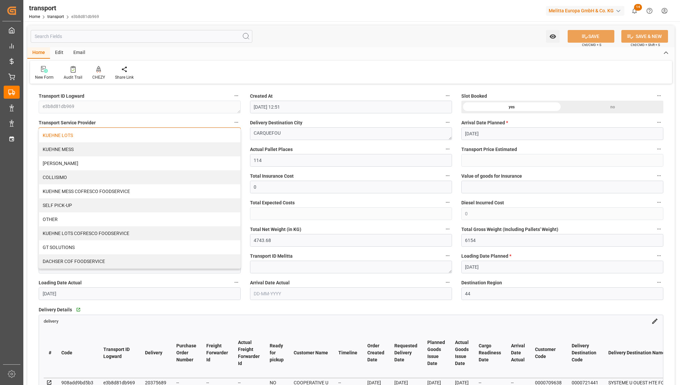
click at [160, 139] on div "KUEHNE LOTS" at bounding box center [139, 135] width 201 height 14
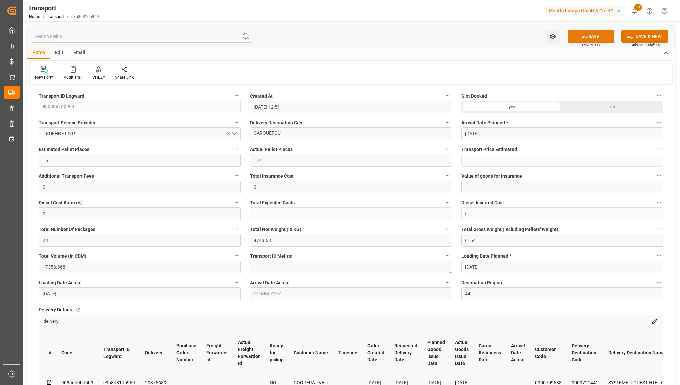
click at [599, 39] on button "SAVE" at bounding box center [590, 36] width 47 height 13
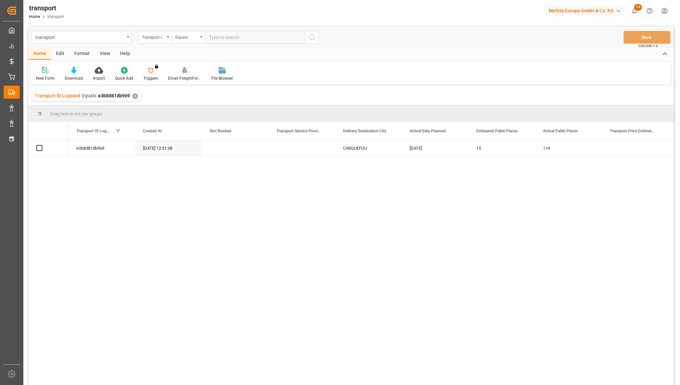
click at [134, 98] on div "✕" at bounding box center [135, 96] width 6 height 6
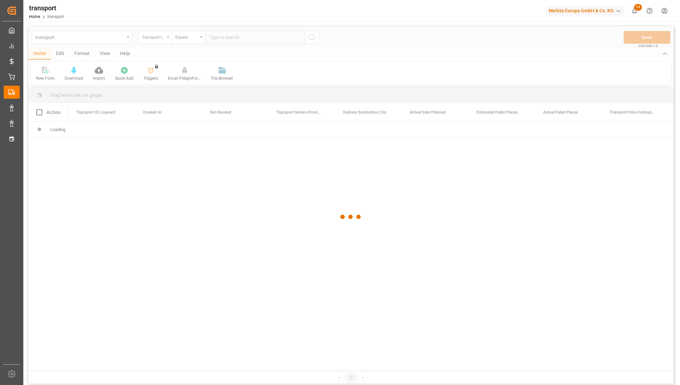
click at [232, 45] on div at bounding box center [350, 216] width 645 height 381
click at [233, 39] on div at bounding box center [350, 216] width 645 height 381
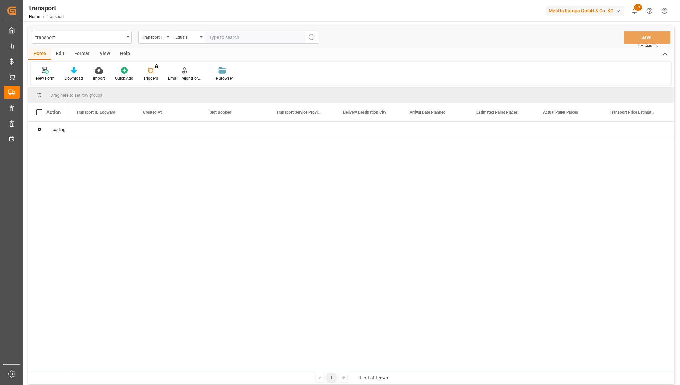
click at [232, 37] on input "text" at bounding box center [255, 37] width 100 height 13
paste input "f97635c7f52e"
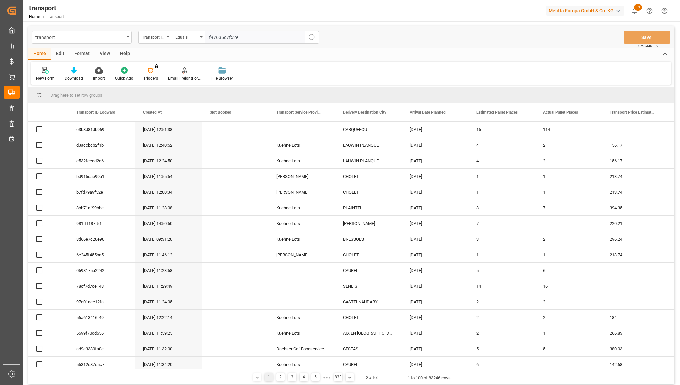
type input "f97635c7f52e"
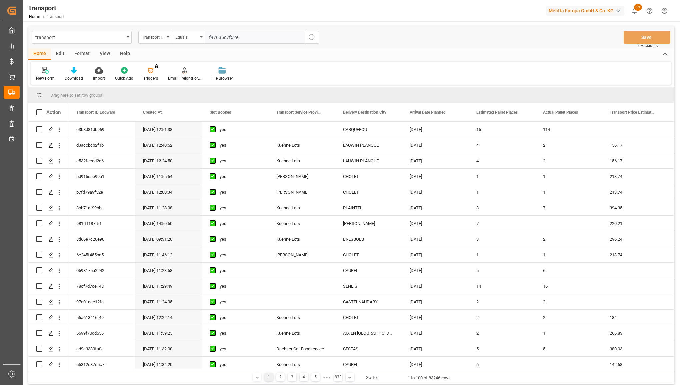
click at [312, 39] on circle "search button" at bounding box center [311, 36] width 5 height 5
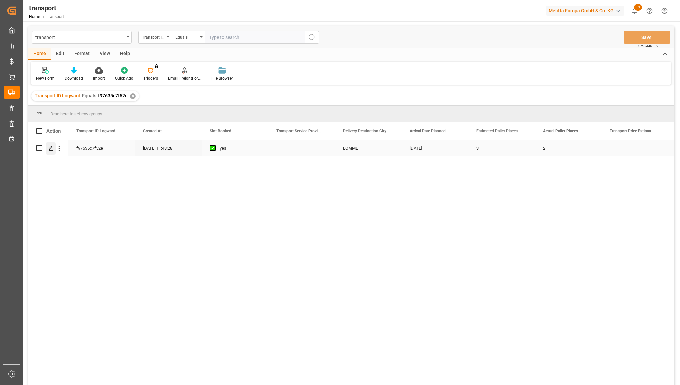
click at [50, 147] on icon "Press SPACE to select this row." at bounding box center [50, 148] width 5 height 5
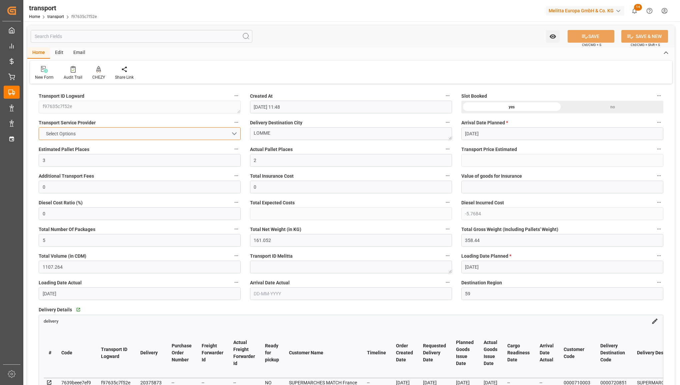
click at [138, 128] on button "Select Options" at bounding box center [140, 133] width 202 height 13
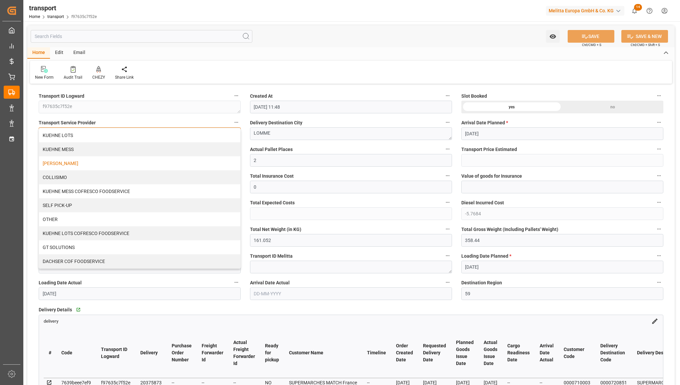
click at [125, 161] on div "[PERSON_NAME]" at bounding box center [139, 163] width 201 height 14
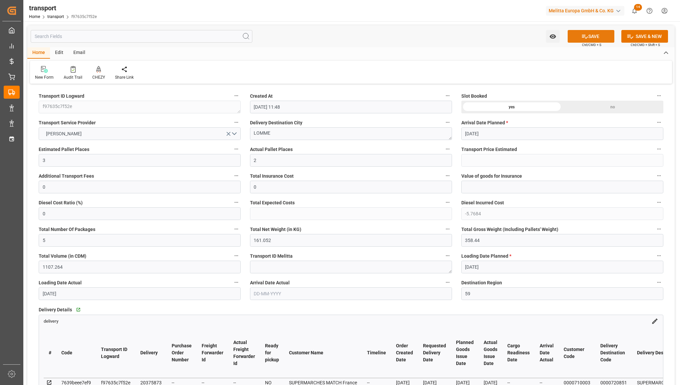
click at [585, 40] on button "SAVE" at bounding box center [590, 36] width 47 height 13
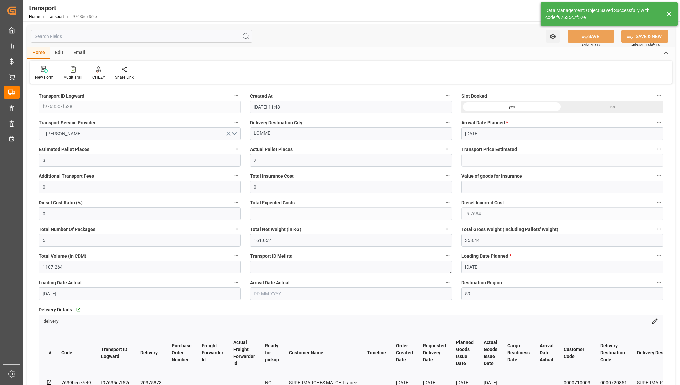
type input "142.43"
type input "136.6616"
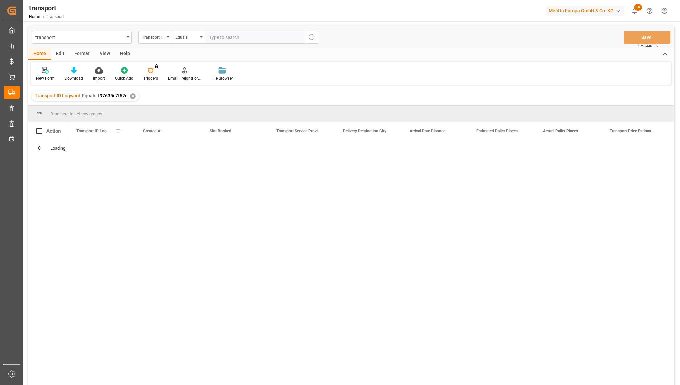
click at [233, 37] on input "text" at bounding box center [255, 37] width 100 height 13
type input "e3b8d81db969"
click at [312, 37] on icon "search button" at bounding box center [312, 37] width 8 height 8
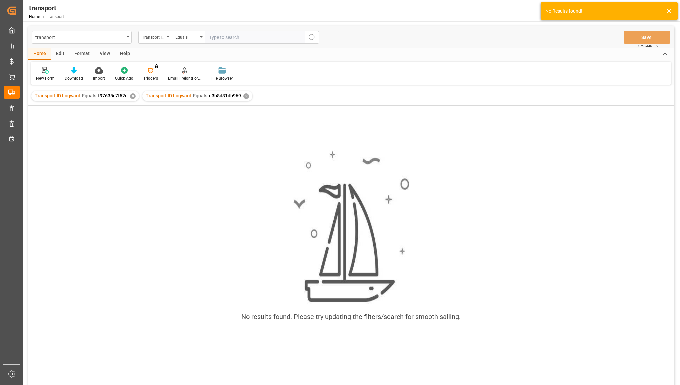
click at [130, 96] on div "Transport ID Logward Equals f97635c7f52e ✕" at bounding box center [85, 96] width 108 height 10
click at [131, 96] on div "✕" at bounding box center [133, 96] width 6 height 6
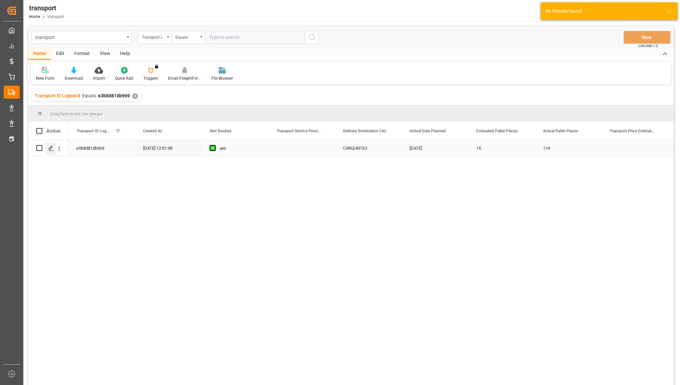
click at [49, 145] on div "Press SPACE to select this row." at bounding box center [51, 148] width 10 height 12
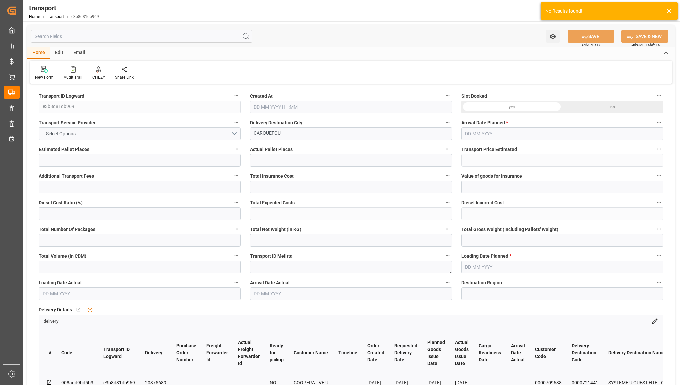
type input "15"
type input "114"
type input "0"
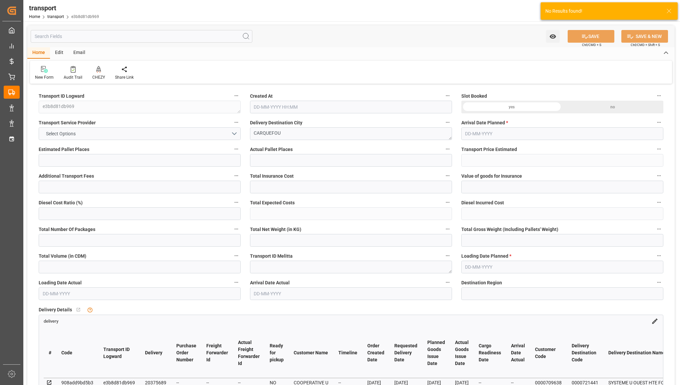
type input "0"
type input "23"
type input "4743.68"
type input "6154"
type input "17358.368"
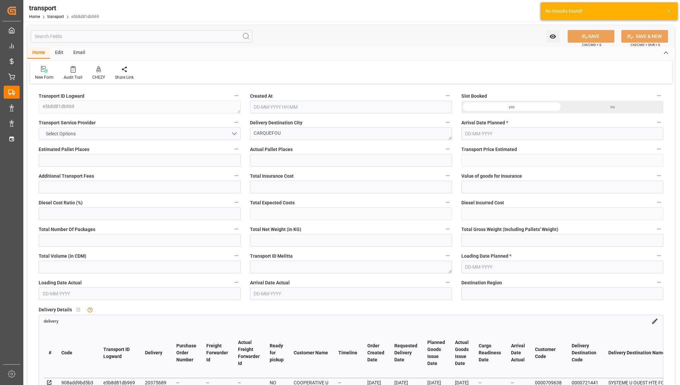
type input "44"
type input "16"
type input "448"
type input "23"
type input "101"
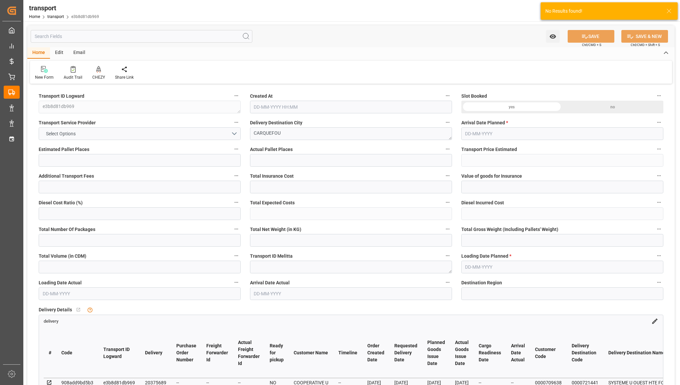
type input "5383.584"
type input "0"
type input "5383.584"
type input "0"
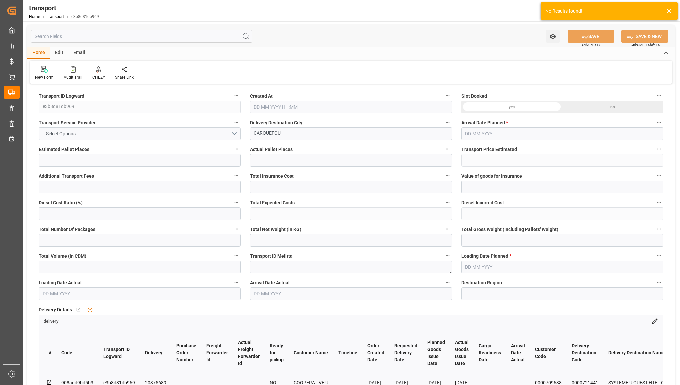
type input "21"
type input "100"
type input "[DATE] 12:51"
type input "[DATE]"
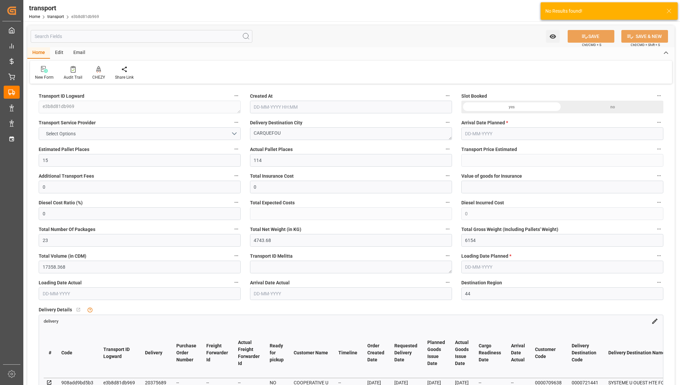
type input "[DATE]"
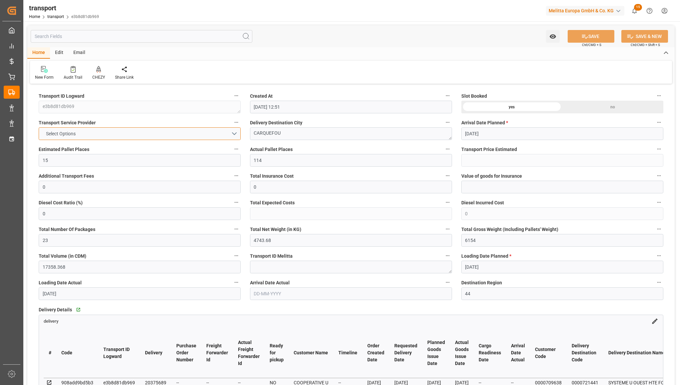
click at [162, 138] on button "Select Options" at bounding box center [140, 133] width 202 height 13
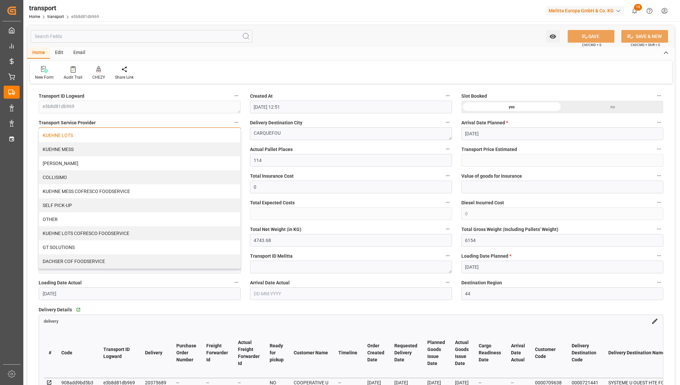
click at [156, 135] on div "KUEHNE LOTS" at bounding box center [139, 135] width 201 height 14
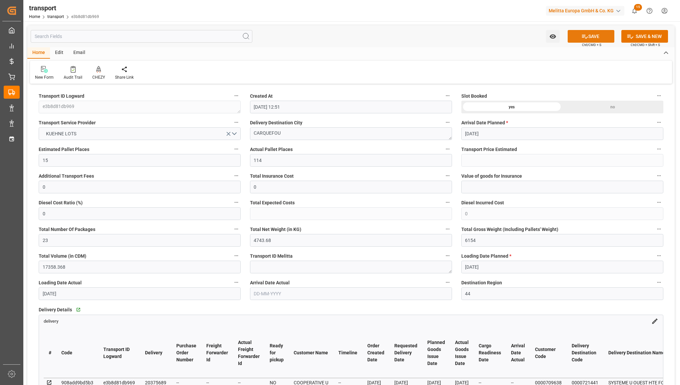
click at [577, 38] on button "SAVE" at bounding box center [590, 36] width 47 height 13
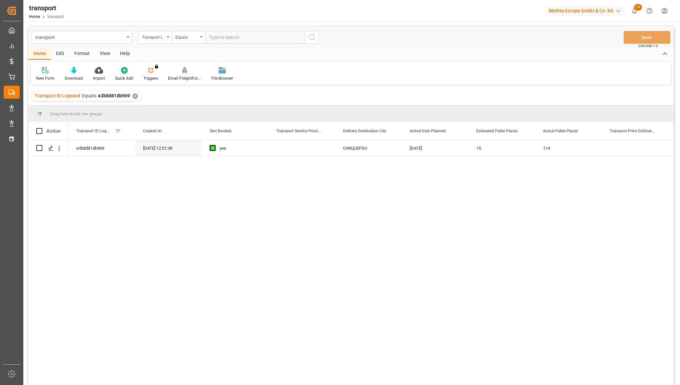
click at [224, 38] on input "text" at bounding box center [255, 37] width 100 height 13
type input "3d5ba1f53a40"
click at [309, 35] on icon "search button" at bounding box center [312, 37] width 8 height 8
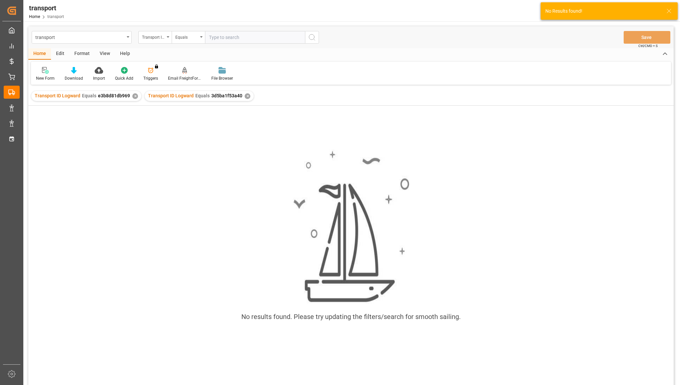
click at [132, 96] on div "✕" at bounding box center [135, 96] width 6 height 6
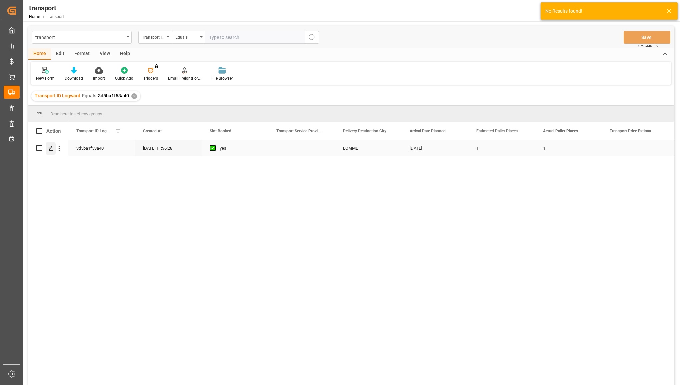
click at [55, 145] on div "Press SPACE to select this row." at bounding box center [51, 148] width 10 height 12
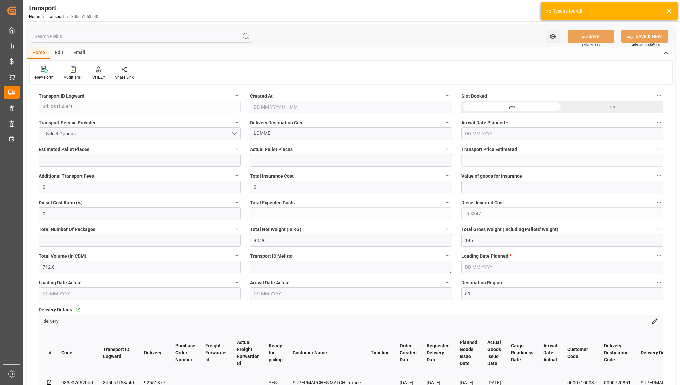
type input "[DATE] 11:36"
type input "[DATE]"
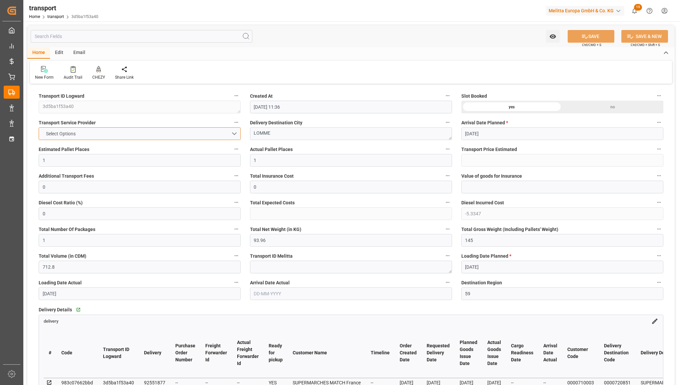
click at [172, 133] on button "Select Options" at bounding box center [140, 133] width 202 height 13
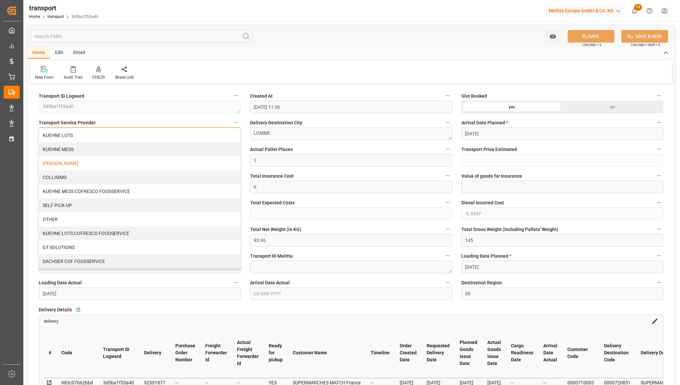
click at [151, 159] on div "[PERSON_NAME]" at bounding box center [139, 163] width 201 height 14
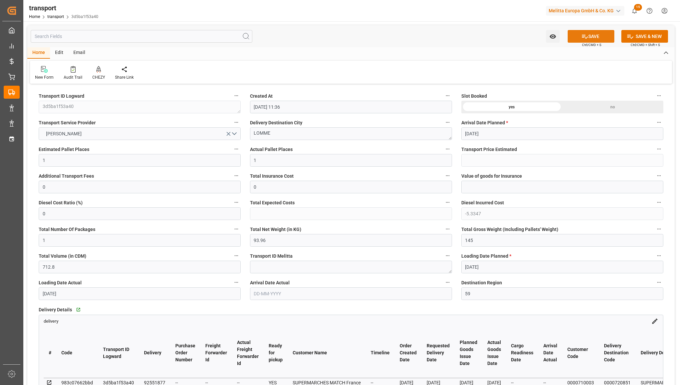
click at [588, 39] on button "SAVE" at bounding box center [590, 36] width 47 height 13
type input "131.72"
type input "126.3853"
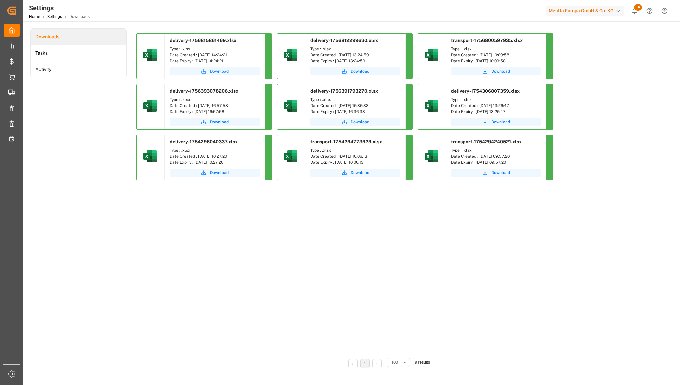
click at [230, 69] on button "Download" at bounding box center [215, 71] width 90 height 8
